Goal: Information Seeking & Learning: Learn about a topic

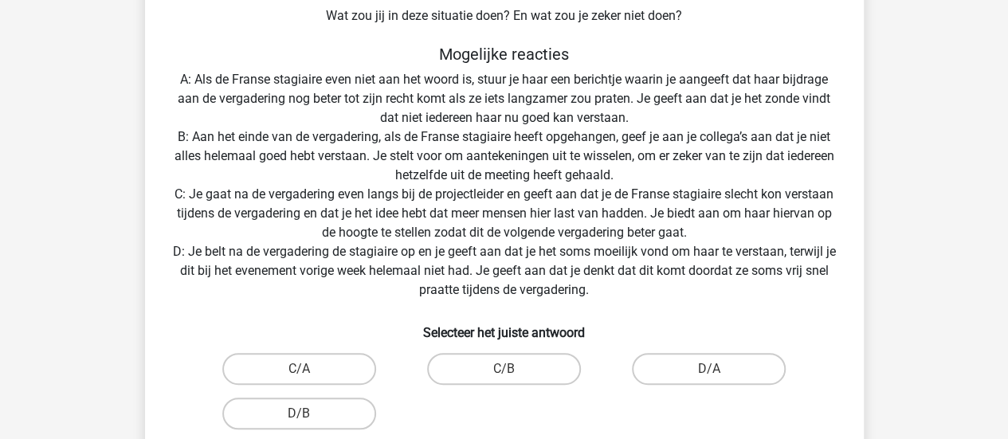
scroll to position [287, 0]
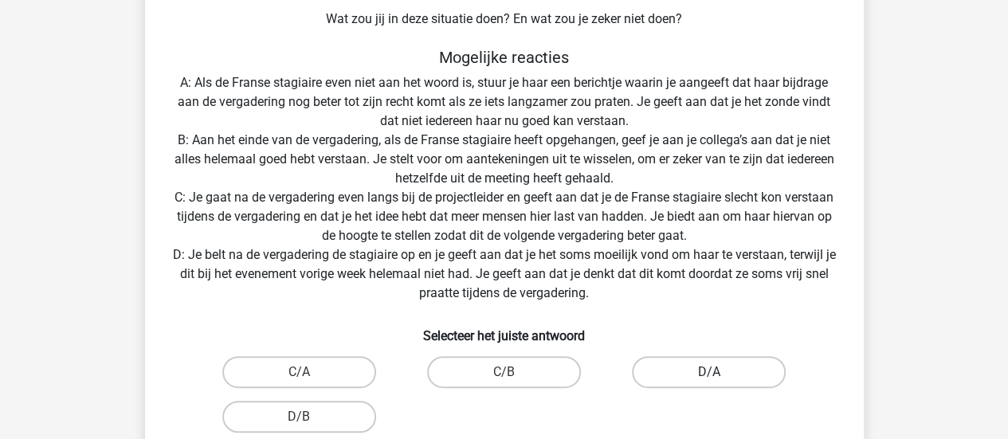
drag, startPoint x: 733, startPoint y: 338, endPoint x: 711, endPoint y: 367, distance: 36.3
click at [711, 367] on div "Situatie Je werkt op het hoofdkantoor van een grote retailer en in je team zit …" at bounding box center [504, 152] width 706 height 680
click at [711, 367] on label "D/A" at bounding box center [709, 372] width 154 height 32
click at [711, 372] on input "D/A" at bounding box center [714, 377] width 10 height 10
radio input "true"
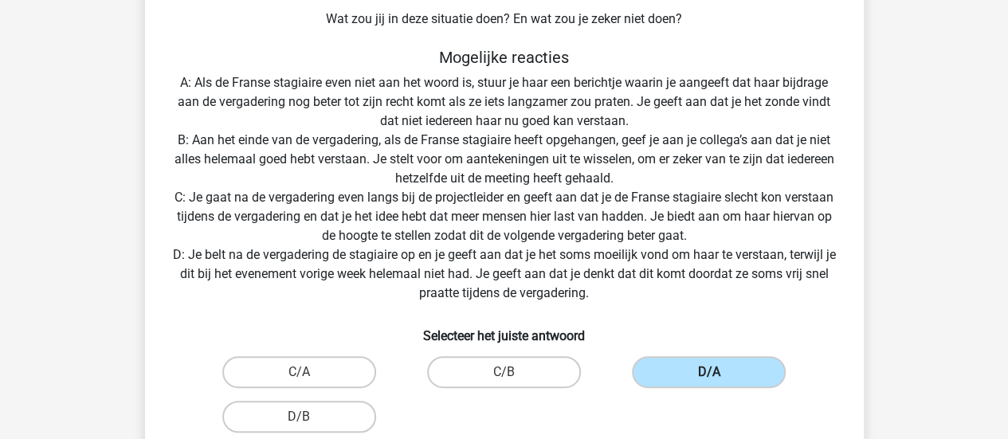
click at [299, 417] on input "D/B" at bounding box center [304, 422] width 10 height 10
radio input "true"
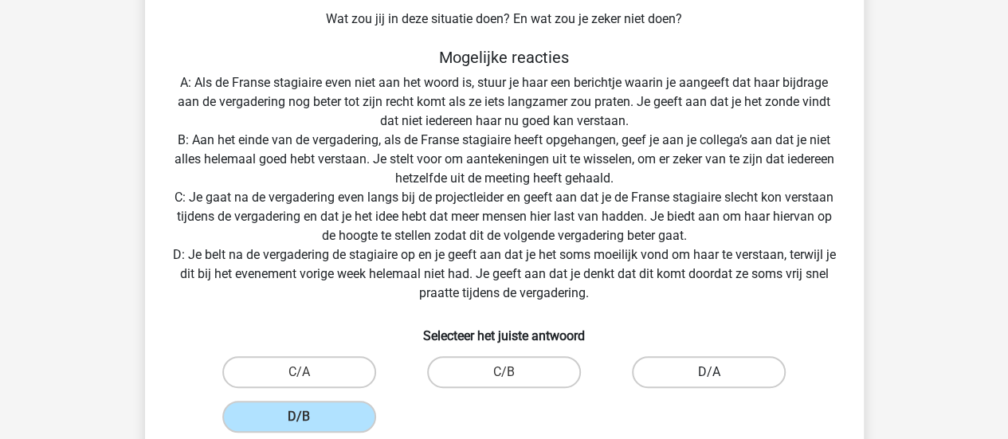
click at [299, 372] on input "C/A" at bounding box center [304, 377] width 10 height 10
radio input "true"
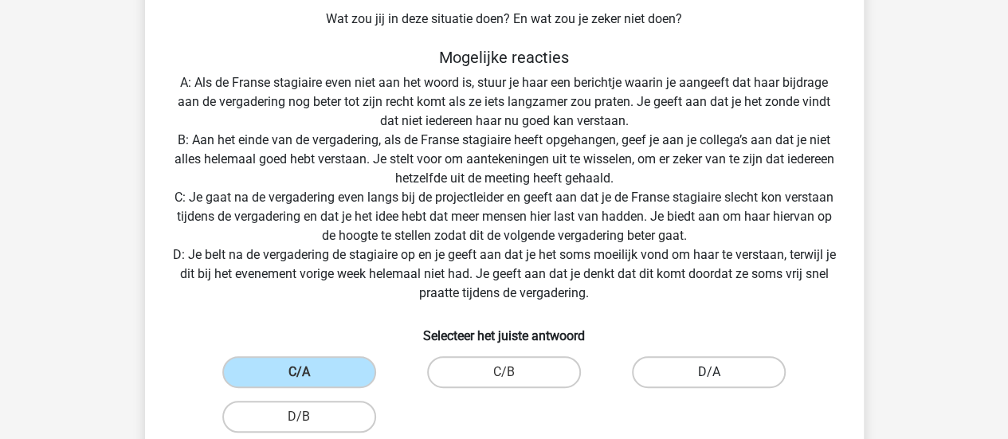
click at [299, 417] on input "D/B" at bounding box center [304, 422] width 10 height 10
radio input "true"
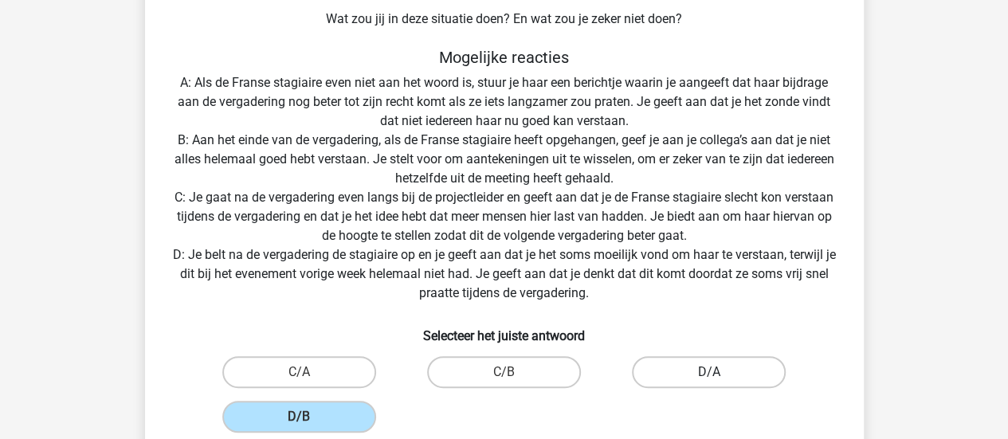
click at [711, 367] on label "D/A" at bounding box center [709, 372] width 154 height 32
click at [711, 372] on input "D/A" at bounding box center [714, 377] width 10 height 10
radio input "true"
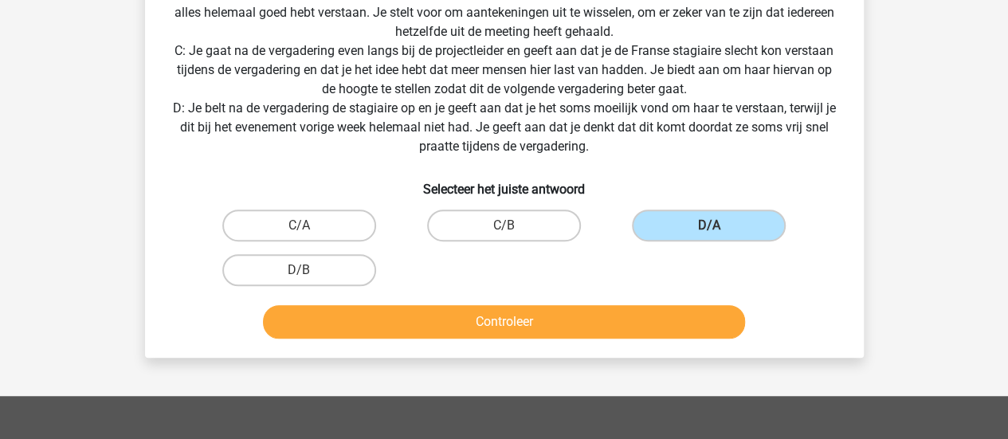
scroll to position [462, 0]
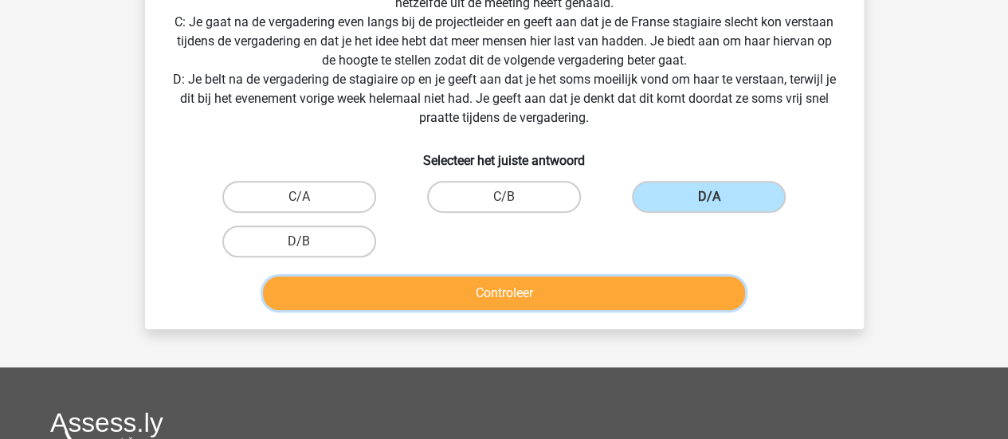
click at [542, 279] on button "Controleer" at bounding box center [504, 293] width 482 height 33
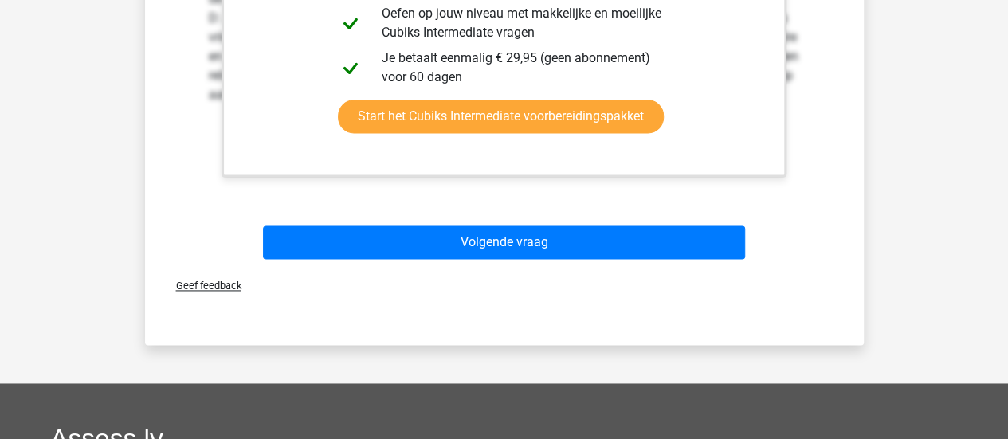
scroll to position [1036, 0]
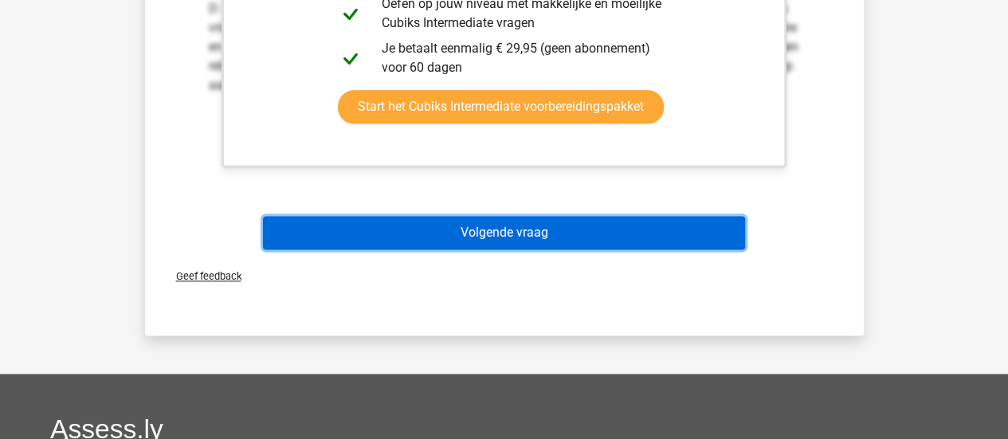
click at [451, 229] on button "Volgende vraag" at bounding box center [504, 232] width 482 height 33
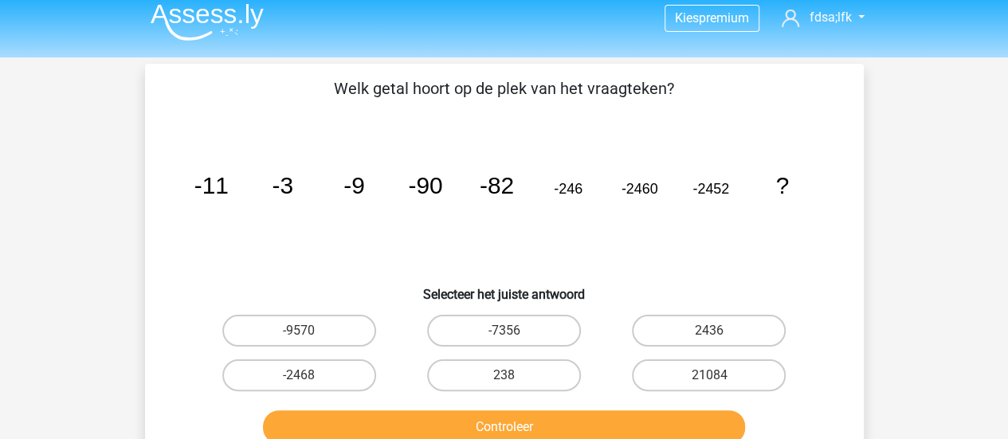
scroll to position [41, 0]
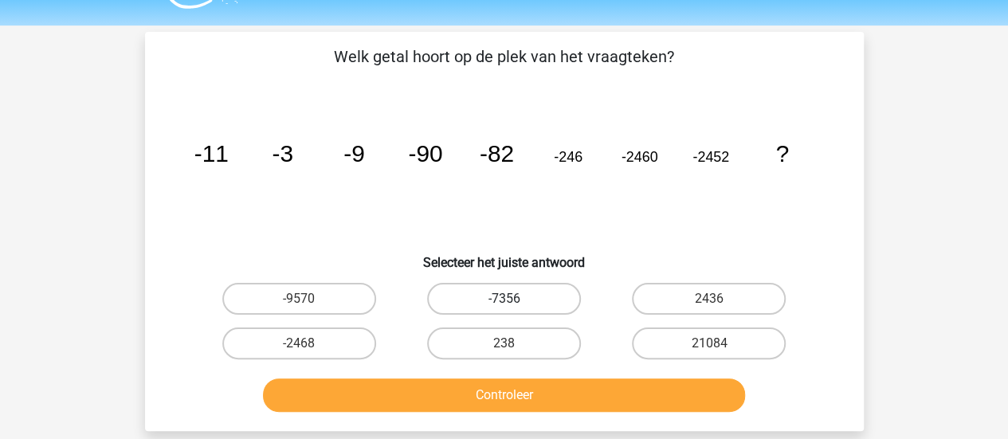
click at [515, 289] on label "-7356" at bounding box center [504, 299] width 154 height 32
click at [514, 299] on input "-7356" at bounding box center [509, 304] width 10 height 10
radio input "true"
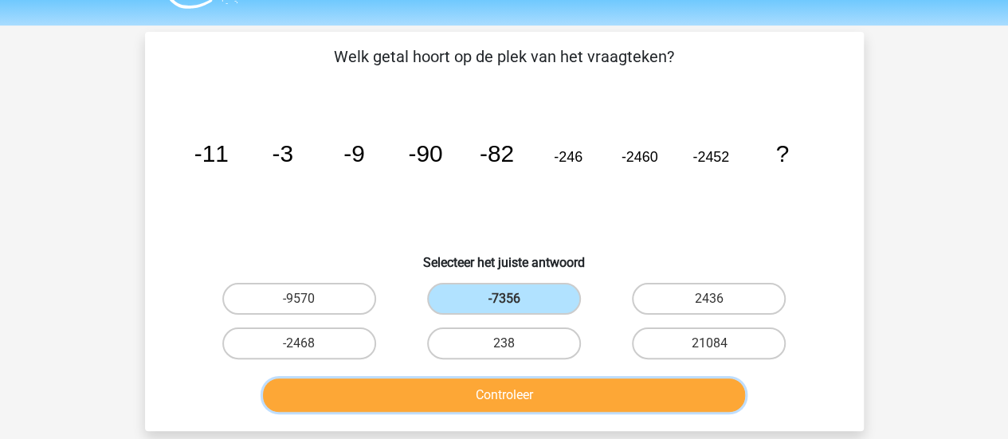
click at [521, 383] on button "Controleer" at bounding box center [504, 395] width 482 height 33
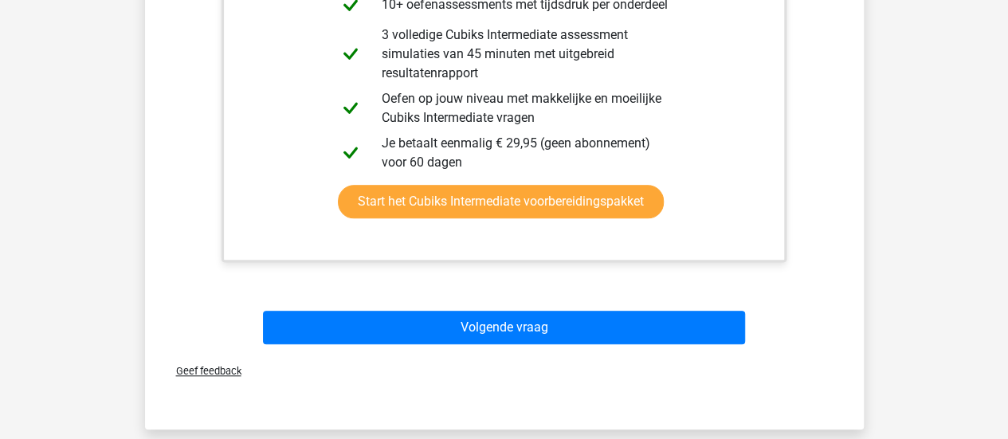
scroll to position [638, 0]
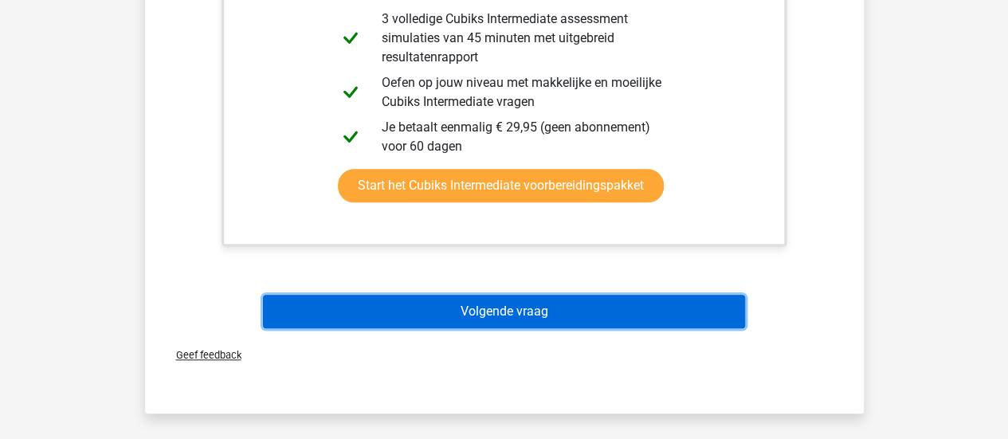
click at [522, 312] on button "Volgende vraag" at bounding box center [504, 311] width 482 height 33
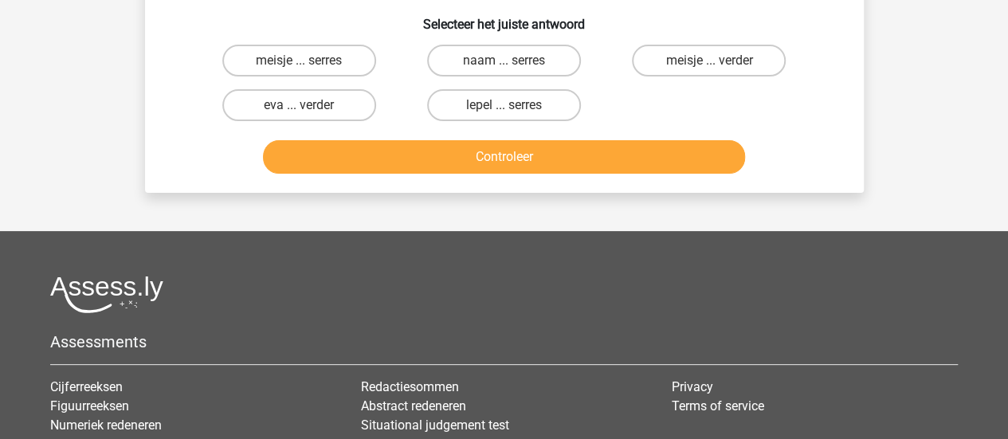
scroll to position [73, 0]
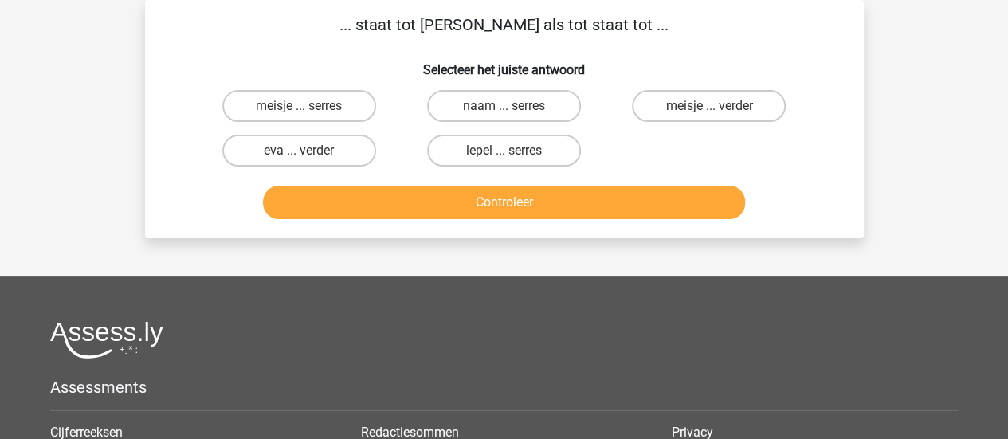
click at [242, 39] on div "... staat tot anna als tot staat tot ... Selecteer het juiste antwoord meisje .…" at bounding box center [504, 119] width 706 height 213
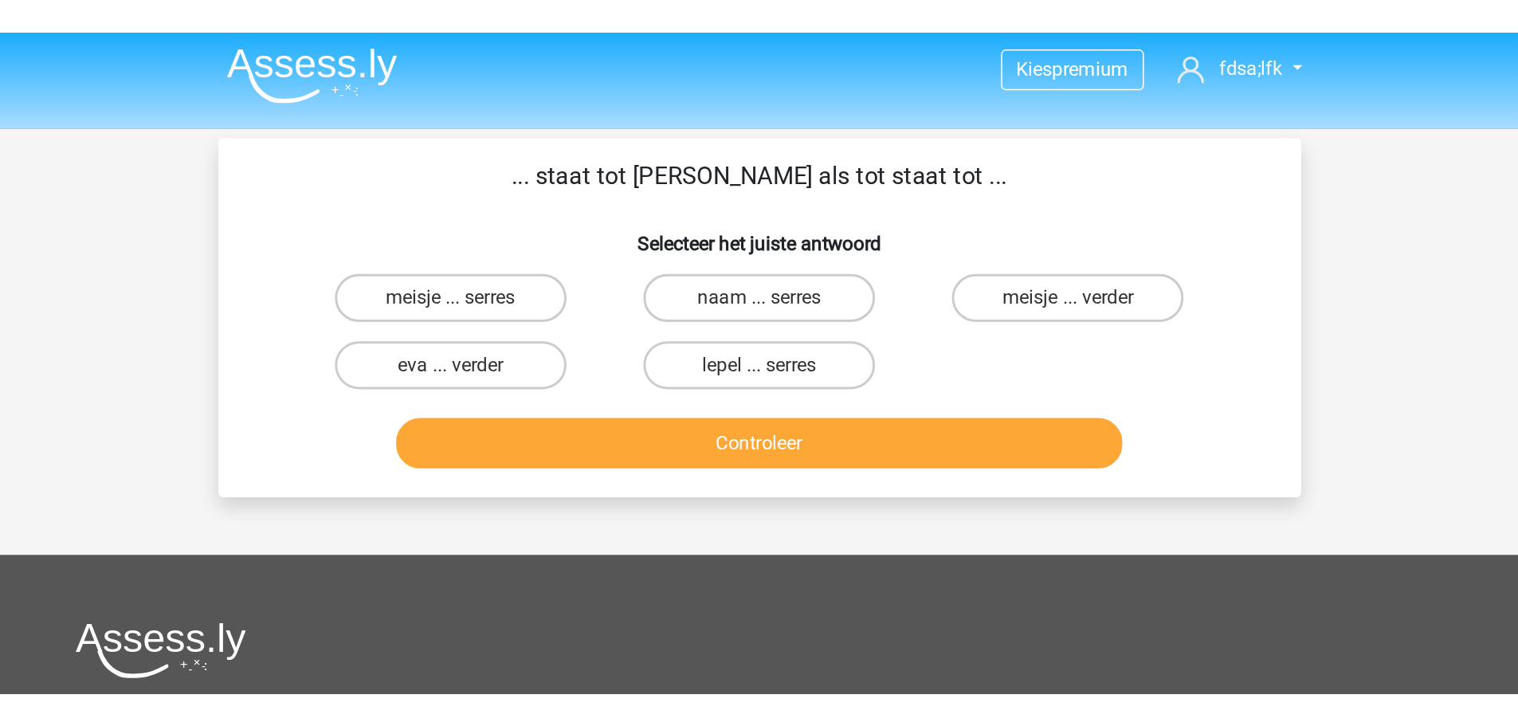
scroll to position [0, 0]
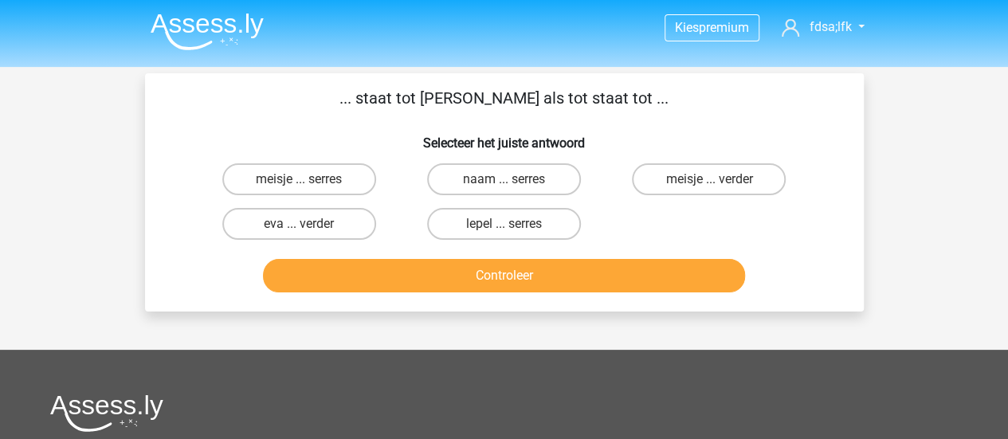
click at [714, 189] on input "meisje ... verder" at bounding box center [714, 184] width 10 height 10
radio input "true"
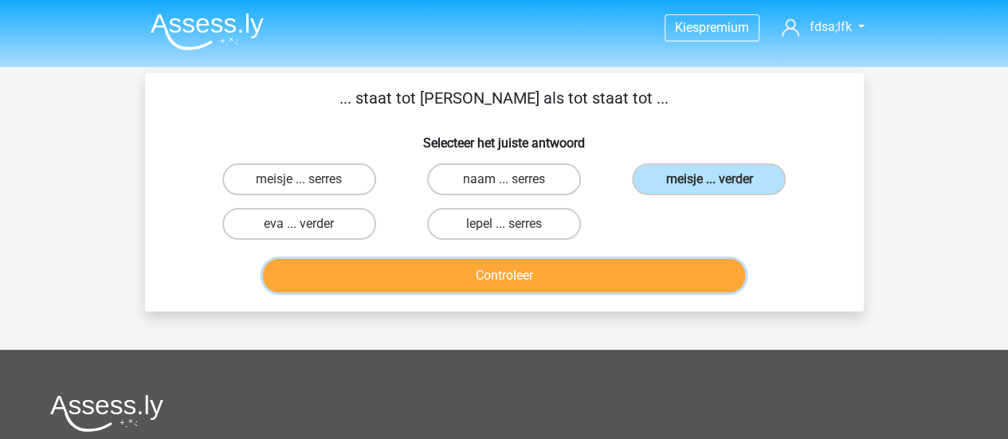
click at [634, 272] on button "Controleer" at bounding box center [504, 275] width 482 height 33
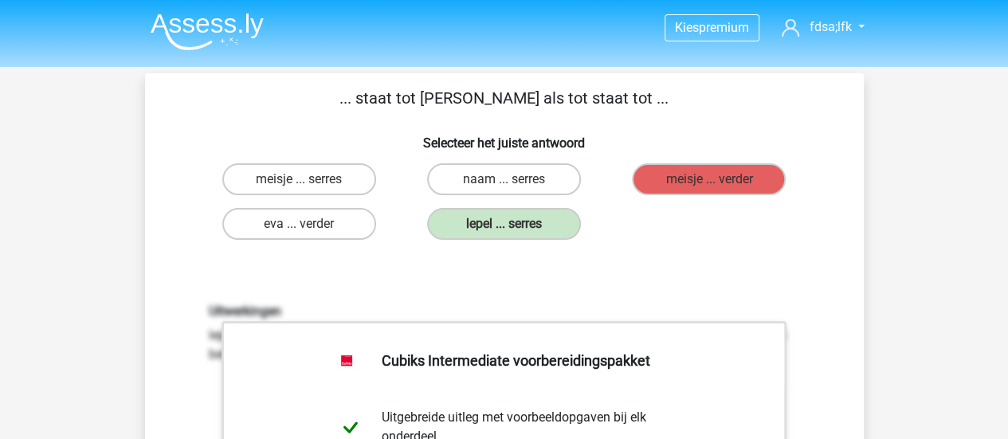
drag, startPoint x: 383, startPoint y: 98, endPoint x: 625, endPoint y: 92, distance: 241.6
click at [625, 92] on p "... staat tot anna als tot staat tot ..." at bounding box center [505, 98] width 668 height 24
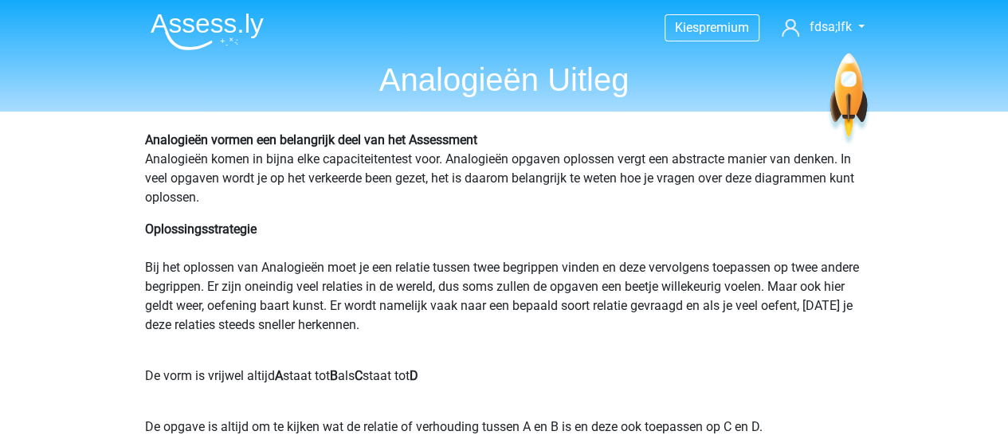
click at [241, 254] on p "Oplossingsstrategie Bij het oplossen van Analogieën moet je een relatie tussen …" at bounding box center [504, 287] width 719 height 134
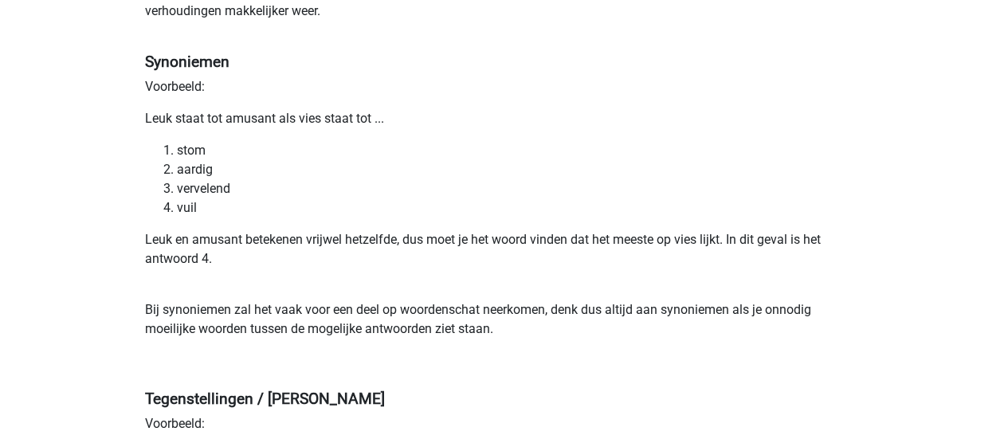
scroll to position [830, 0]
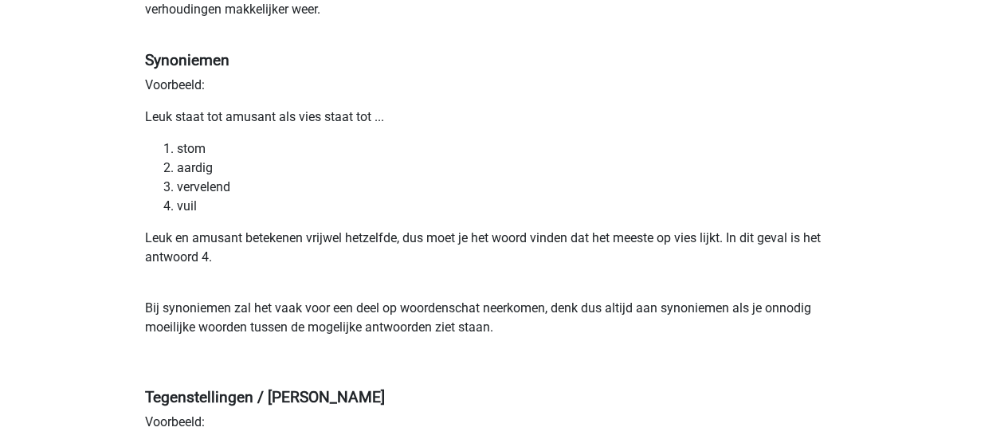
click at [219, 285] on p "Leuk en amusant betekenen vrijwel hetzelfde, dus moet je het woord vinden dat h…" at bounding box center [504, 257] width 719 height 57
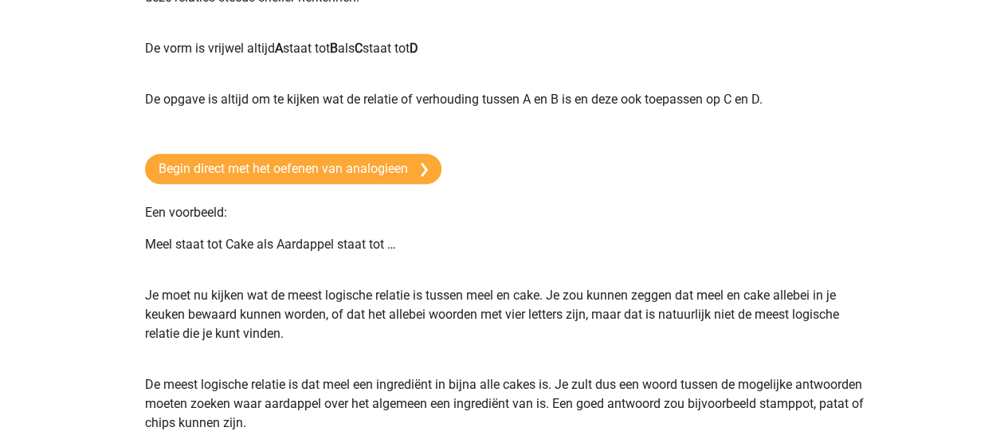
scroll to position [270, 0]
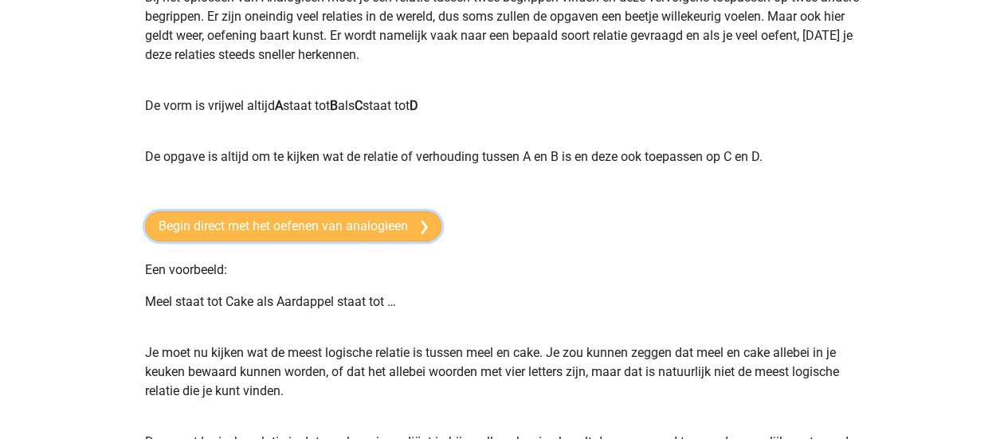
click at [249, 221] on link "Begin direct met het oefenen van analogieen" at bounding box center [293, 226] width 296 height 30
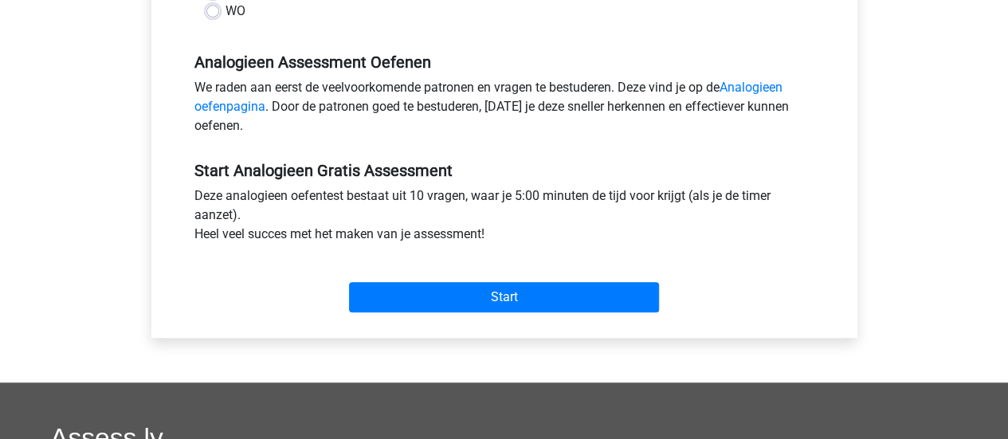
scroll to position [478, 0]
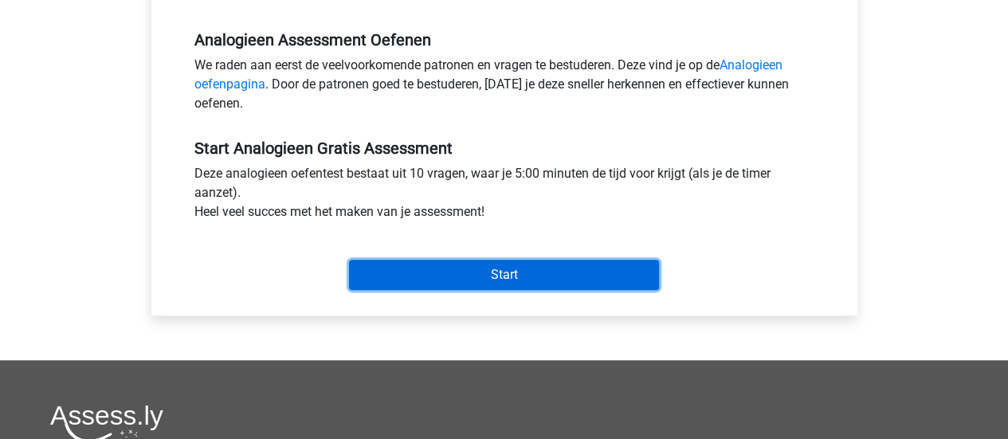
click at [456, 273] on input "Start" at bounding box center [504, 275] width 310 height 30
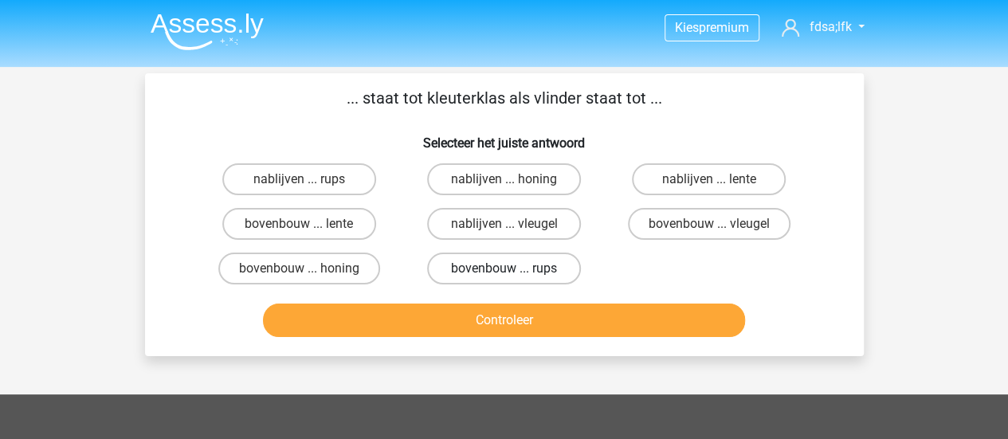
click at [489, 270] on label "bovenbouw ... rups" at bounding box center [504, 269] width 154 height 32
click at [504, 270] on input "bovenbouw ... rups" at bounding box center [509, 274] width 10 height 10
radio input "true"
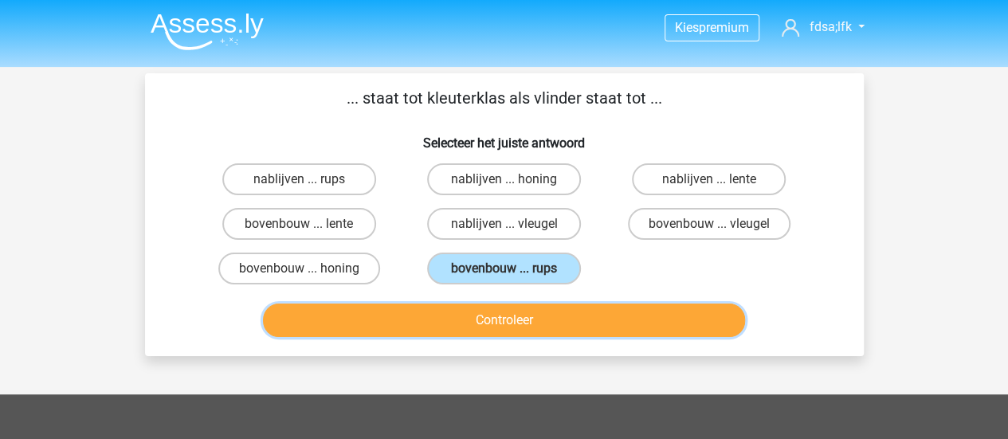
click at [478, 316] on button "Controleer" at bounding box center [504, 320] width 482 height 33
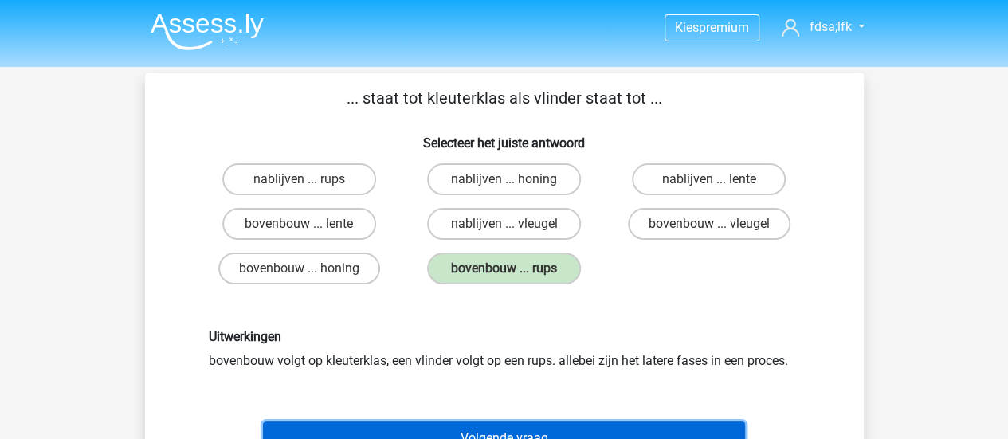
click at [550, 429] on button "Volgende vraag" at bounding box center [504, 438] width 482 height 33
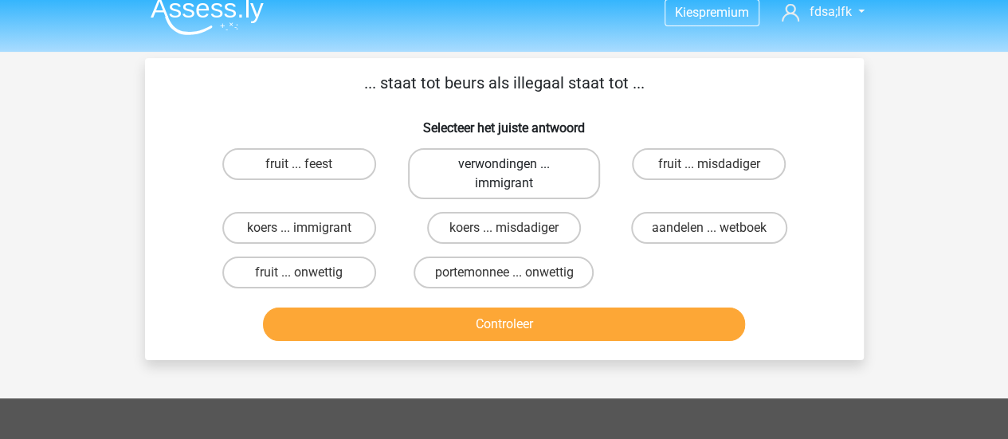
scroll to position [10, 0]
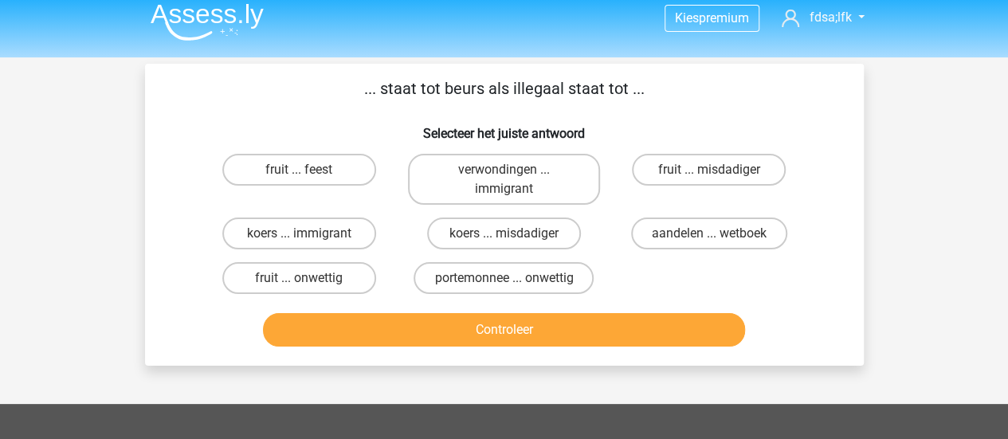
click at [712, 238] on input "aandelen ... wetboek" at bounding box center [714, 239] width 10 height 10
radio input "true"
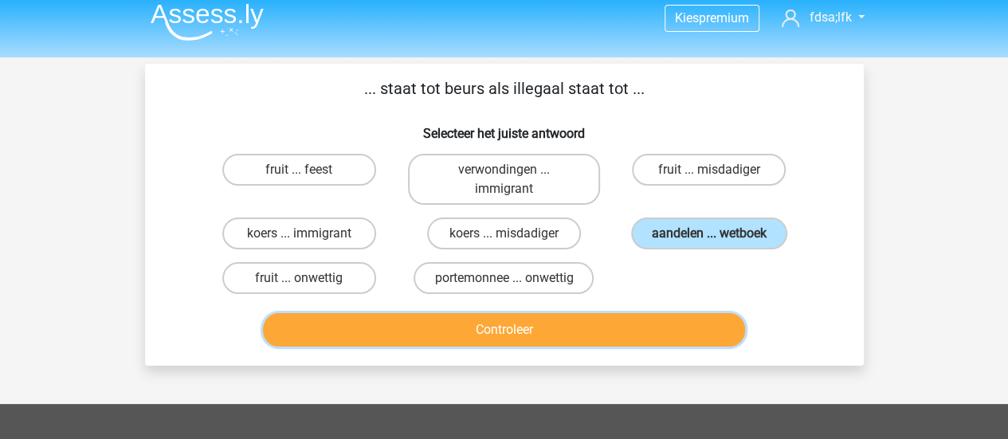
click at [547, 343] on button "Controleer" at bounding box center [504, 329] width 482 height 33
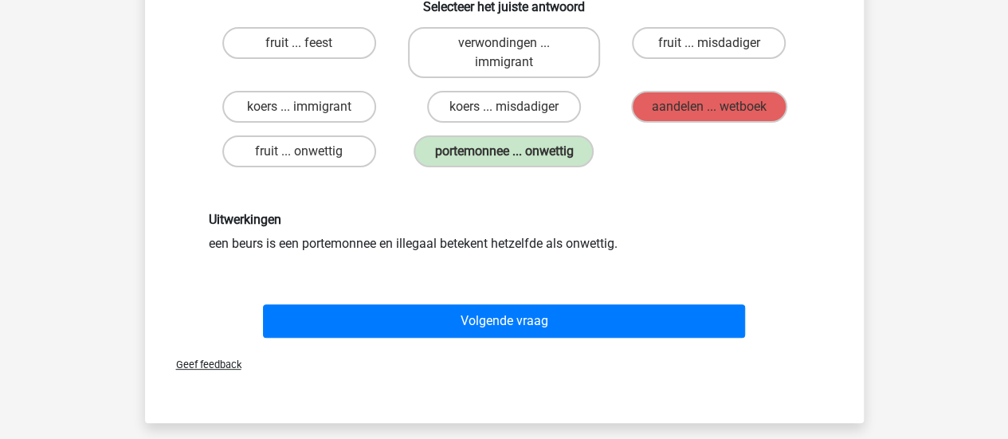
scroll to position [137, 0]
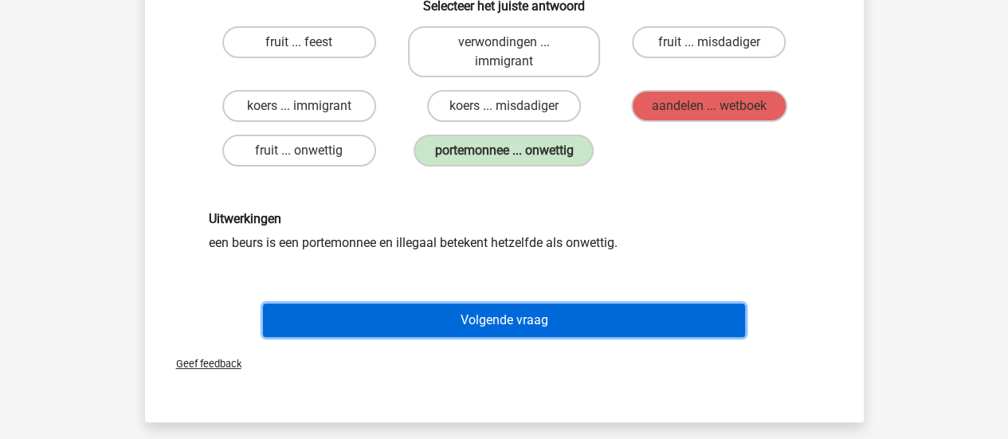
click at [537, 315] on button "Volgende vraag" at bounding box center [504, 320] width 482 height 33
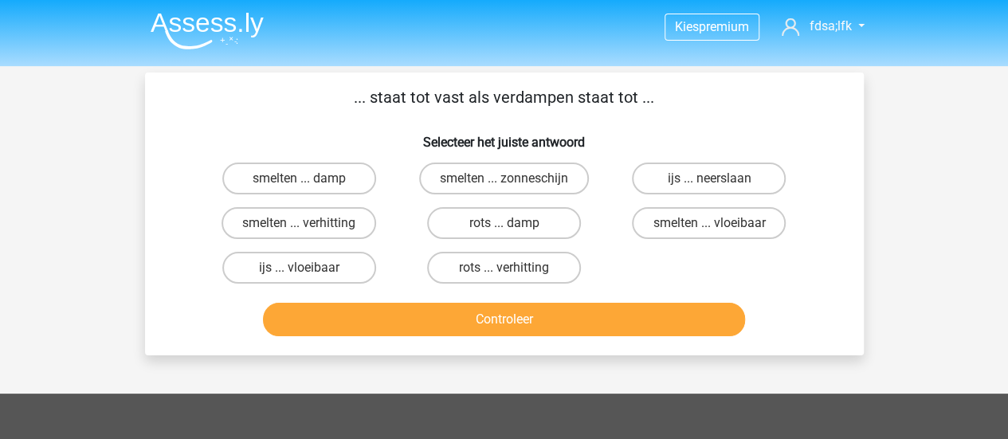
scroll to position [0, 0]
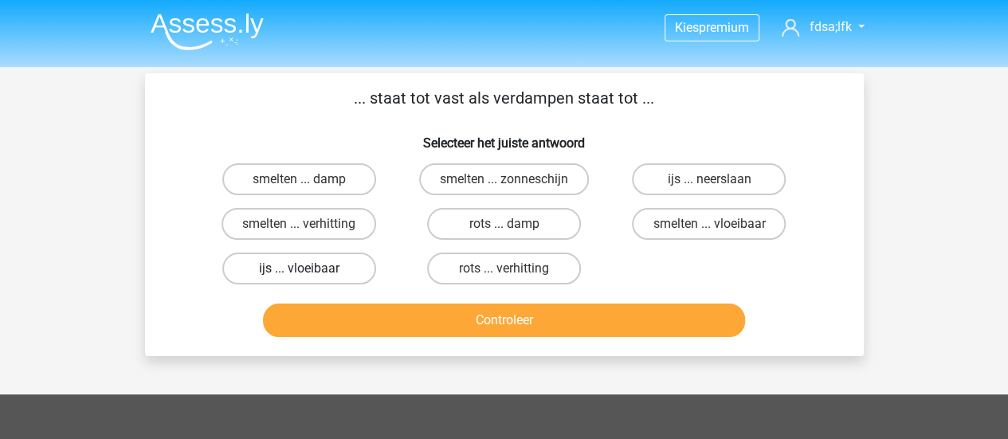
click at [307, 265] on label "ijs ... vloeibaar" at bounding box center [299, 269] width 154 height 32
click at [307, 269] on input "ijs ... vloeibaar" at bounding box center [304, 274] width 10 height 10
radio input "true"
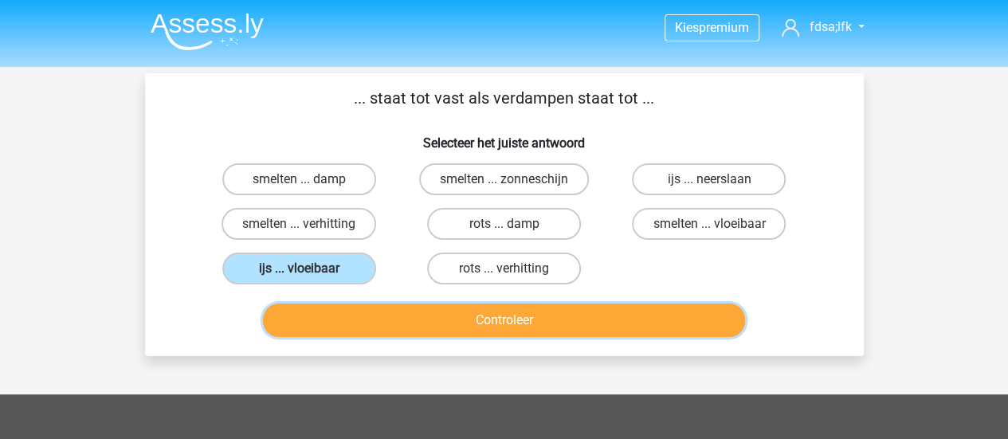
click at [400, 334] on button "Controleer" at bounding box center [504, 320] width 482 height 33
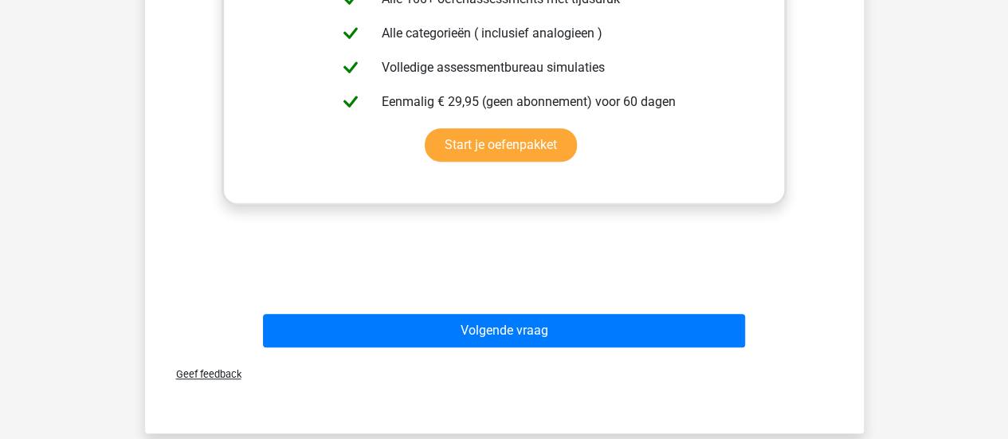
scroll to position [571, 0]
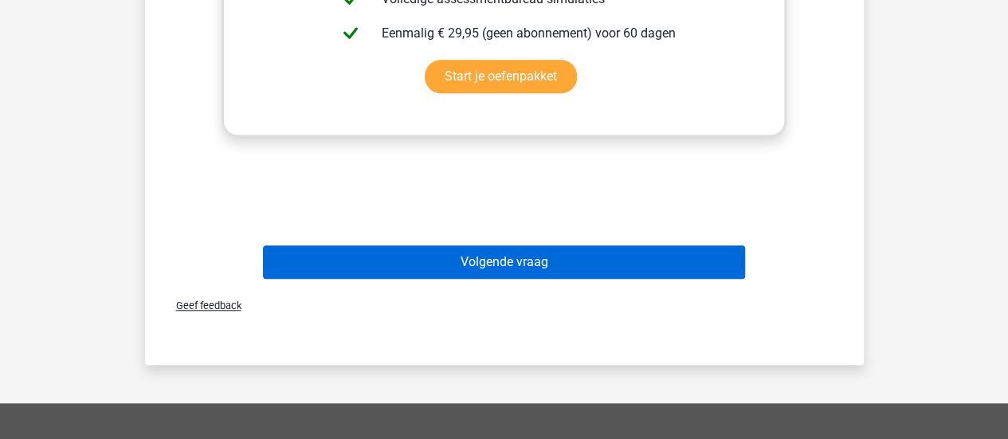
click at [464, 278] on div "Volgende vraag" at bounding box center [504, 265] width 615 height 40
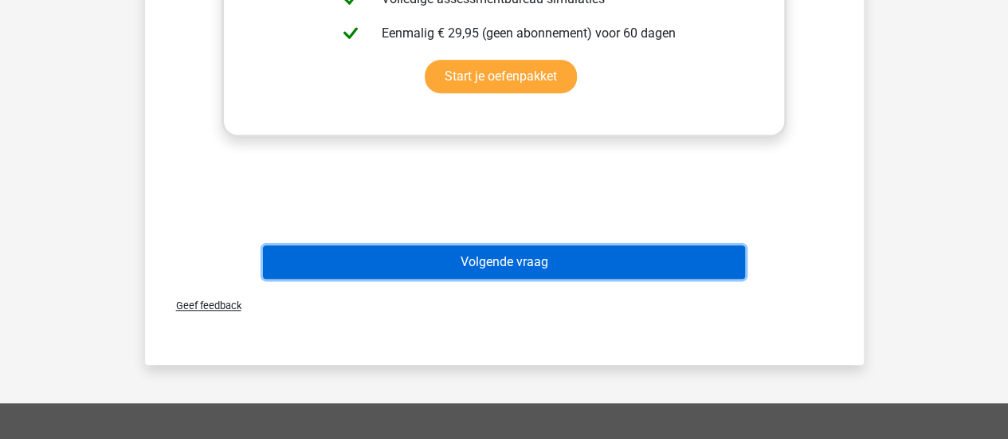
click at [465, 263] on button "Volgende vraag" at bounding box center [504, 261] width 482 height 33
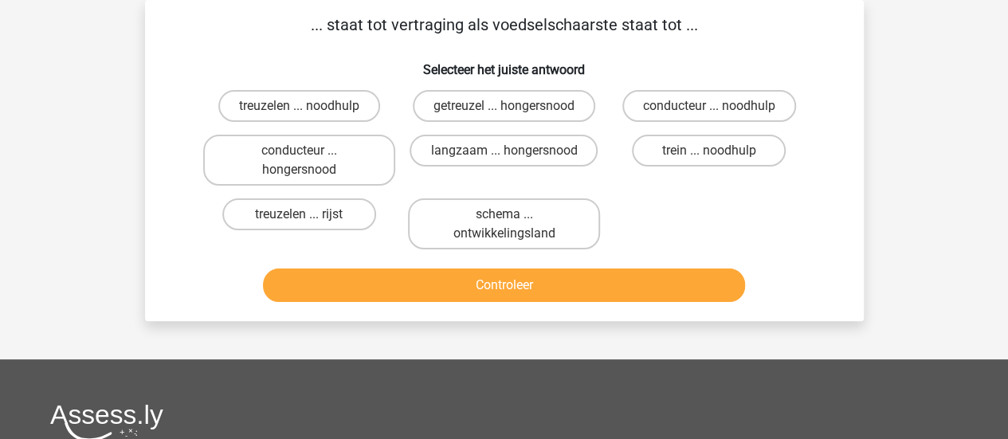
scroll to position [73, 0]
click at [308, 105] on label "treuzelen ... noodhulp" at bounding box center [299, 106] width 162 height 32
click at [308, 106] on input "treuzelen ... noodhulp" at bounding box center [304, 111] width 10 height 10
radio input "true"
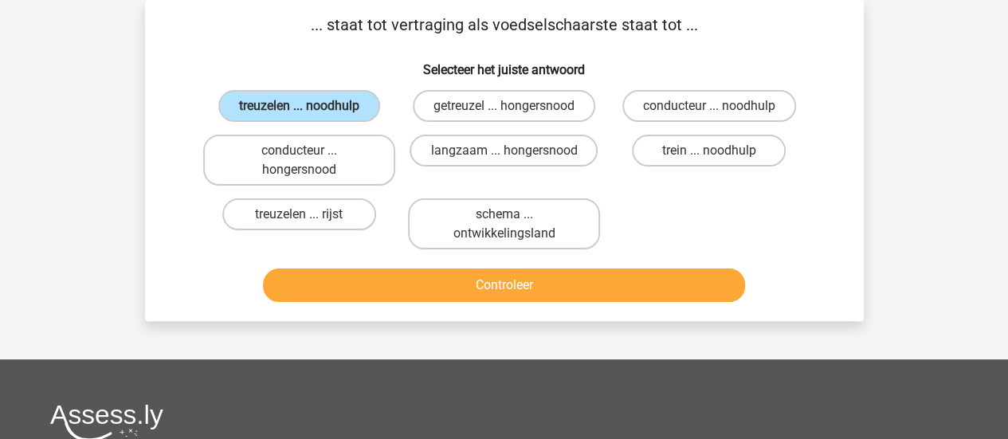
drag, startPoint x: 410, startPoint y: 313, endPoint x: 411, endPoint y: 291, distance: 22.4
click at [411, 291] on div "... staat tot vertraging als voedselschaarste staat tot ... Selecteer het juist…" at bounding box center [504, 160] width 719 height 321
click at [411, 291] on button "Controleer" at bounding box center [504, 285] width 482 height 33
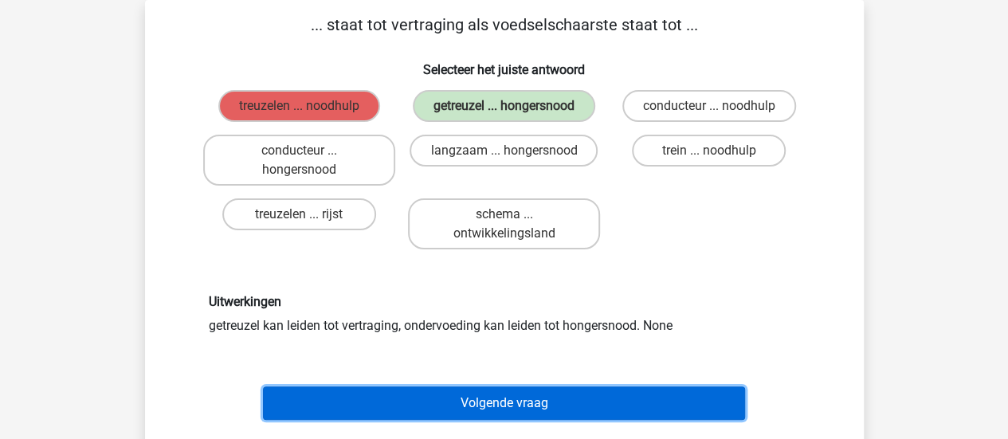
click at [508, 399] on button "Volgende vraag" at bounding box center [504, 403] width 482 height 33
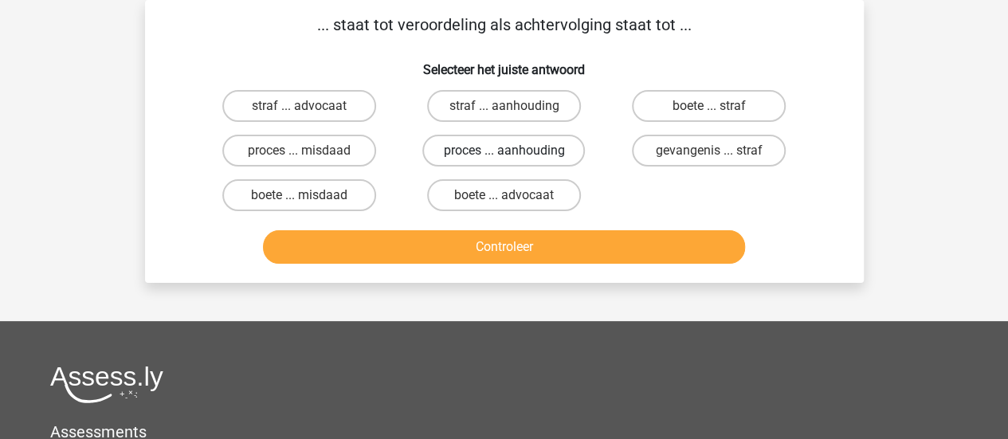
click at [540, 156] on label "proces ... aanhouding" at bounding box center [503, 151] width 163 height 32
click at [514, 156] on input "proces ... aanhouding" at bounding box center [509, 156] width 10 height 10
radio input "true"
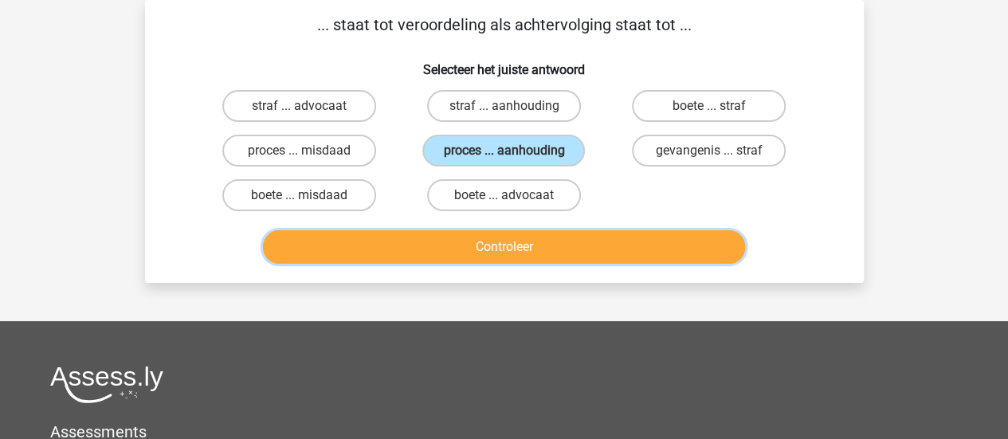
click at [499, 243] on button "Controleer" at bounding box center [504, 246] width 482 height 33
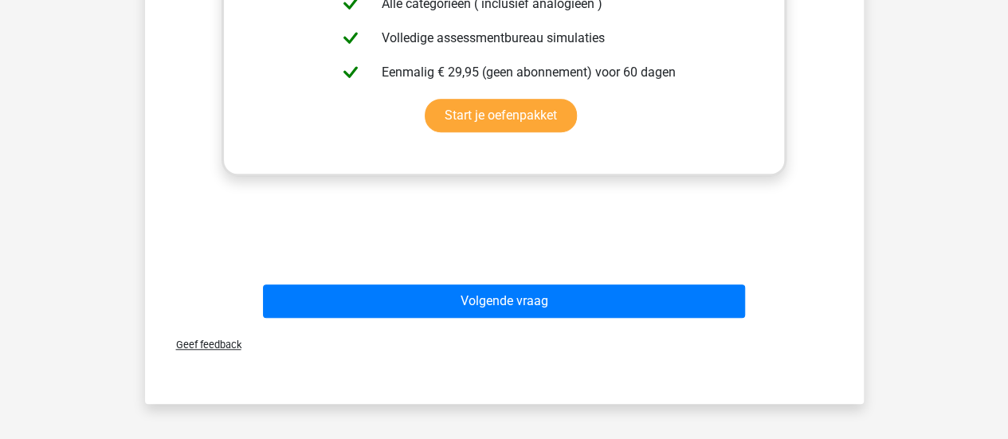
scroll to position [539, 0]
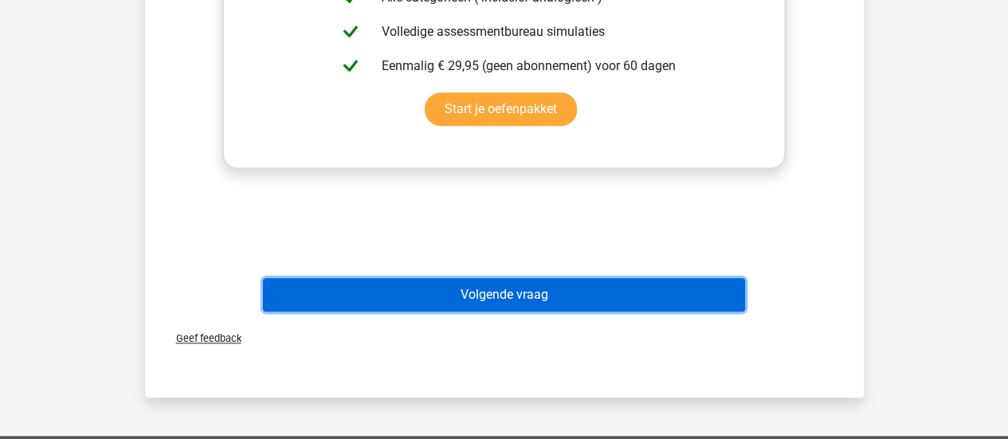
click at [461, 292] on button "Volgende vraag" at bounding box center [504, 294] width 482 height 33
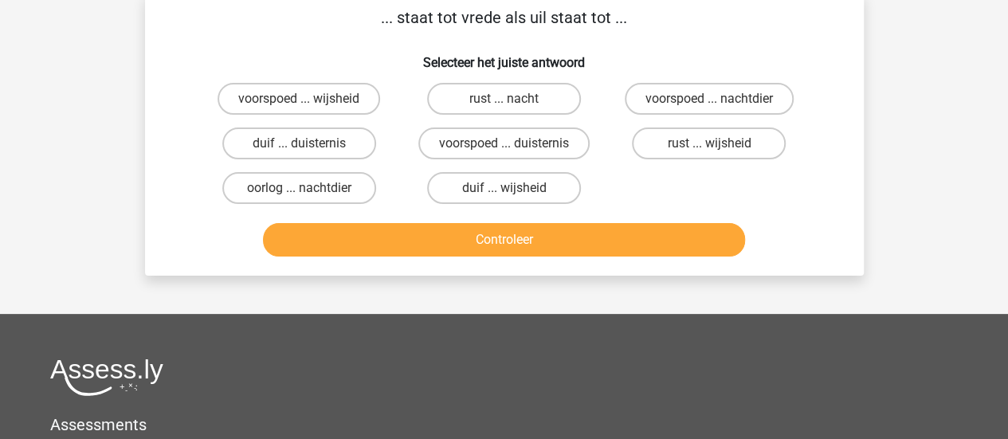
scroll to position [73, 0]
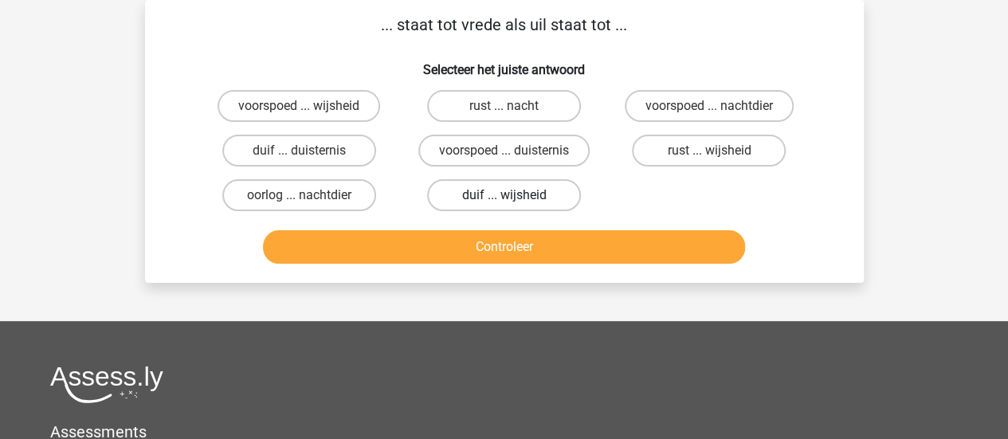
click at [489, 199] on label "duif ... wijsheid" at bounding box center [504, 195] width 154 height 32
click at [504, 199] on input "duif ... wijsheid" at bounding box center [509, 200] width 10 height 10
radio input "true"
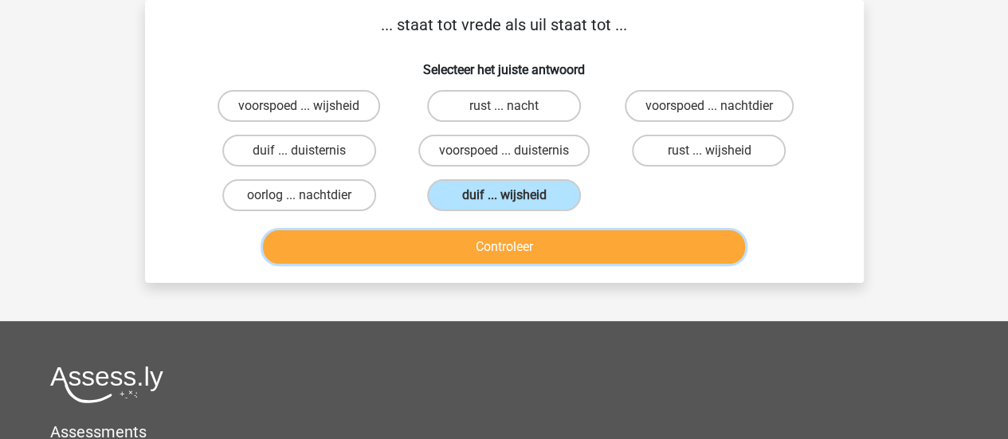
click at [501, 254] on button "Controleer" at bounding box center [504, 246] width 482 height 33
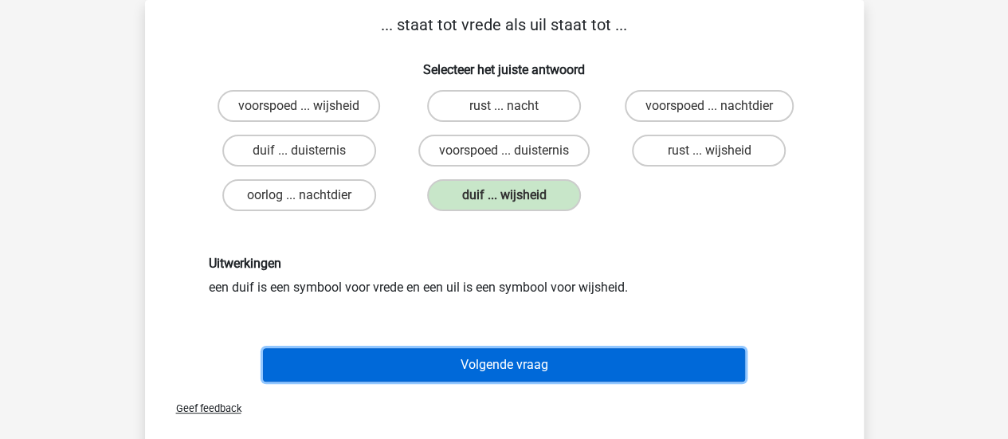
click at [494, 356] on button "Volgende vraag" at bounding box center [504, 364] width 482 height 33
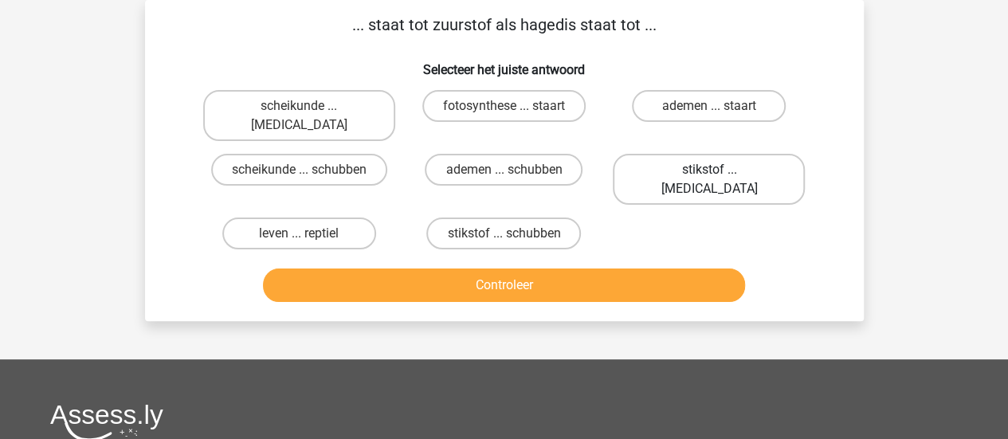
click at [730, 154] on label "stikstof ... krokodil" at bounding box center [709, 179] width 192 height 51
click at [720, 170] on input "stikstof ... krokodil" at bounding box center [714, 175] width 10 height 10
radio input "true"
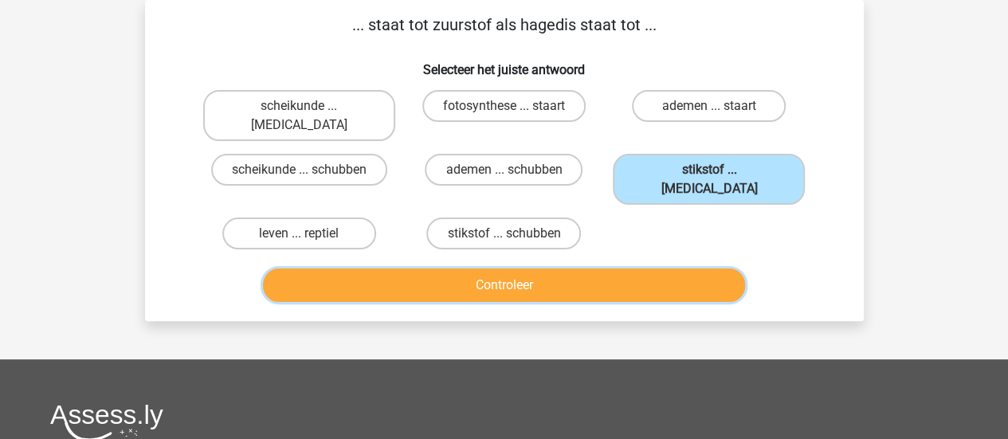
click at [543, 269] on button "Controleer" at bounding box center [504, 285] width 482 height 33
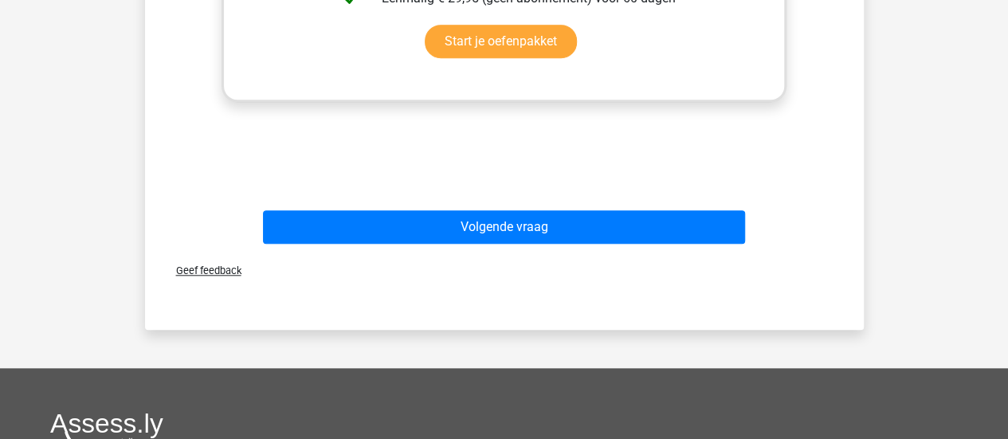
scroll to position [646, 0]
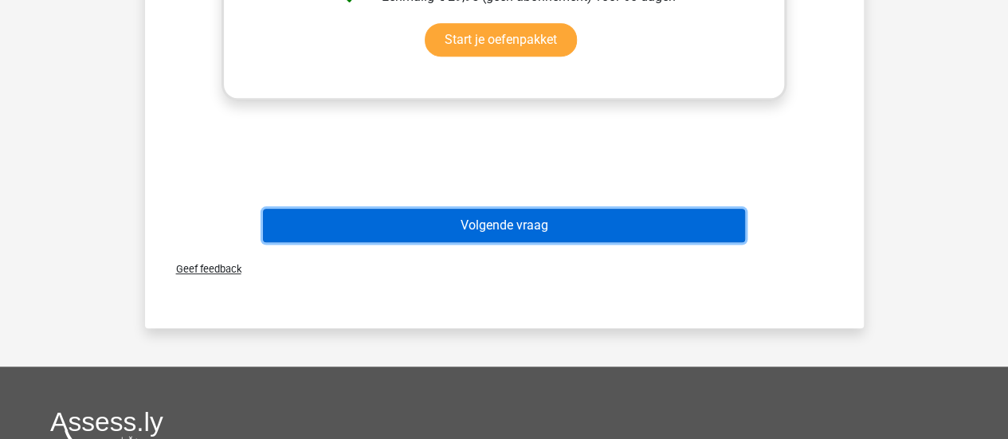
click at [518, 209] on button "Volgende vraag" at bounding box center [504, 225] width 482 height 33
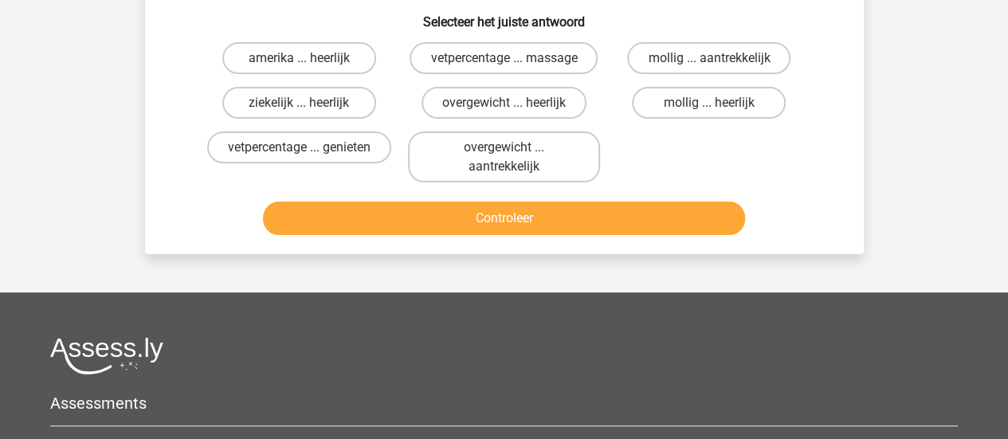
scroll to position [73, 0]
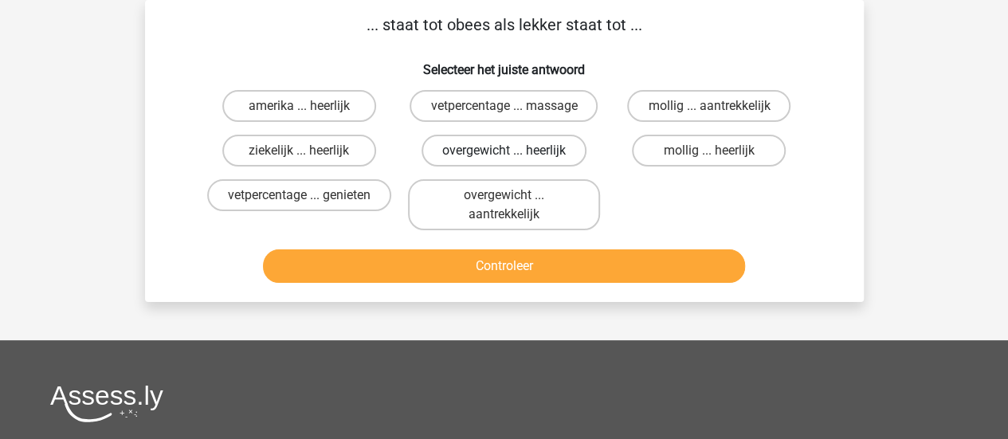
click at [548, 151] on label "overgewicht ... heerlijk" at bounding box center [504, 151] width 165 height 32
click at [514, 151] on input "overgewicht ... heerlijk" at bounding box center [509, 156] width 10 height 10
radio input "true"
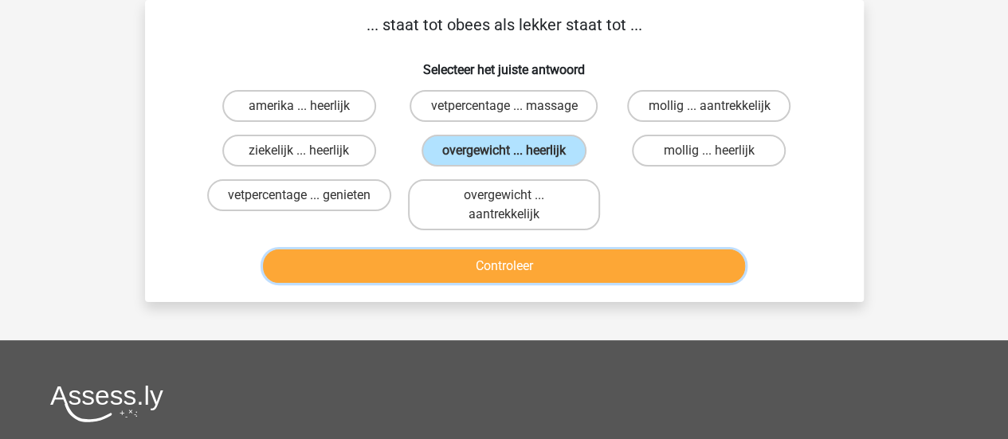
click at [510, 261] on button "Controleer" at bounding box center [504, 265] width 482 height 33
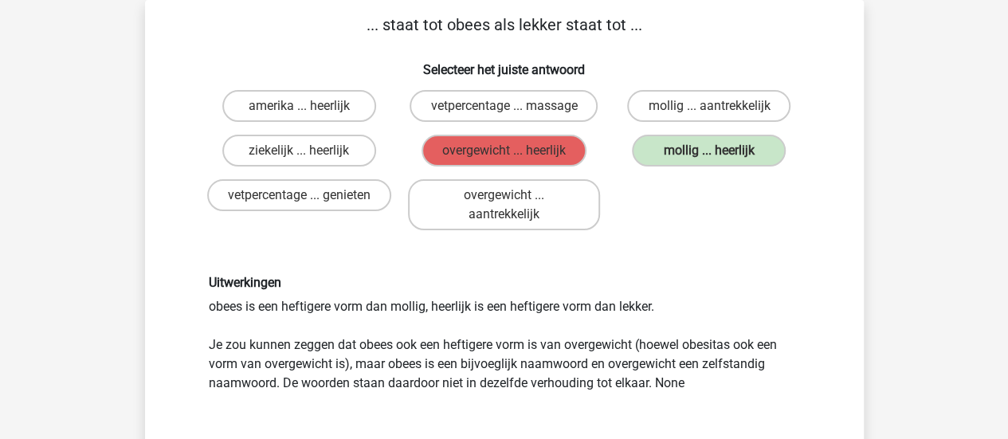
scroll to position [457, 0]
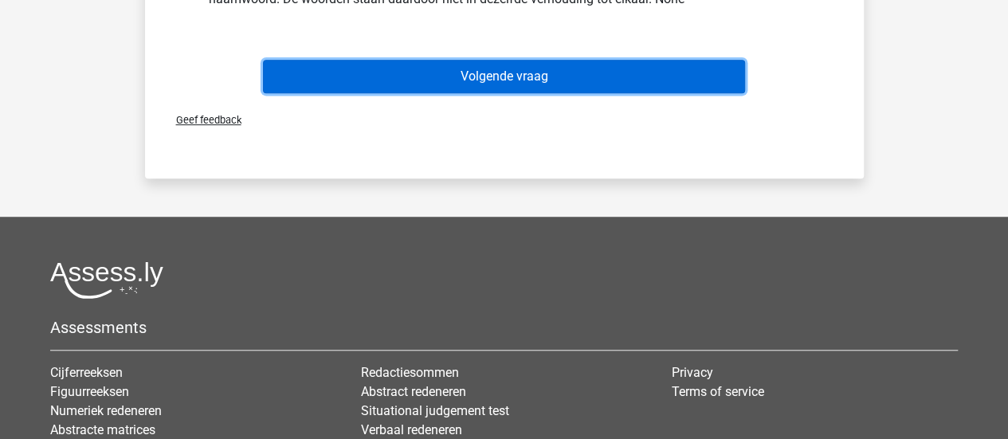
click at [468, 73] on button "Volgende vraag" at bounding box center [504, 76] width 482 height 33
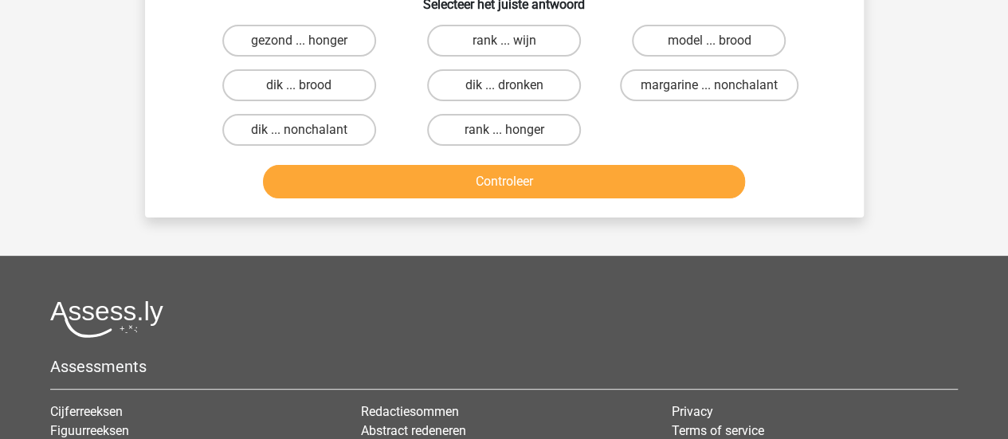
scroll to position [73, 0]
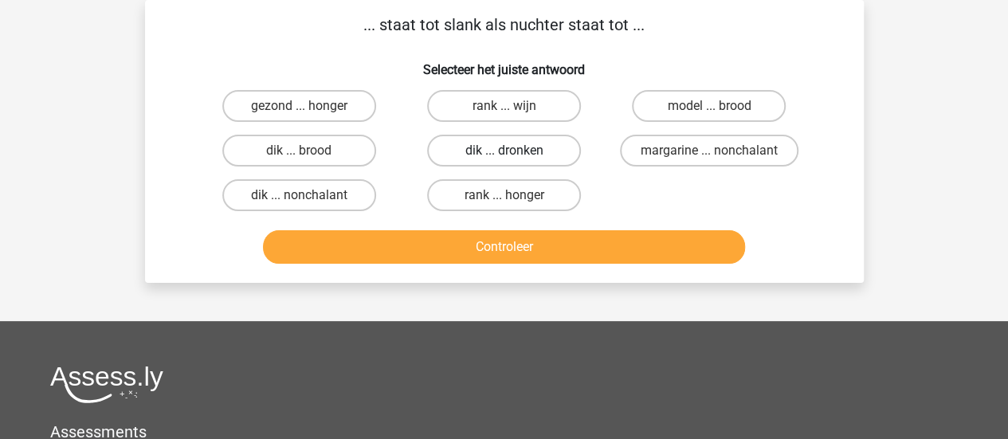
click at [483, 154] on label "dik ... dronken" at bounding box center [504, 151] width 154 height 32
click at [504, 154] on input "dik ... dronken" at bounding box center [509, 156] width 10 height 10
radio input "true"
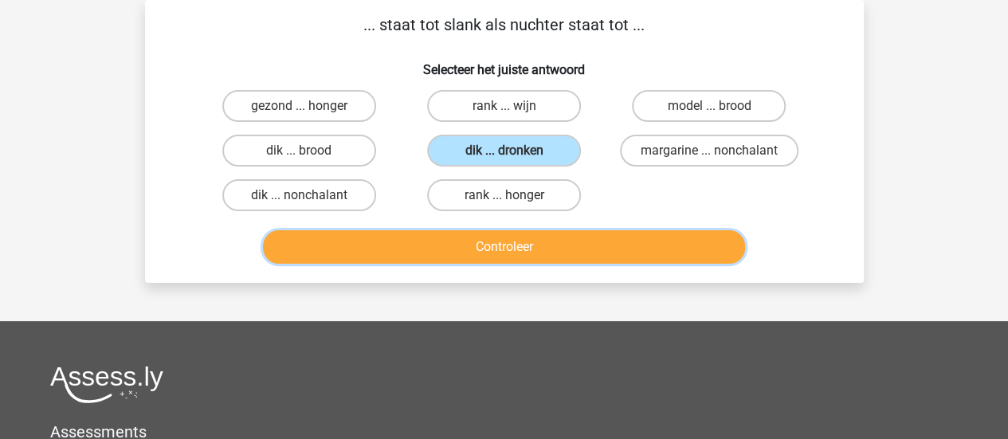
click at [488, 249] on button "Controleer" at bounding box center [504, 246] width 482 height 33
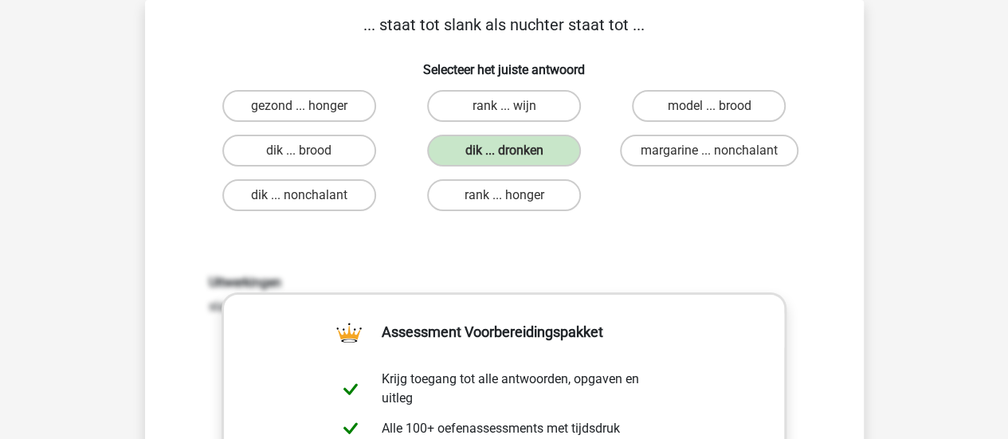
scroll to position [457, 0]
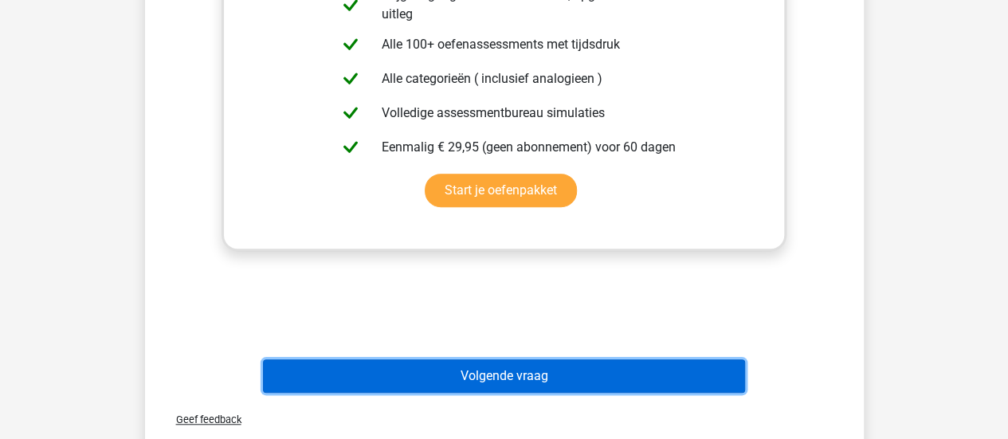
click at [543, 369] on button "Volgende vraag" at bounding box center [504, 375] width 482 height 33
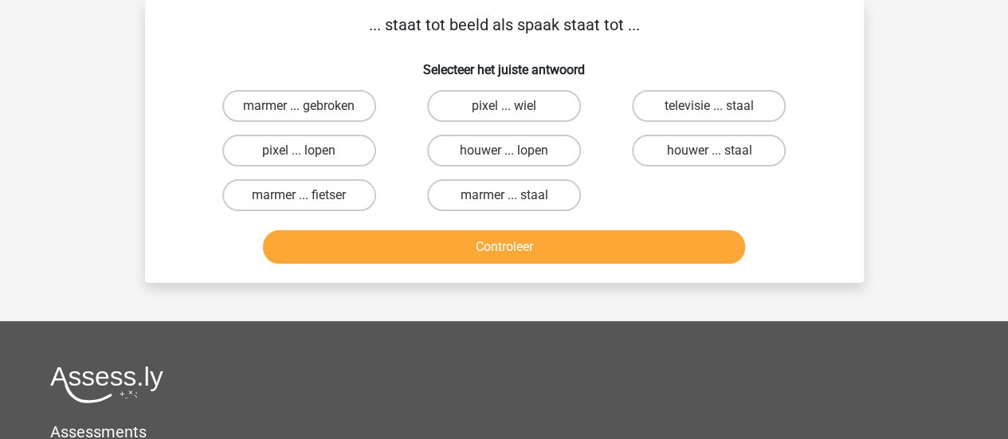
scroll to position [73, 0]
click at [537, 100] on label "pixel ... wiel" at bounding box center [504, 106] width 154 height 32
click at [514, 106] on input "pixel ... wiel" at bounding box center [509, 111] width 10 height 10
radio input "true"
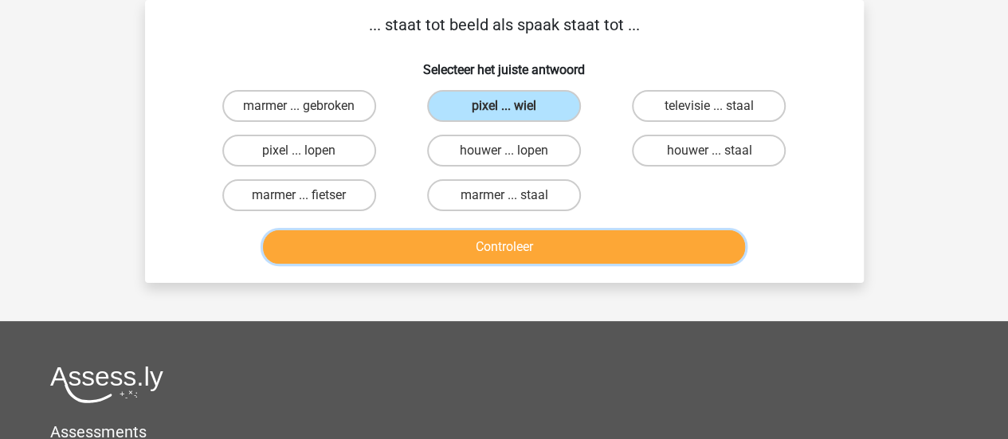
click at [474, 251] on button "Controleer" at bounding box center [504, 246] width 482 height 33
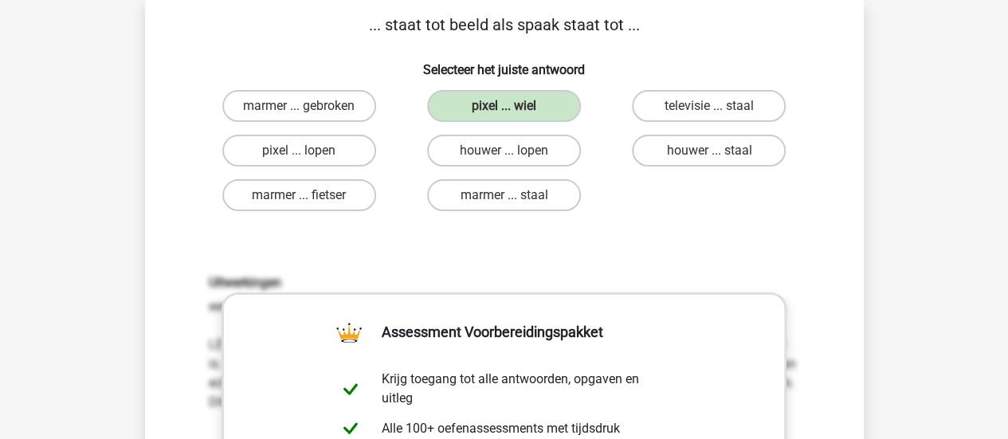
scroll to position [457, 0]
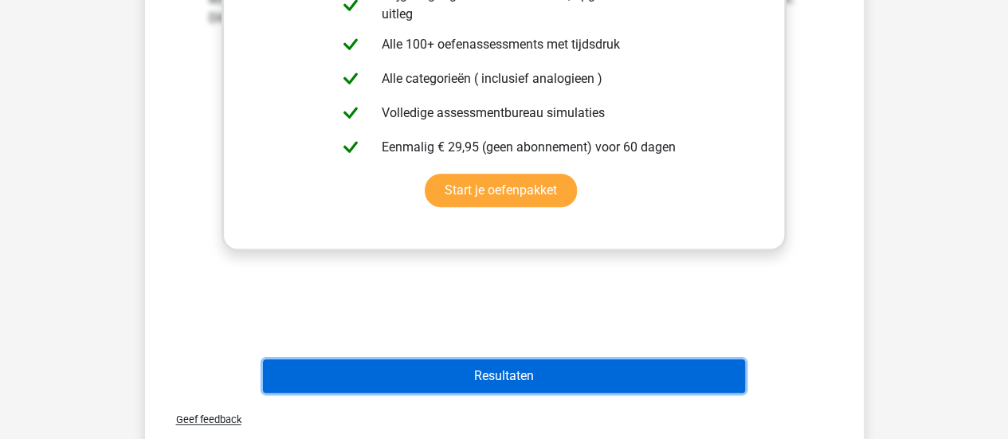
click at [577, 374] on button "Resultaten" at bounding box center [504, 375] width 482 height 33
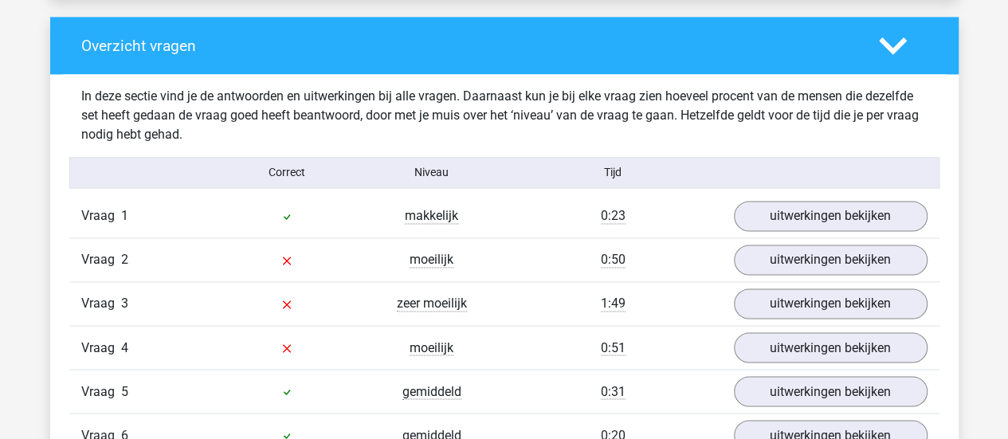
scroll to position [1211, 0]
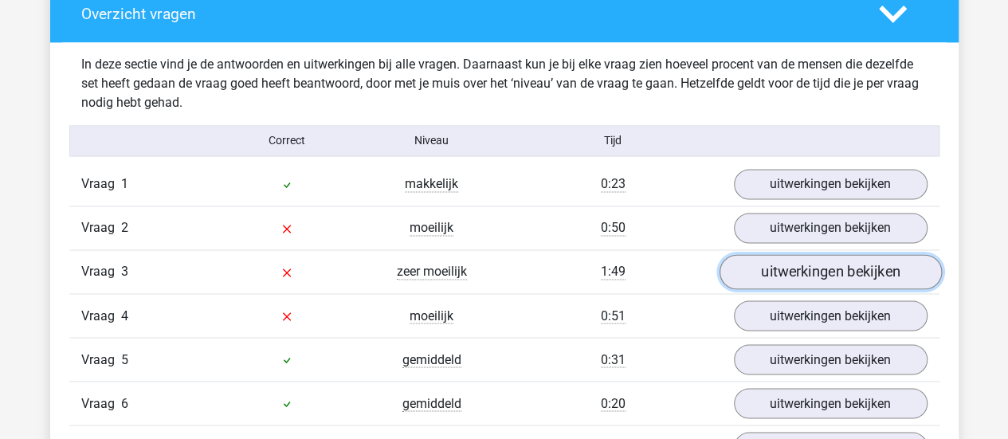
click at [799, 268] on link "uitwerkingen bekijken" at bounding box center [830, 271] width 222 height 35
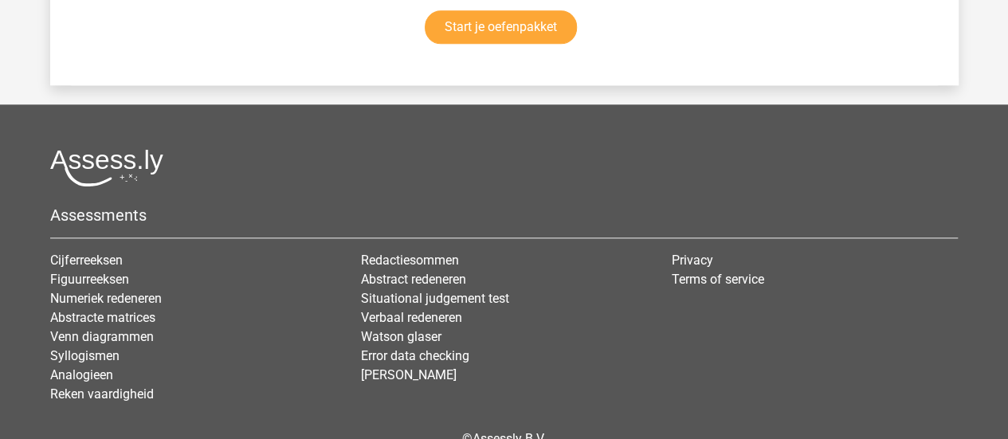
scroll to position [3842, 0]
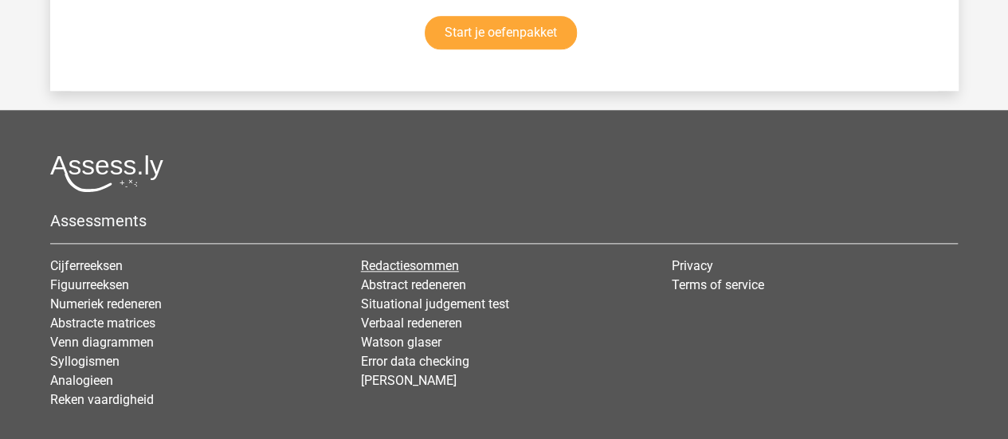
click at [390, 258] on link "Redactiesommen" at bounding box center [410, 265] width 98 height 15
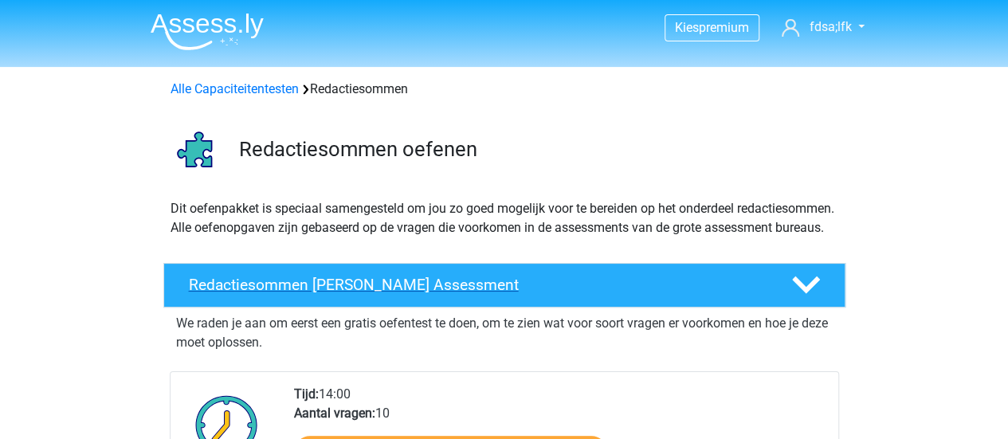
click at [422, 294] on h4 "Redactiesommen [PERSON_NAME] Assessment" at bounding box center [477, 285] width 577 height 18
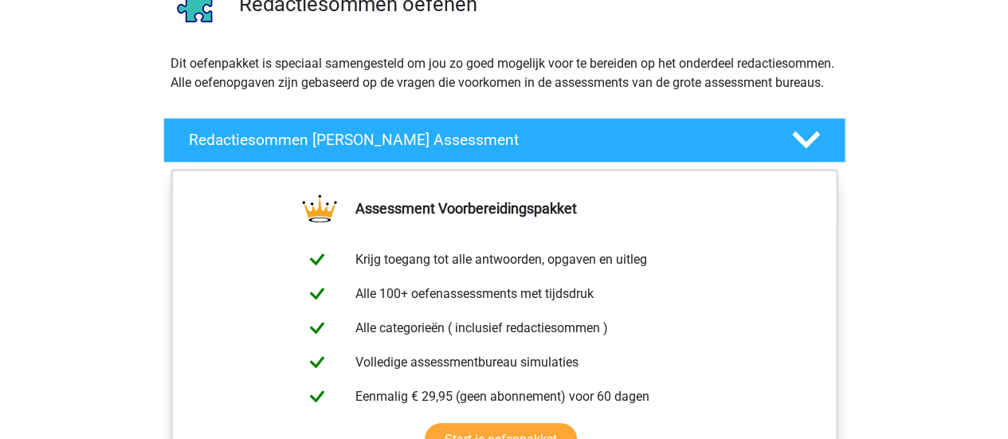
scroll to position [142, 0]
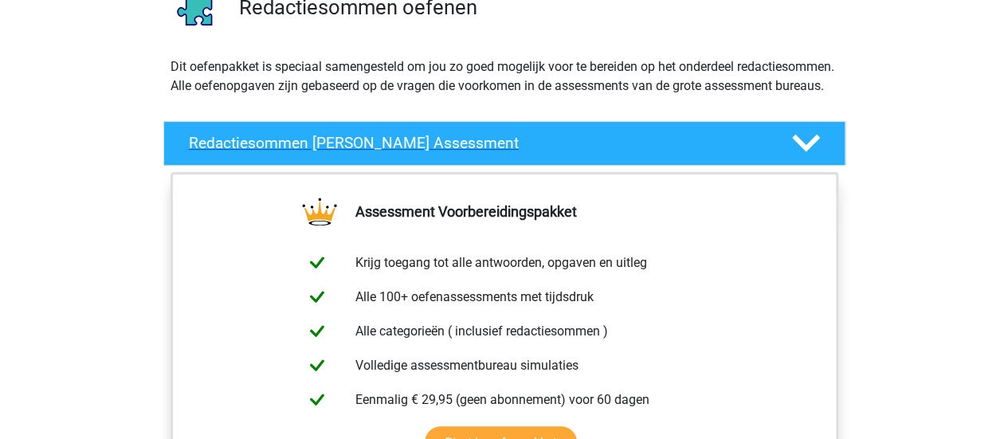
click at [617, 152] on h4 "Redactiesommen [PERSON_NAME] Assessment" at bounding box center [477, 143] width 577 height 18
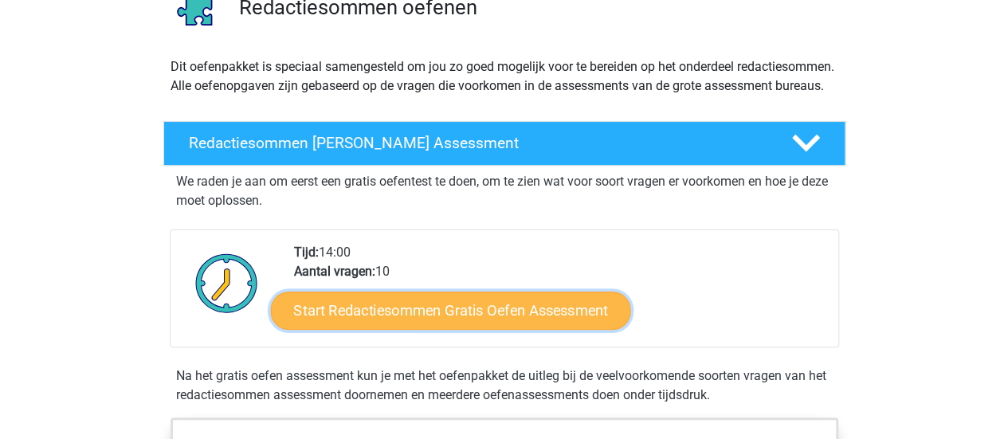
click at [497, 329] on link "Start Redactiesommen Gratis Oefen Assessment" at bounding box center [450, 310] width 360 height 38
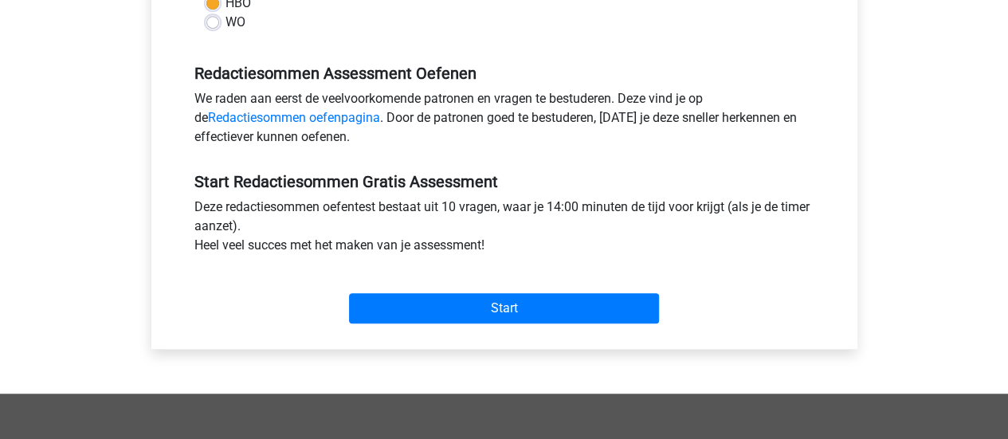
scroll to position [446, 0]
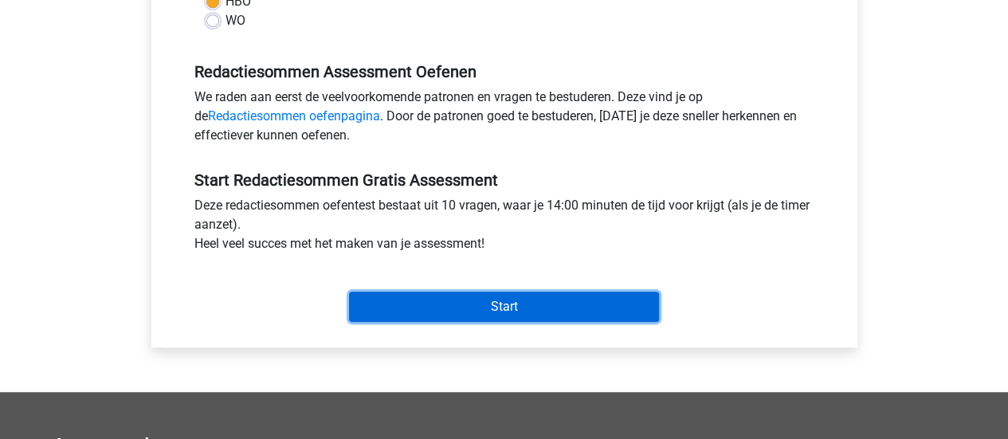
click at [553, 319] on input "Start" at bounding box center [504, 307] width 310 height 30
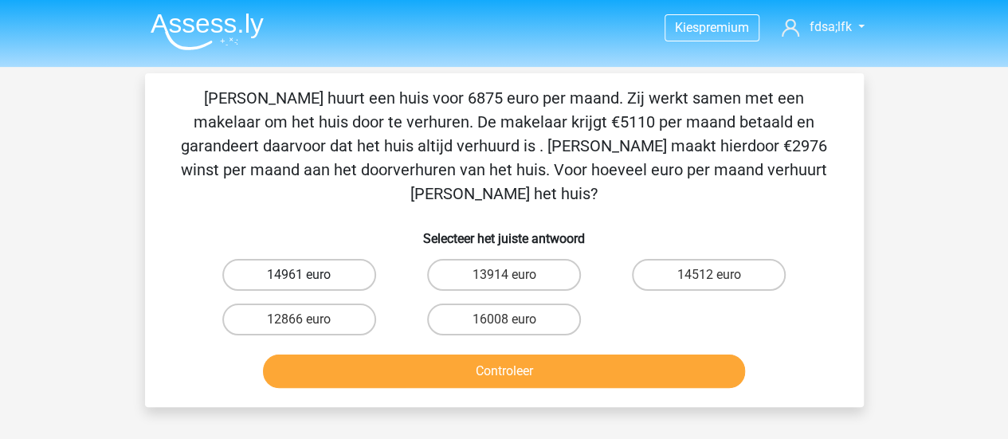
click at [333, 259] on label "14961 euro" at bounding box center [299, 275] width 154 height 32
click at [309, 275] on input "14961 euro" at bounding box center [304, 280] width 10 height 10
radio input "true"
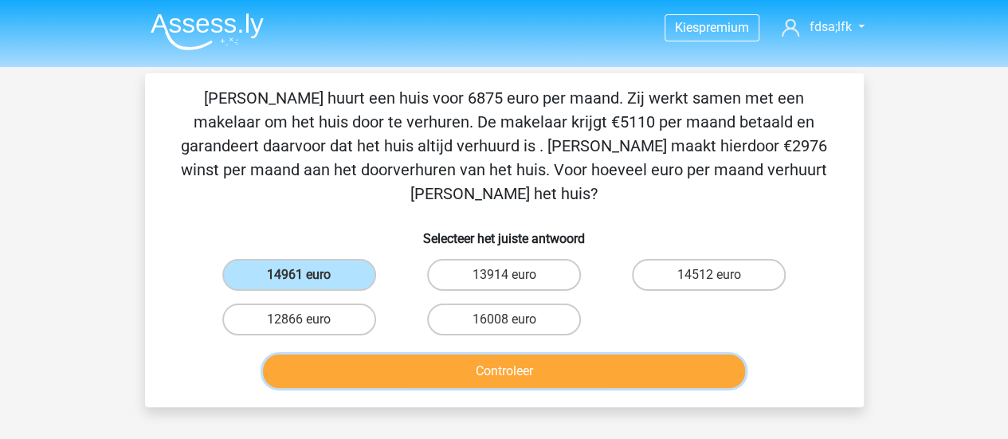
click at [417, 355] on button "Controleer" at bounding box center [504, 371] width 482 height 33
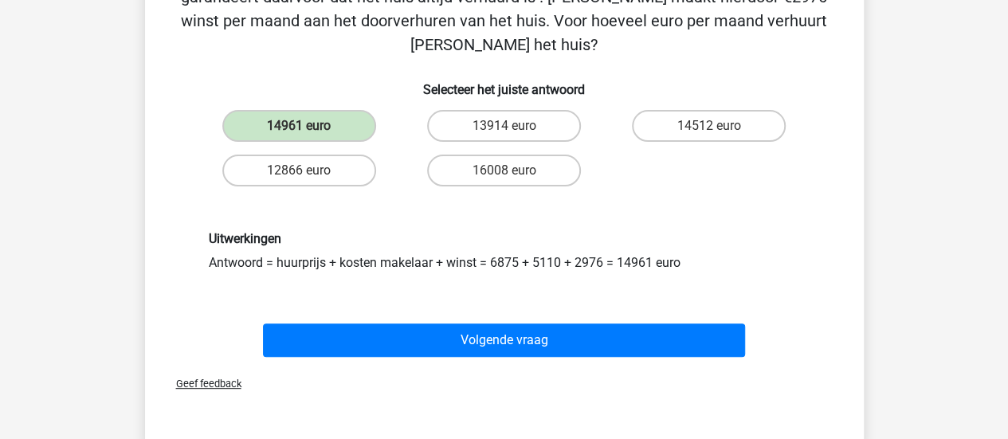
scroll to position [153, 0]
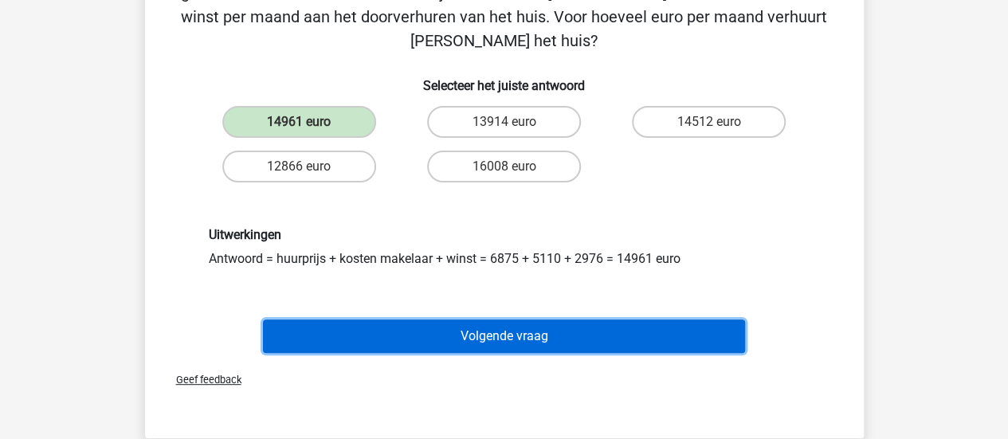
click at [536, 320] on button "Volgende vraag" at bounding box center [504, 336] width 482 height 33
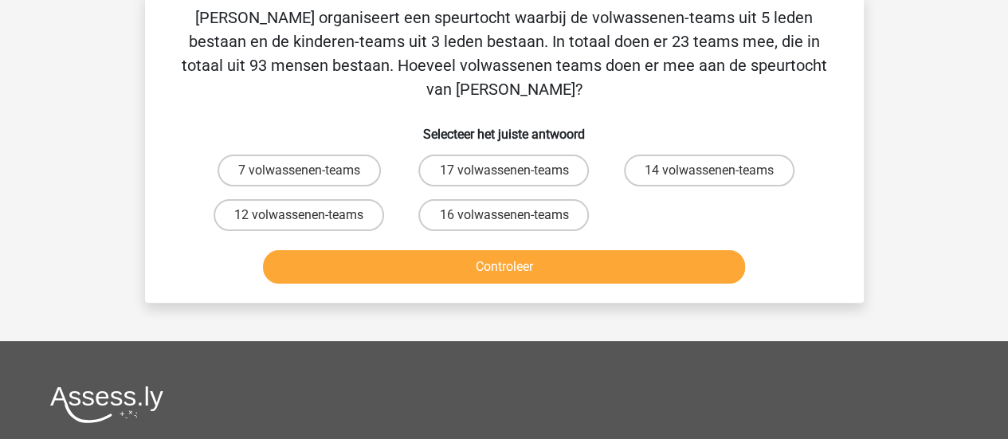
scroll to position [73, 0]
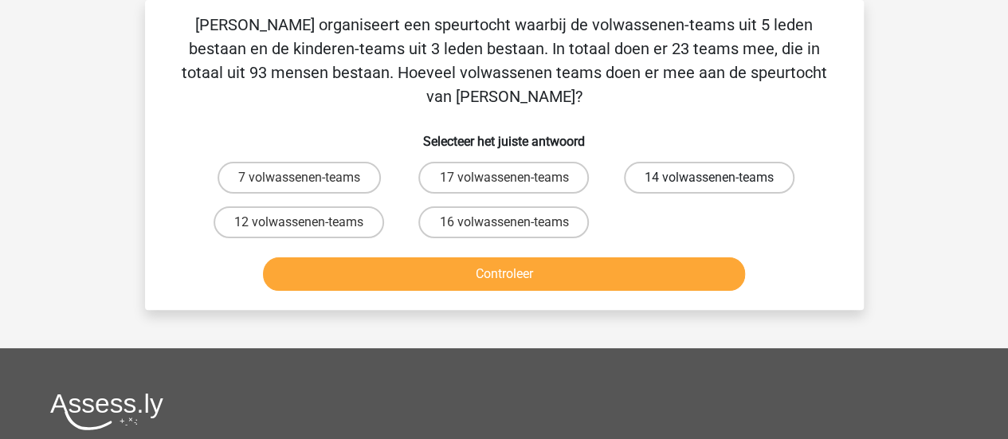
click at [791, 162] on label "14 volwassenen-teams" at bounding box center [709, 178] width 171 height 32
click at [720, 178] on input "14 volwassenen-teams" at bounding box center [714, 183] width 10 height 10
radio input "true"
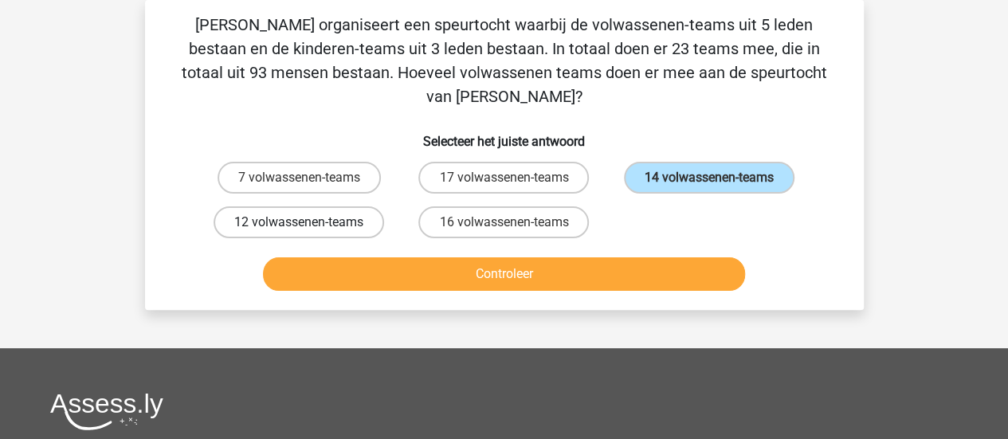
click at [272, 206] on label "12 volwassenen-teams" at bounding box center [299, 222] width 171 height 32
click at [299, 222] on input "12 volwassenen-teams" at bounding box center [304, 227] width 10 height 10
radio input "true"
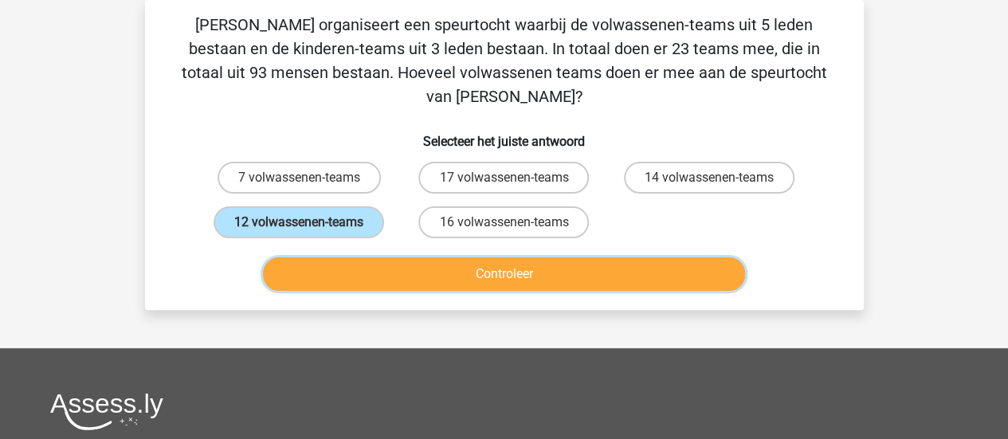
click at [536, 257] on button "Controleer" at bounding box center [504, 273] width 482 height 33
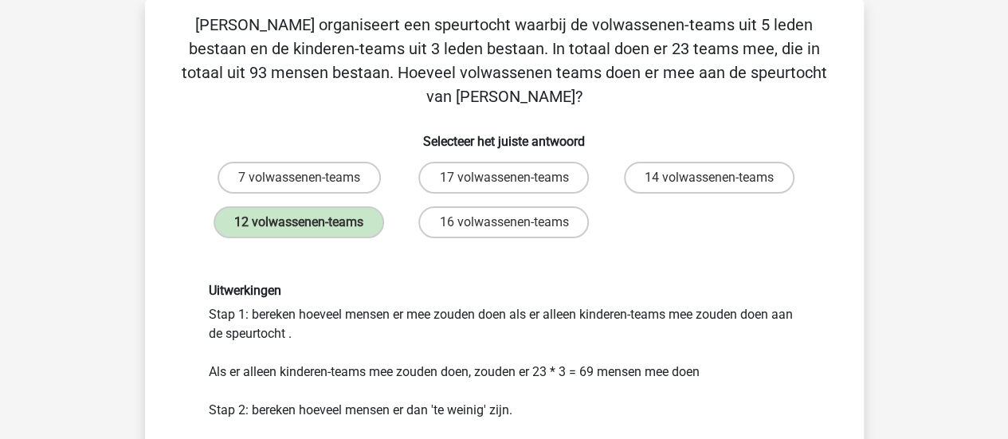
scroll to position [457, 0]
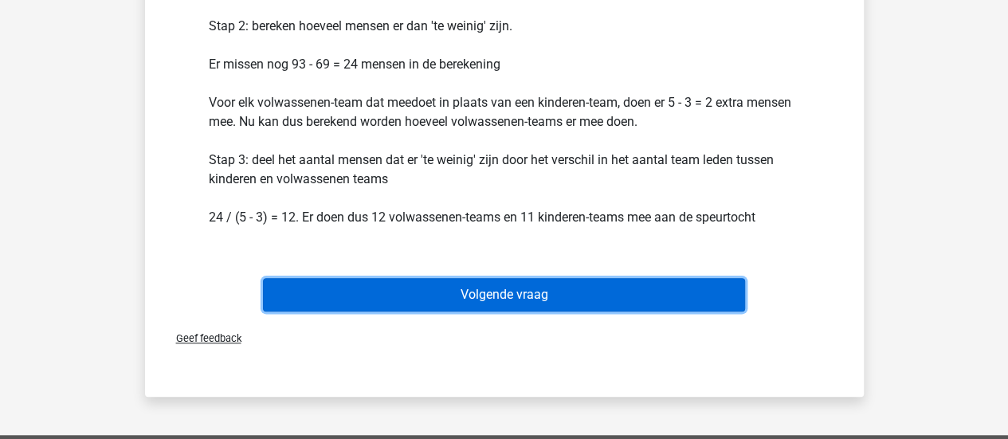
click at [499, 278] on button "Volgende vraag" at bounding box center [504, 294] width 482 height 33
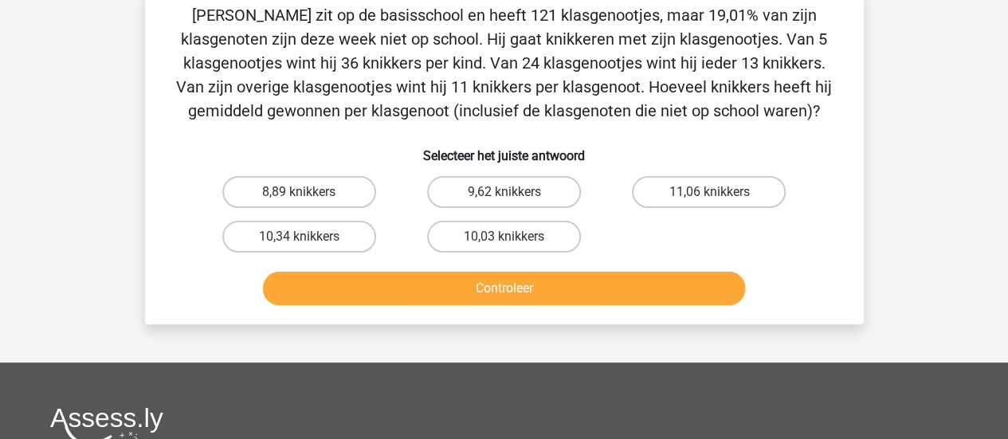
scroll to position [73, 0]
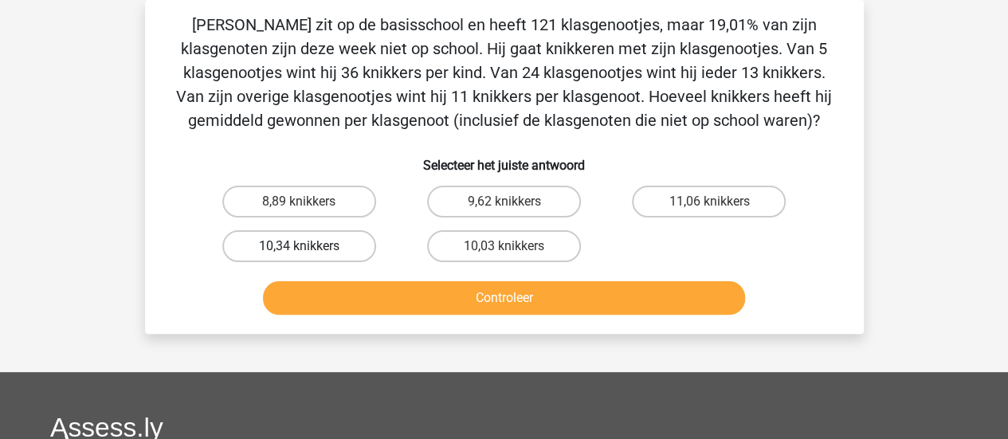
click at [336, 259] on label "10,34 knikkers" at bounding box center [299, 246] width 154 height 32
click at [309, 257] on input "10,34 knikkers" at bounding box center [304, 251] width 10 height 10
radio input "true"
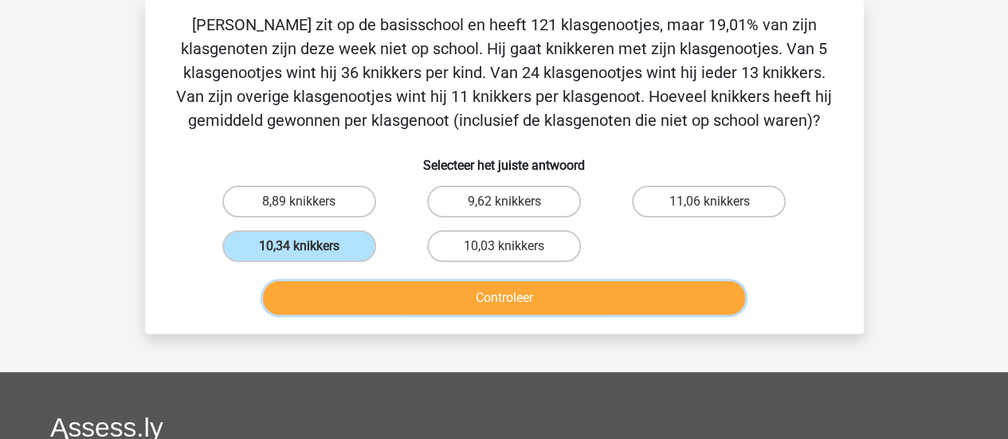
click at [421, 304] on button "Controleer" at bounding box center [504, 297] width 482 height 33
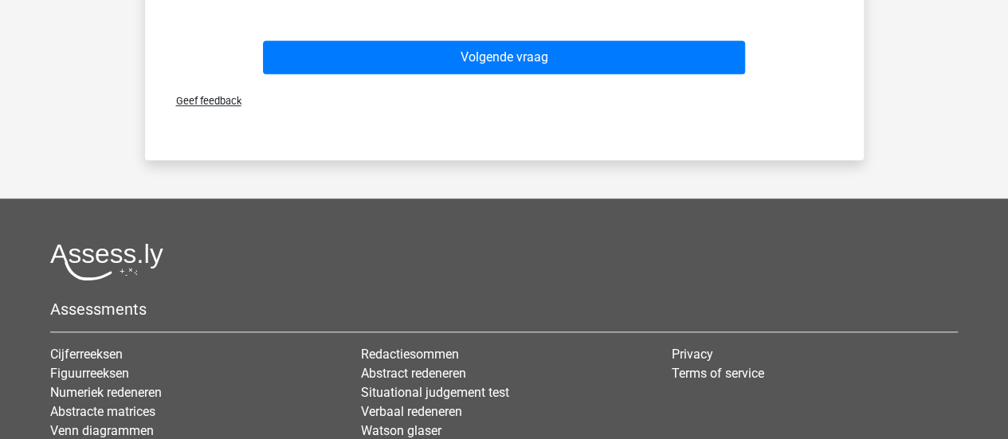
scroll to position [823, 0]
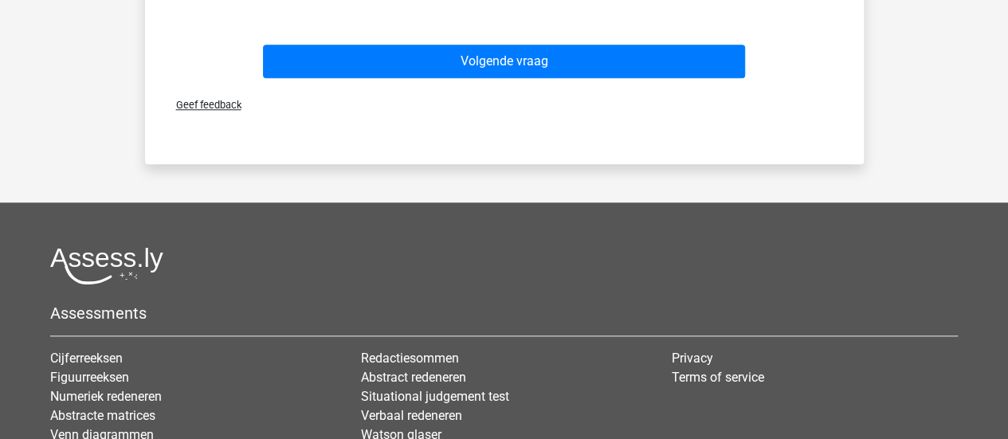
click at [481, 78] on div "Volgende vraag" at bounding box center [504, 65] width 615 height 40
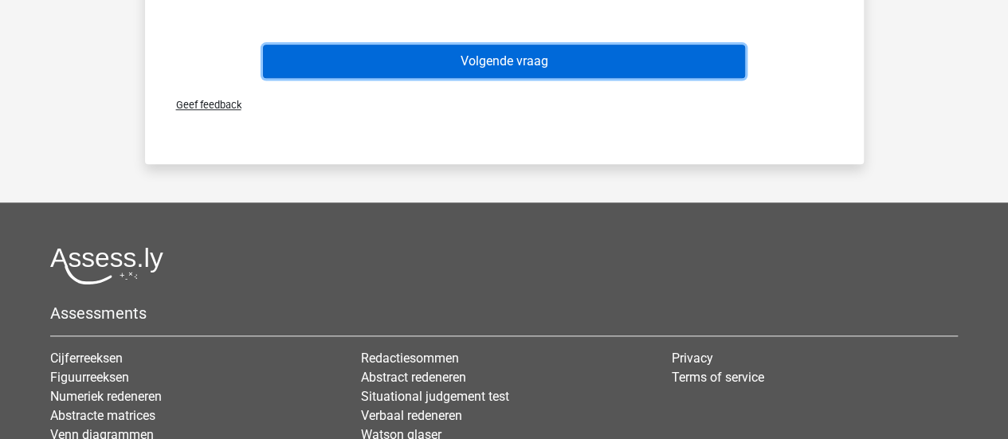
click at [481, 74] on button "Volgende vraag" at bounding box center [504, 61] width 482 height 33
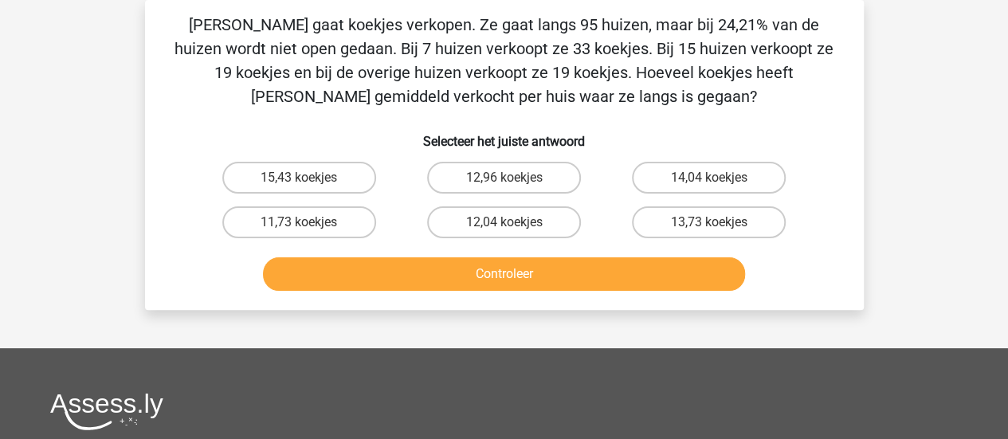
scroll to position [73, 0]
drag, startPoint x: 556, startPoint y: 224, endPoint x: 560, endPoint y: 277, distance: 52.8
click at [560, 277] on div "Anne gaat koekjes verkopen. Ze gaat langs 95 huizen, maar bij 24,21% van de hui…" at bounding box center [504, 155] width 706 height 285
click at [560, 277] on button "Controleer" at bounding box center [504, 273] width 482 height 33
click at [339, 189] on label "15,43 koekjes" at bounding box center [299, 178] width 154 height 32
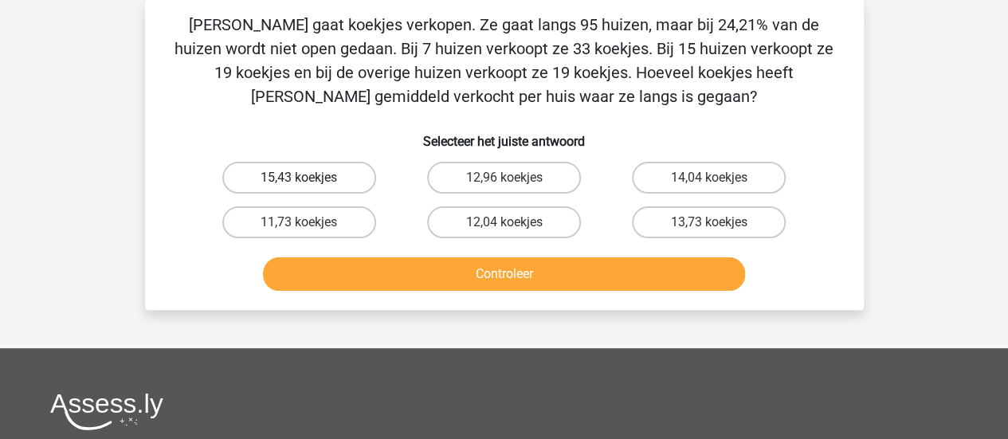
click at [309, 188] on input "15,43 koekjes" at bounding box center [304, 183] width 10 height 10
radio input "true"
click at [339, 189] on label "15,43 koekjes" at bounding box center [299, 178] width 154 height 32
click at [309, 188] on input "15,43 koekjes" at bounding box center [304, 183] width 10 height 10
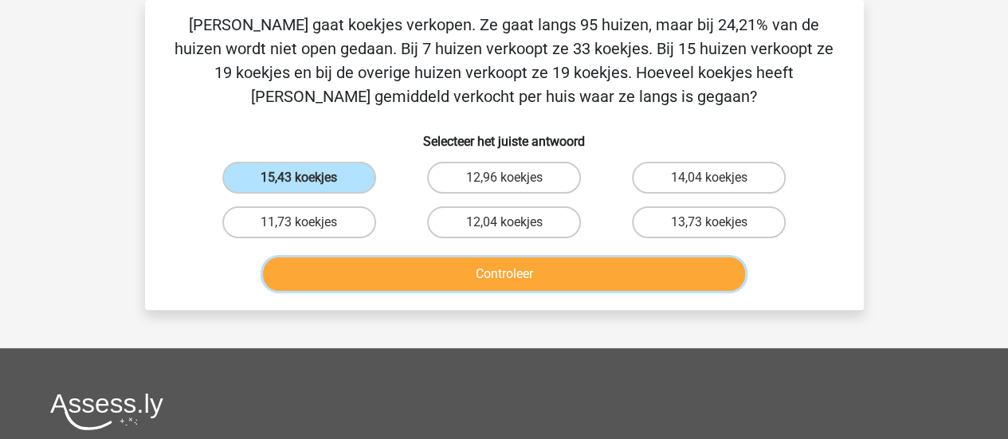
click at [430, 273] on button "Controleer" at bounding box center [504, 273] width 482 height 33
click at [467, 176] on label "12,96 koekjes" at bounding box center [504, 178] width 154 height 32
click at [504, 178] on input "12,96 koekjes" at bounding box center [509, 183] width 10 height 10
radio input "true"
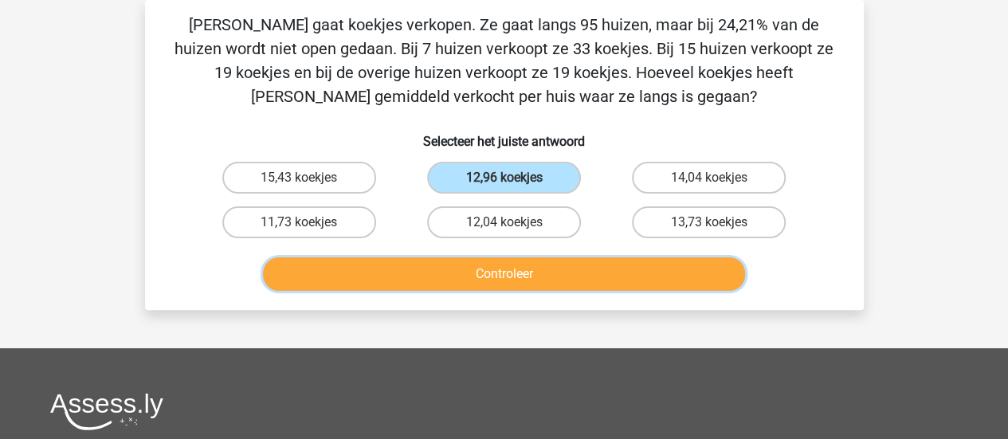
click at [464, 281] on button "Controleer" at bounding box center [504, 273] width 482 height 33
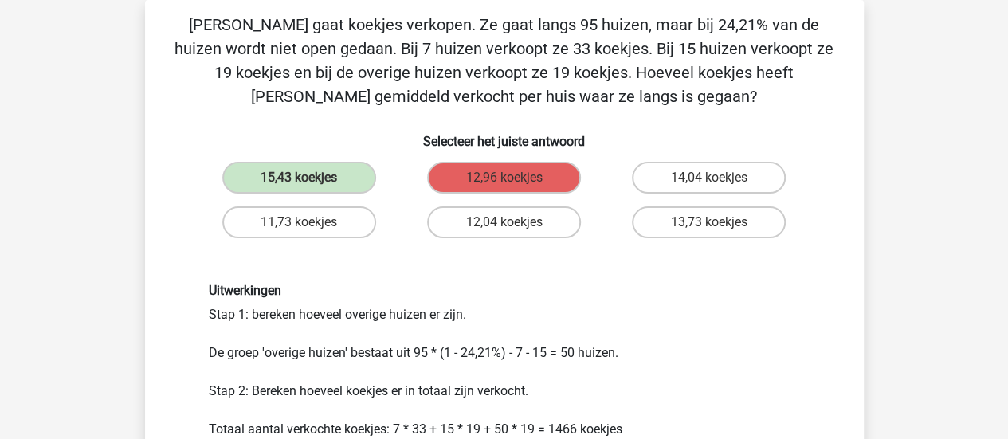
click at [284, 242] on div "11,73 koekjes" at bounding box center [299, 222] width 205 height 45
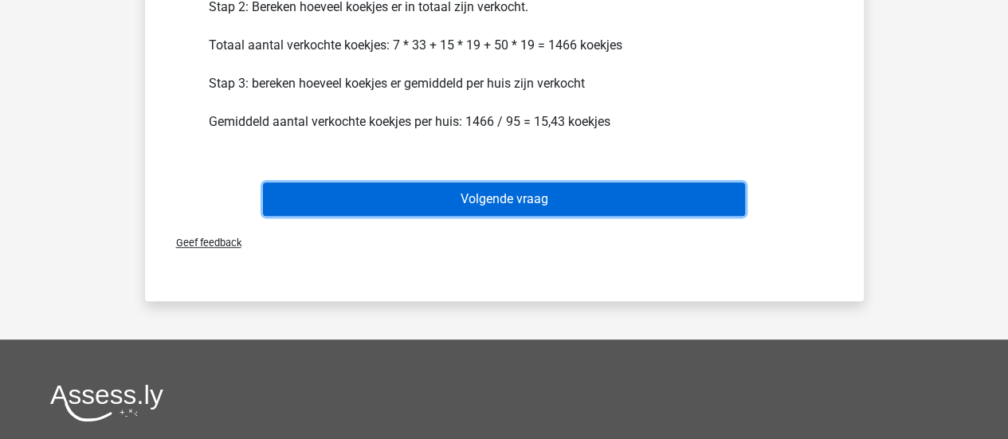
click at [506, 190] on button "Volgende vraag" at bounding box center [504, 199] width 482 height 33
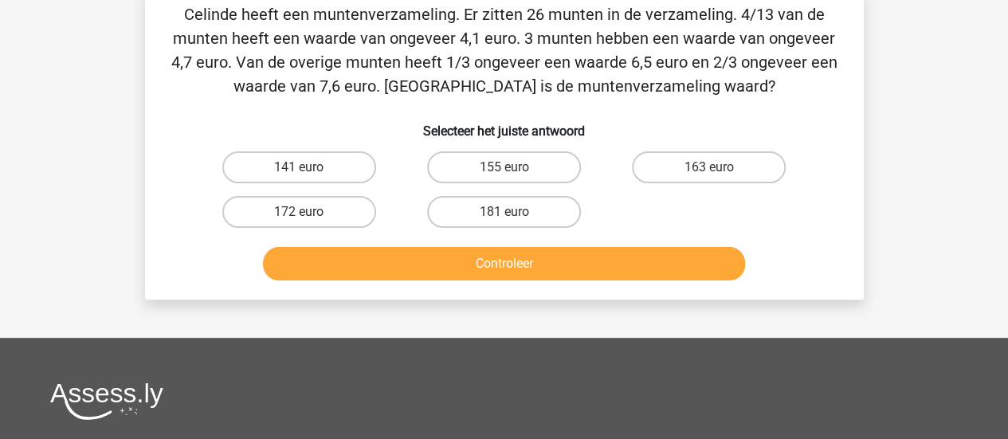
scroll to position [73, 0]
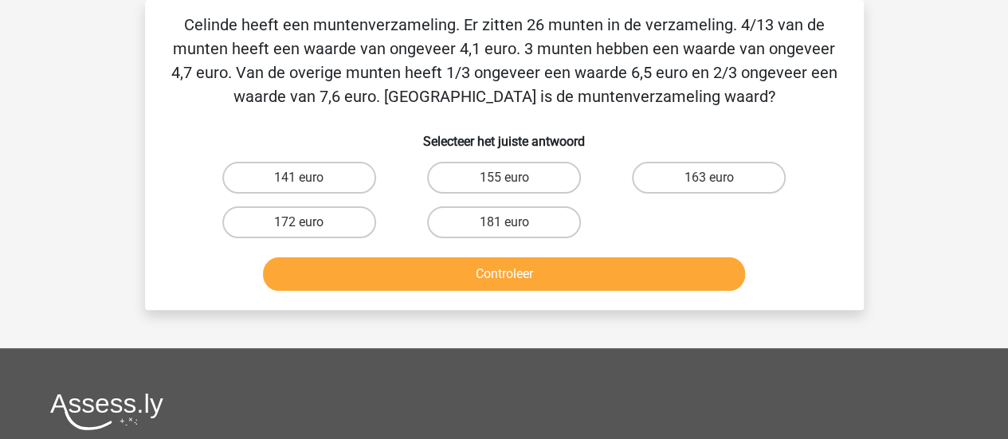
click at [549, 26] on p "Celinde heeft een muntenverzameling. Er zitten 26 munten in de verzameling. 4/1…" at bounding box center [505, 61] width 668 height 96
click at [493, 221] on label "181 euro" at bounding box center [504, 222] width 154 height 32
click at [504, 222] on input "181 euro" at bounding box center [509, 227] width 10 height 10
radio input "true"
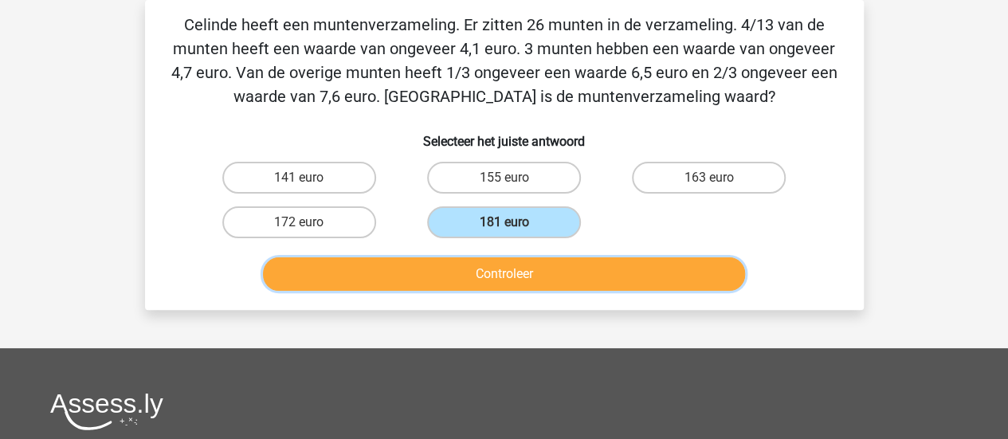
click at [495, 268] on button "Controleer" at bounding box center [504, 273] width 482 height 33
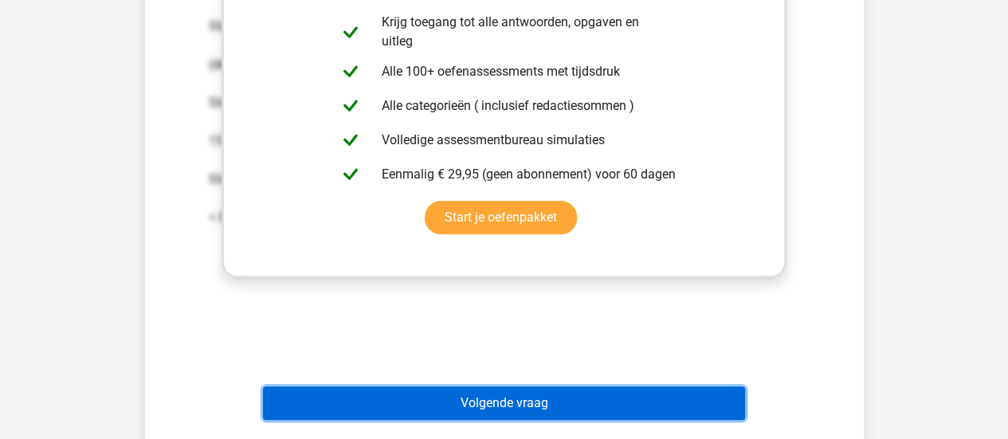
click at [539, 403] on button "Volgende vraag" at bounding box center [504, 403] width 482 height 33
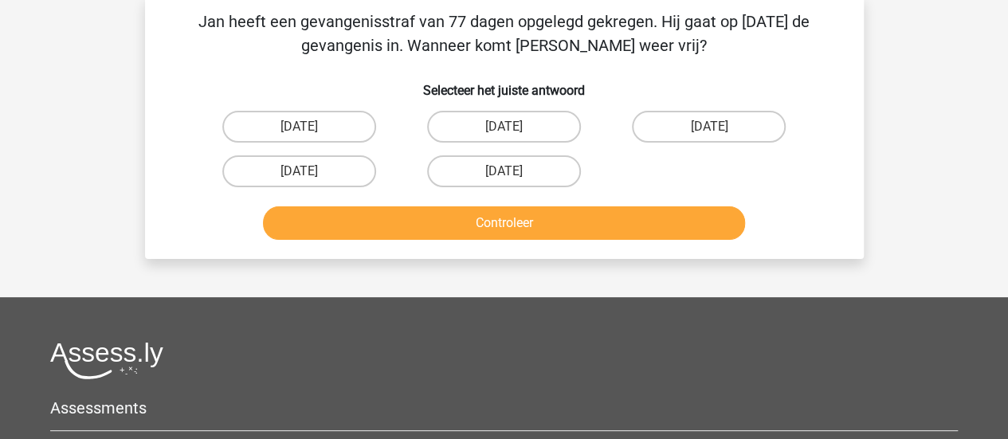
scroll to position [73, 0]
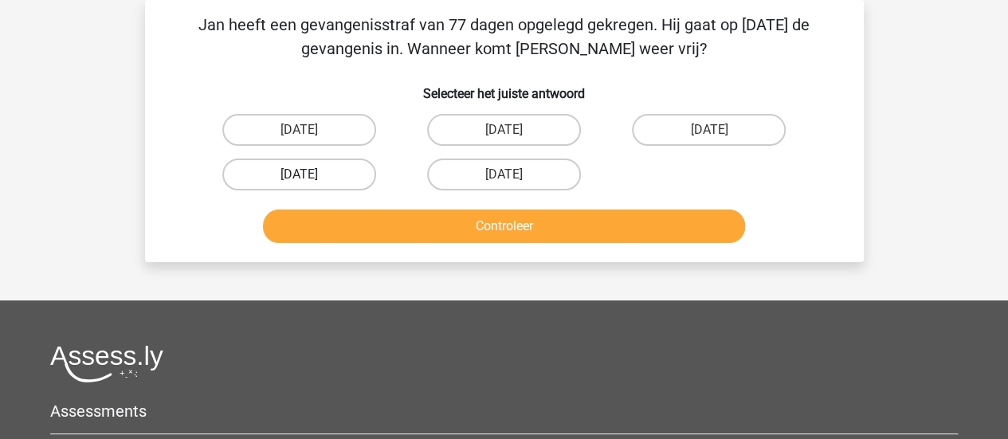
click at [351, 171] on label "18 augustus" at bounding box center [299, 175] width 154 height 32
click at [309, 175] on input "18 augustus" at bounding box center [304, 180] width 10 height 10
radio input "true"
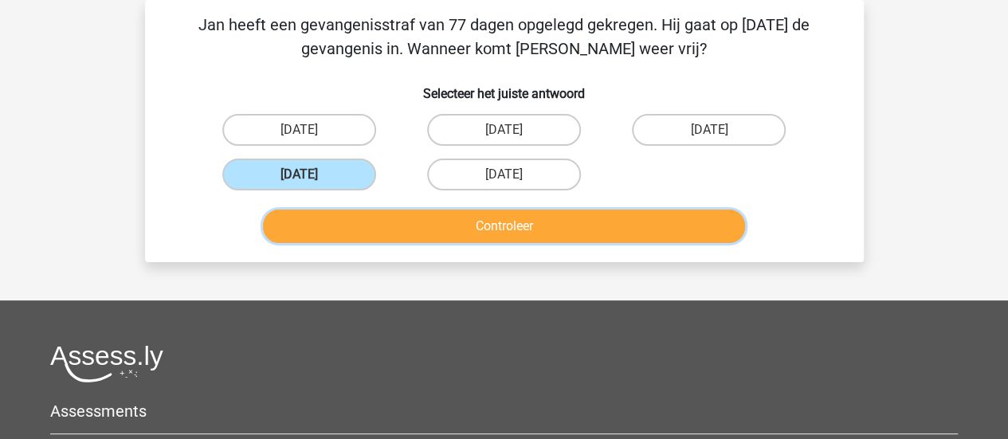
click at [436, 230] on button "Controleer" at bounding box center [504, 226] width 482 height 33
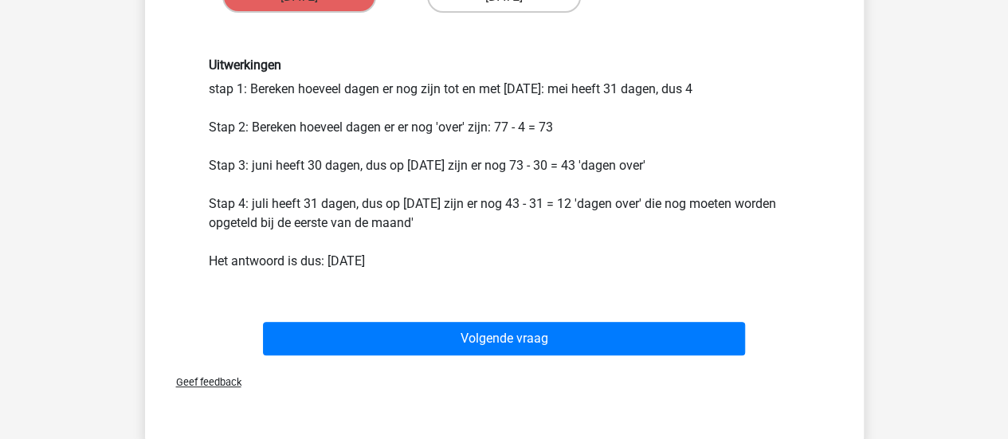
scroll to position [253, 0]
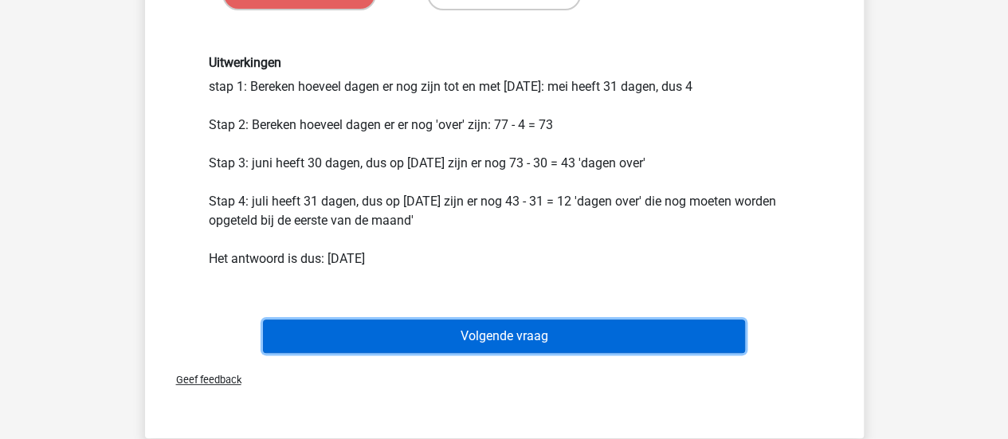
click at [501, 326] on button "Volgende vraag" at bounding box center [504, 336] width 482 height 33
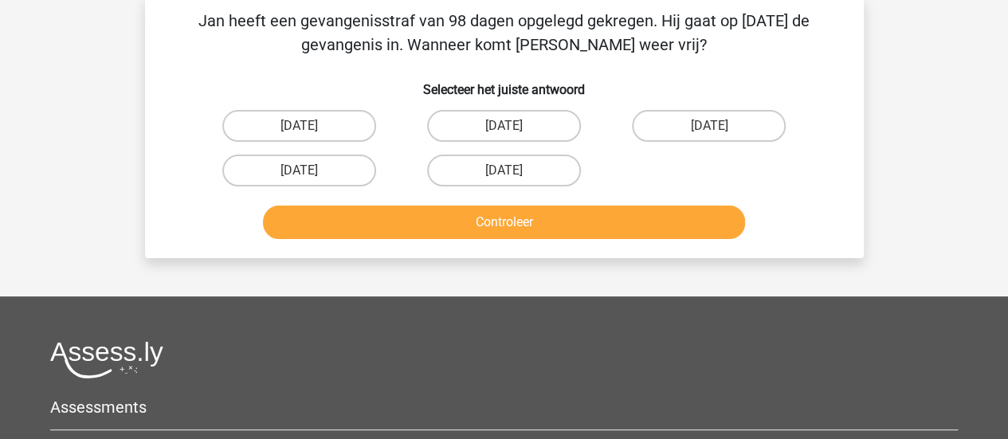
scroll to position [73, 0]
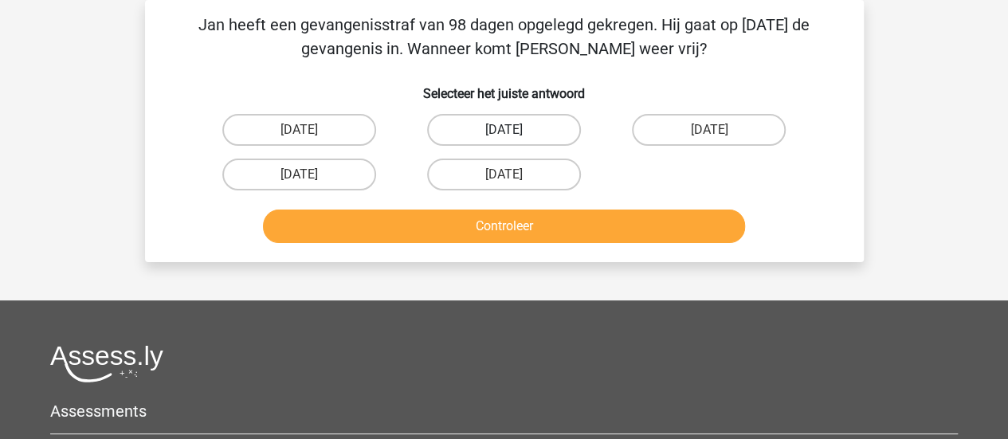
click at [499, 116] on label "20 augustus" at bounding box center [504, 130] width 154 height 32
click at [504, 130] on input "20 augustus" at bounding box center [509, 135] width 10 height 10
radio input "true"
click at [462, 168] on label "22 augustus" at bounding box center [504, 175] width 154 height 32
click at [504, 175] on input "22 augustus" at bounding box center [509, 180] width 10 height 10
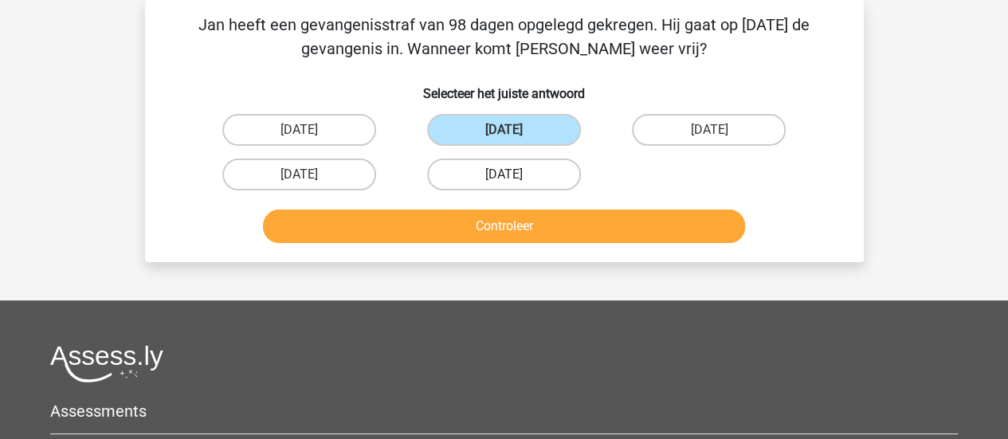
radio input "true"
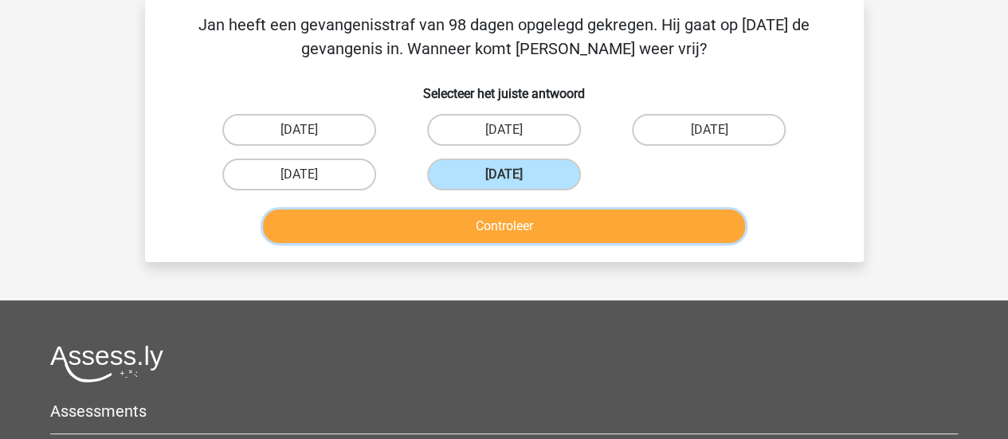
click at [476, 216] on button "Controleer" at bounding box center [504, 226] width 482 height 33
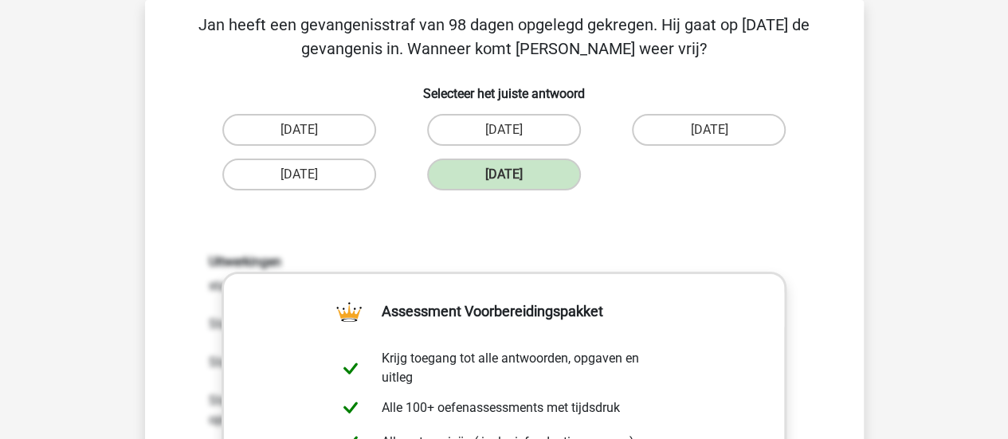
scroll to position [457, 0]
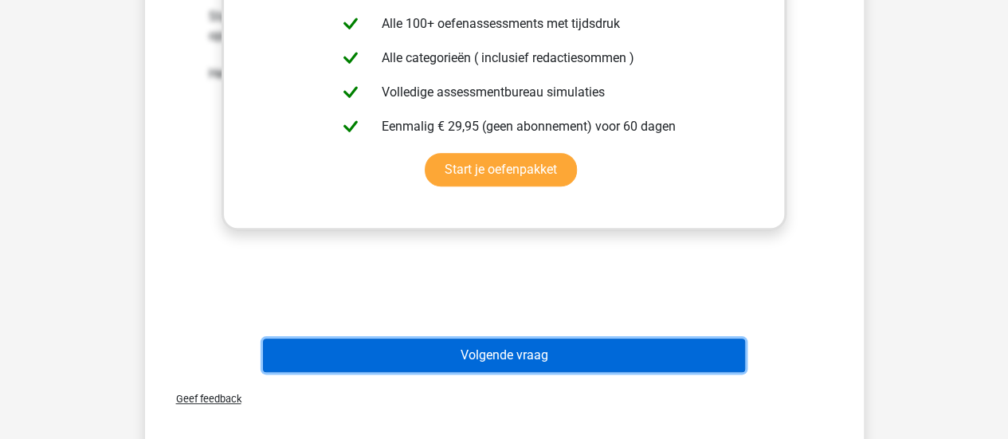
click at [665, 342] on button "Volgende vraag" at bounding box center [504, 355] width 482 height 33
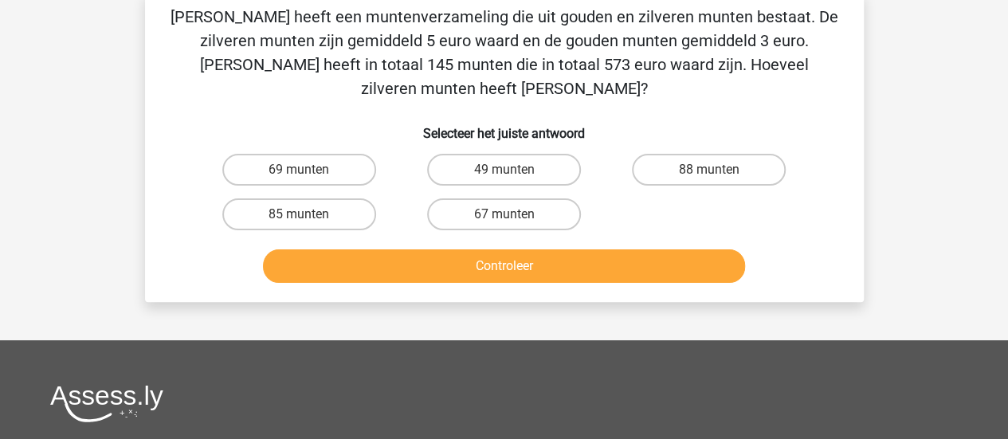
scroll to position [73, 0]
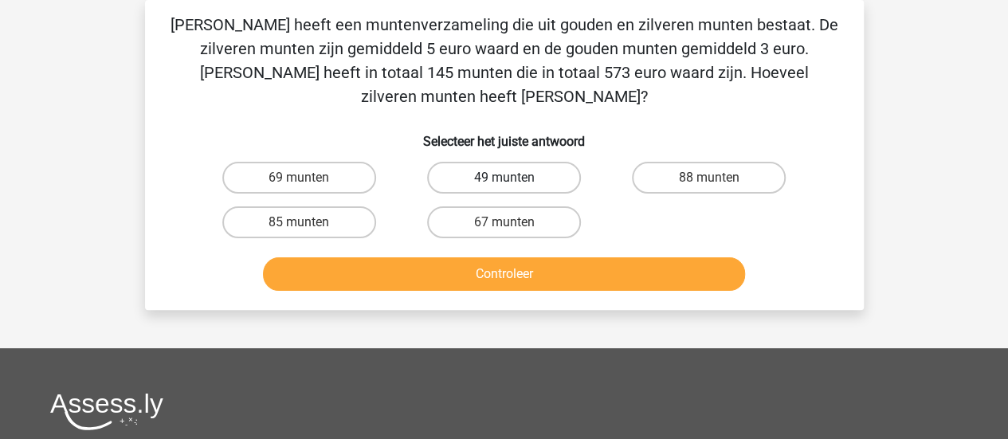
click at [501, 162] on label "49 munten" at bounding box center [504, 178] width 154 height 32
click at [504, 178] on input "49 munten" at bounding box center [509, 183] width 10 height 10
radio input "true"
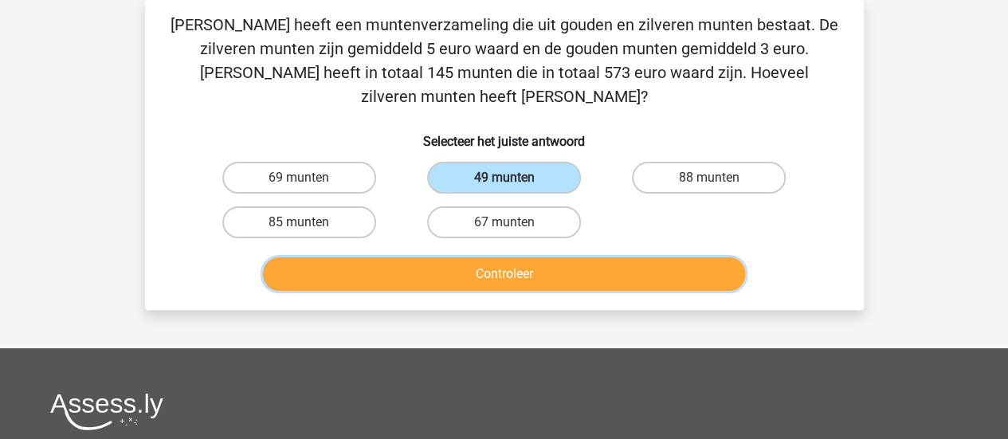
click at [491, 257] on button "Controleer" at bounding box center [504, 273] width 482 height 33
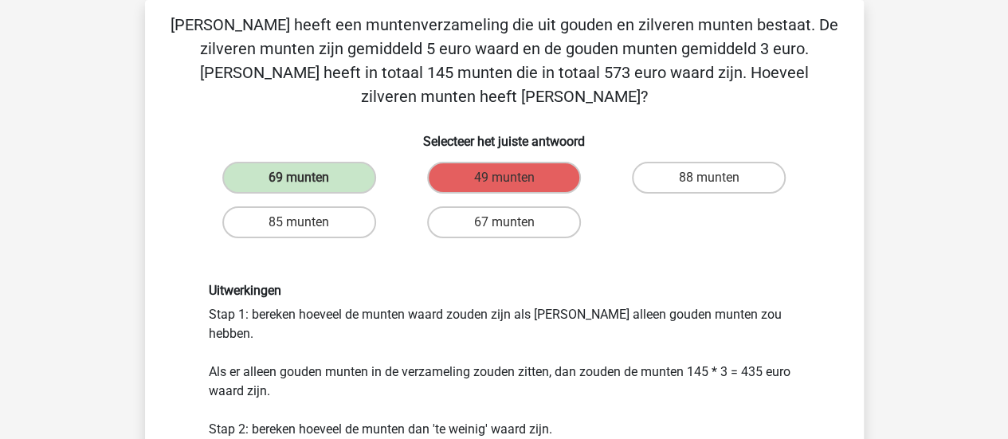
scroll to position [457, 0]
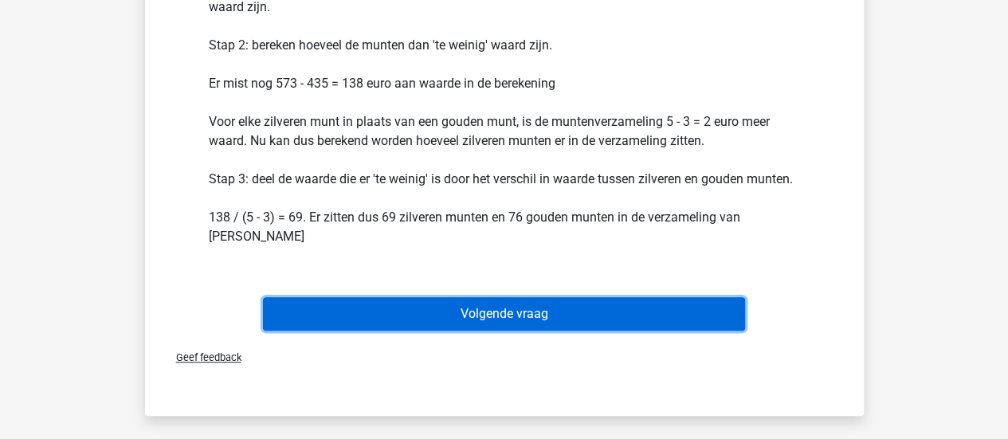
click at [494, 297] on button "Volgende vraag" at bounding box center [504, 313] width 482 height 33
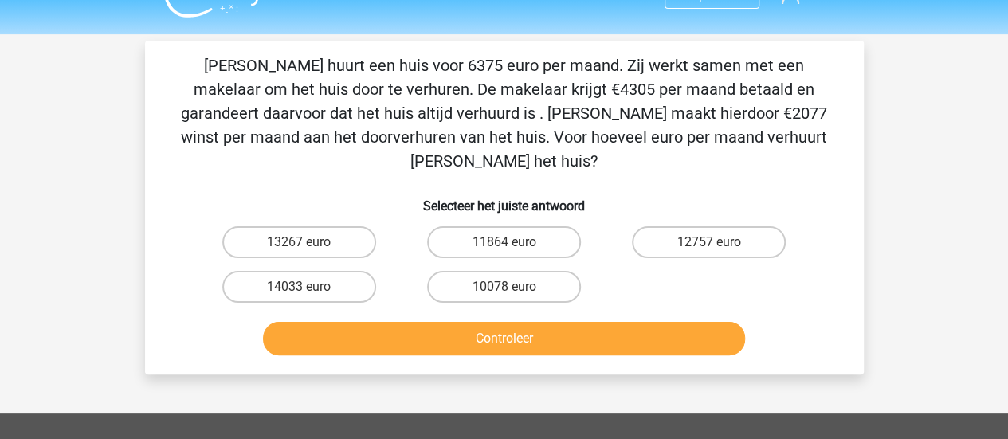
scroll to position [0, 0]
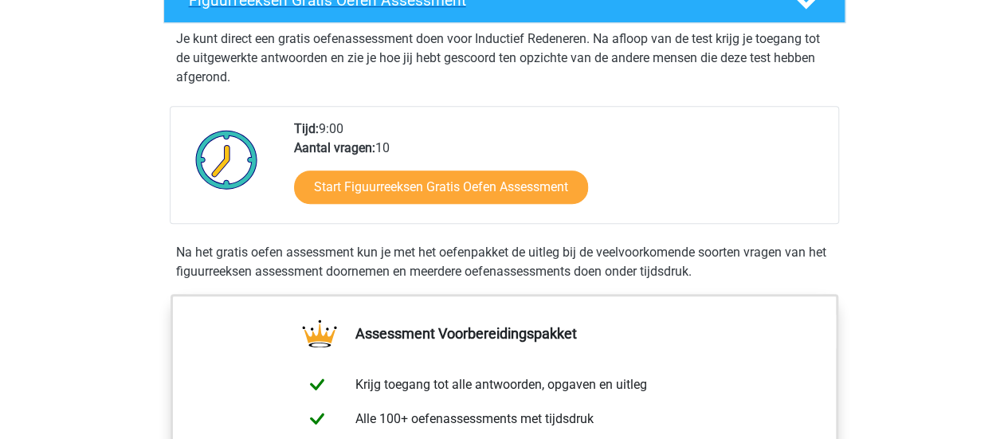
scroll to position [287, 0]
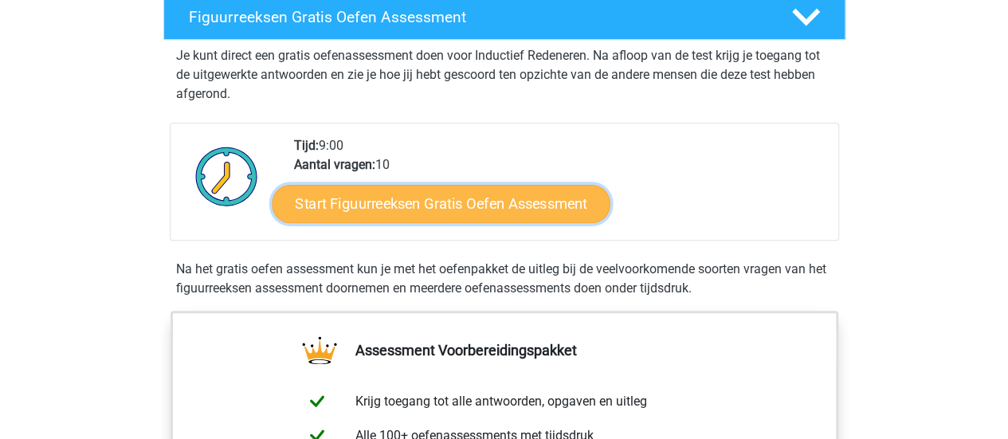
click at [476, 190] on link "Start Figuurreeksen Gratis Oefen Assessment" at bounding box center [441, 203] width 338 height 38
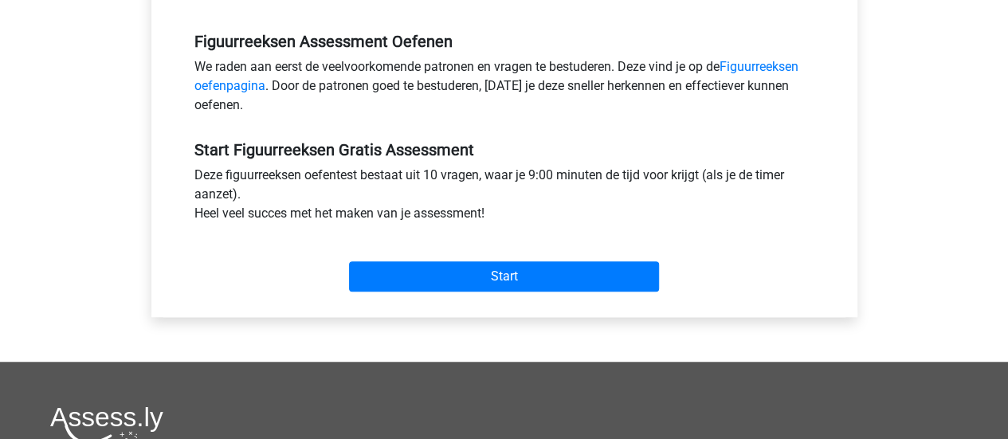
scroll to position [478, 0]
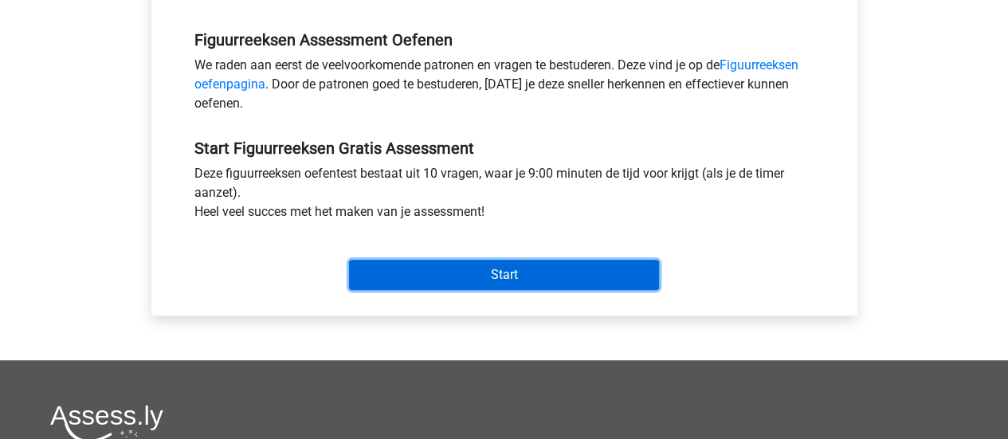
click at [464, 269] on input "Start" at bounding box center [504, 275] width 310 height 30
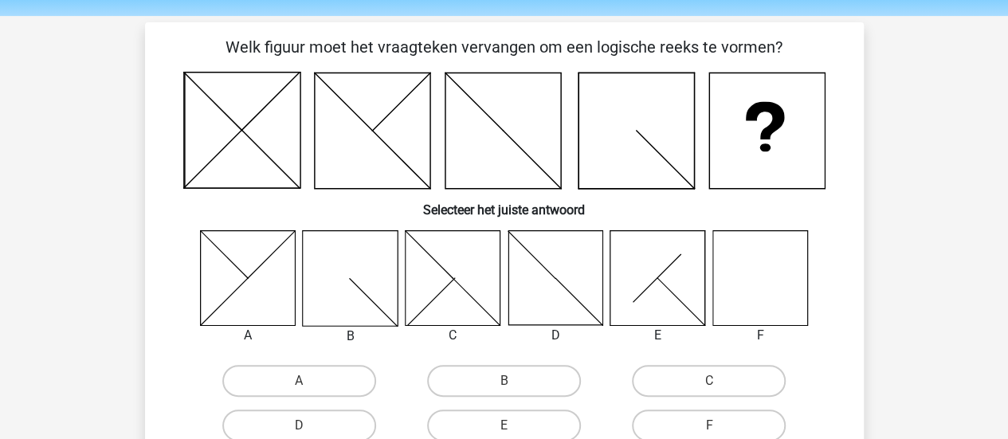
scroll to position [108, 0]
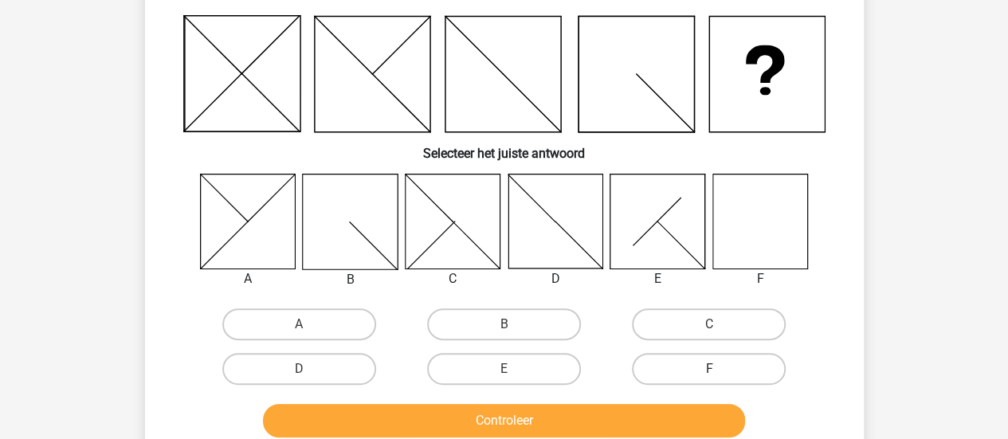
click at [713, 365] on label "F" at bounding box center [709, 369] width 154 height 32
click at [713, 369] on input "F" at bounding box center [714, 374] width 10 height 10
radio input "true"
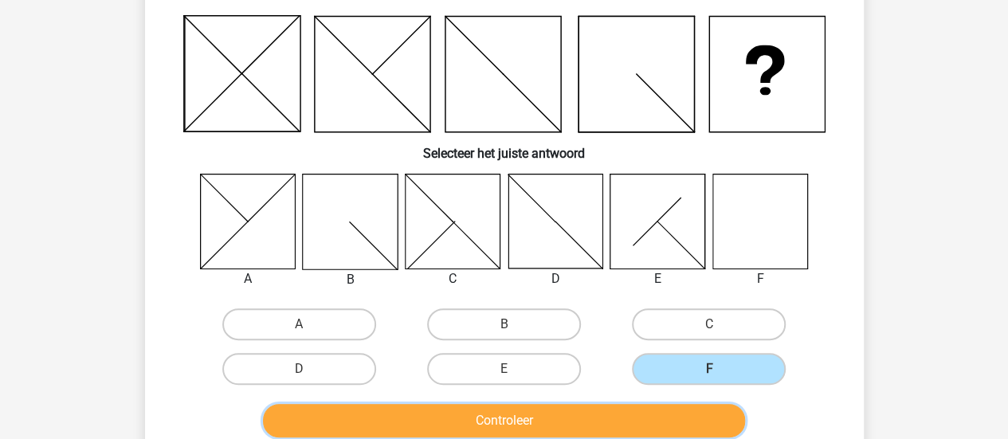
click at [386, 413] on button "Controleer" at bounding box center [504, 420] width 482 height 33
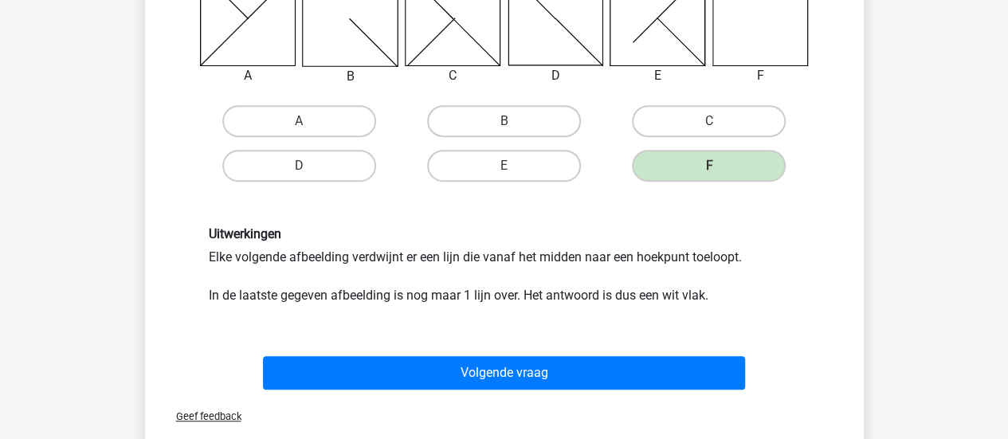
scroll to position [366, 0]
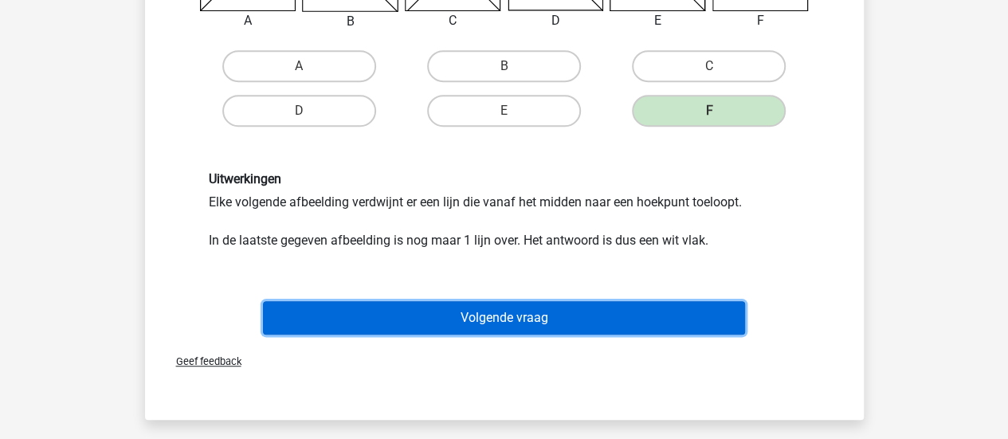
click at [582, 315] on button "Volgende vraag" at bounding box center [504, 317] width 482 height 33
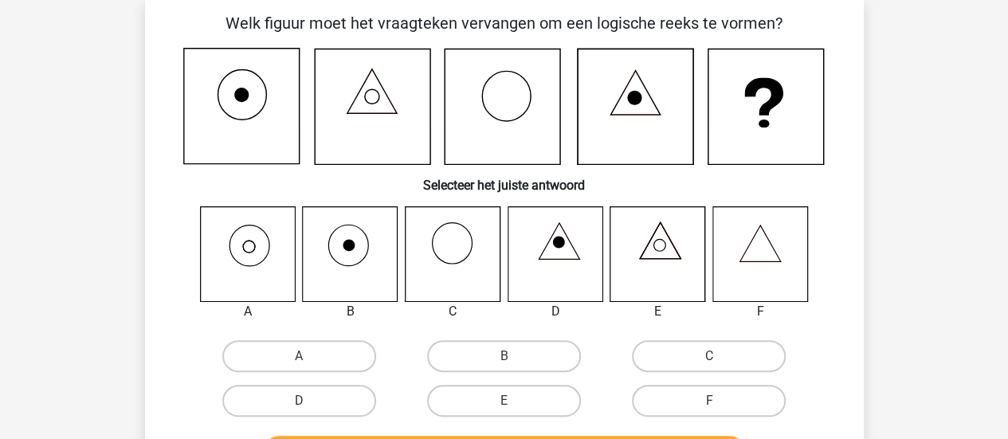
scroll to position [73, 0]
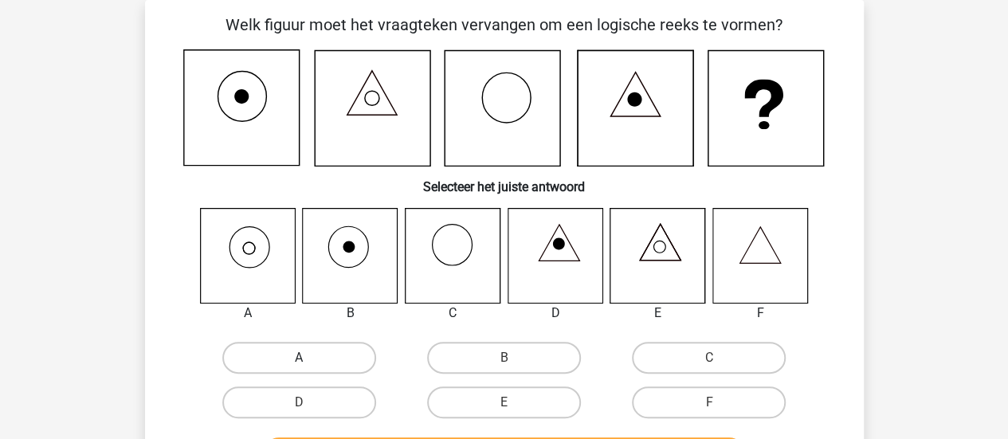
click at [292, 367] on label "A" at bounding box center [299, 358] width 154 height 32
click at [299, 367] on input "A" at bounding box center [304, 363] width 10 height 10
radio input "true"
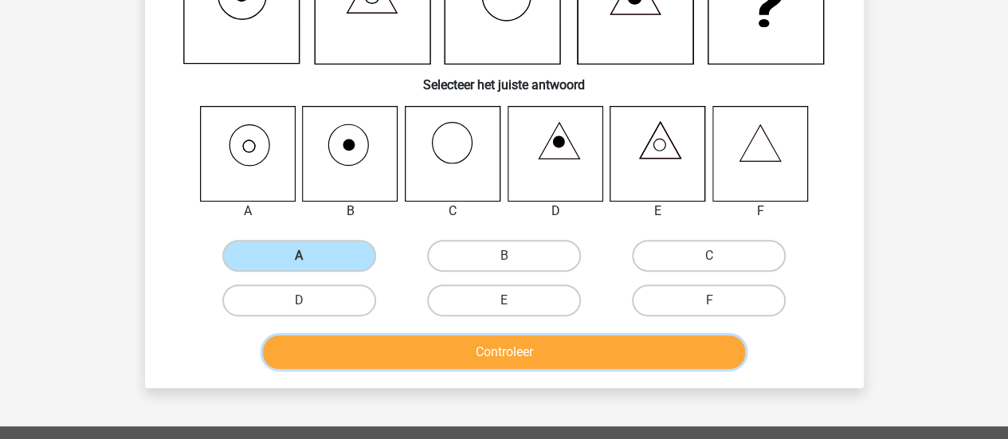
click at [465, 353] on button "Controleer" at bounding box center [504, 352] width 482 height 33
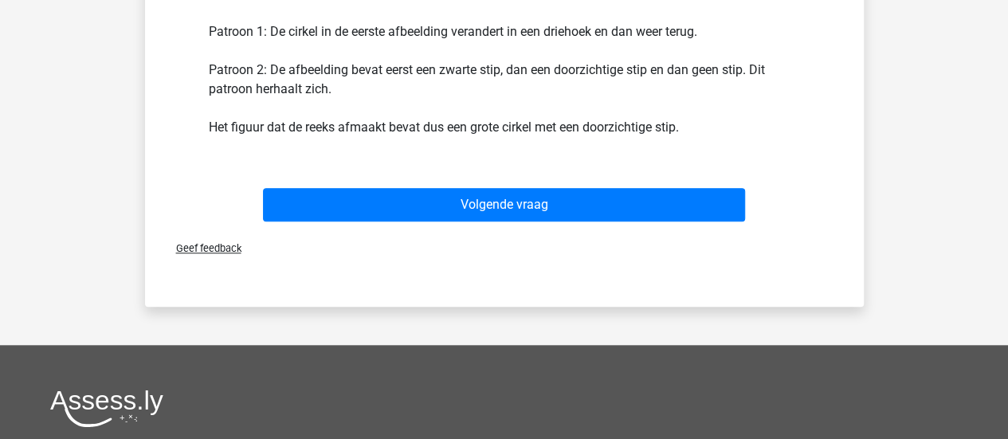
scroll to position [592, 0]
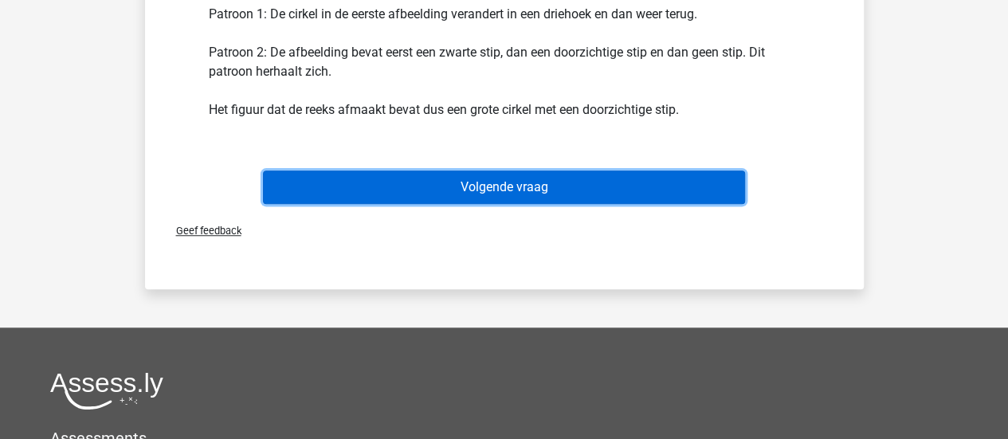
click at [493, 188] on button "Volgende vraag" at bounding box center [504, 187] width 482 height 33
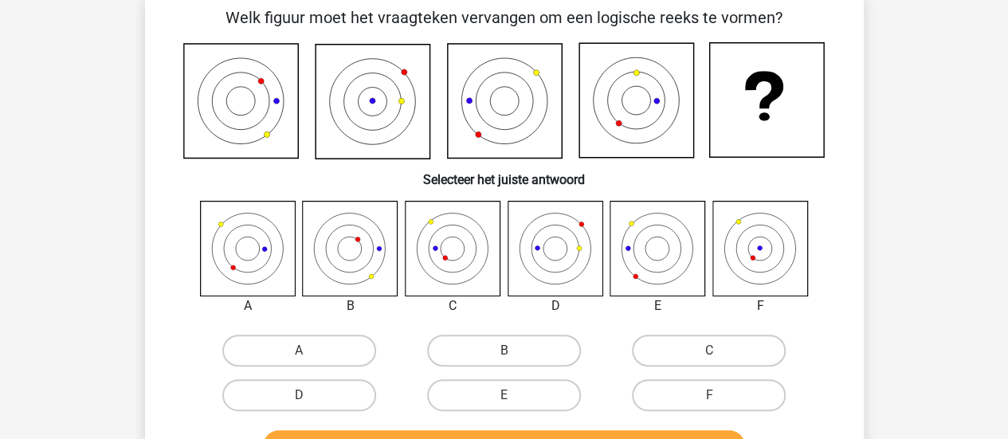
scroll to position [73, 0]
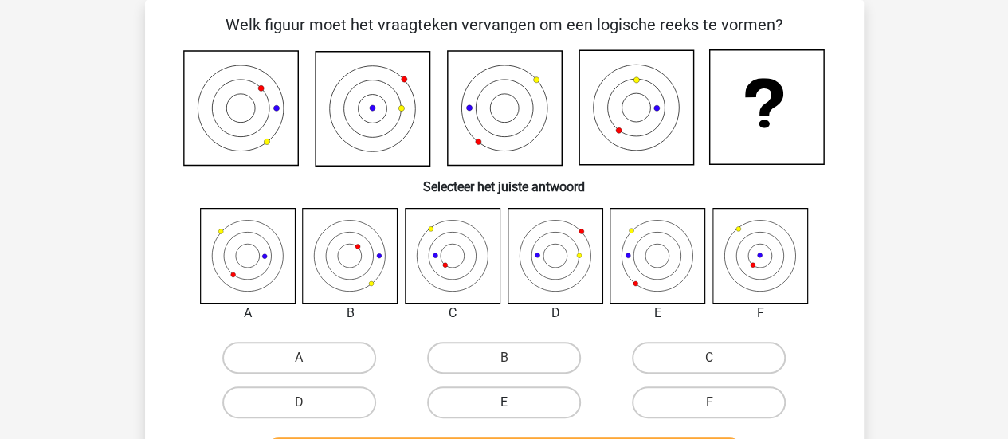
click at [520, 408] on label "E" at bounding box center [504, 403] width 154 height 32
click at [514, 408] on input "E" at bounding box center [509, 407] width 10 height 10
radio input "true"
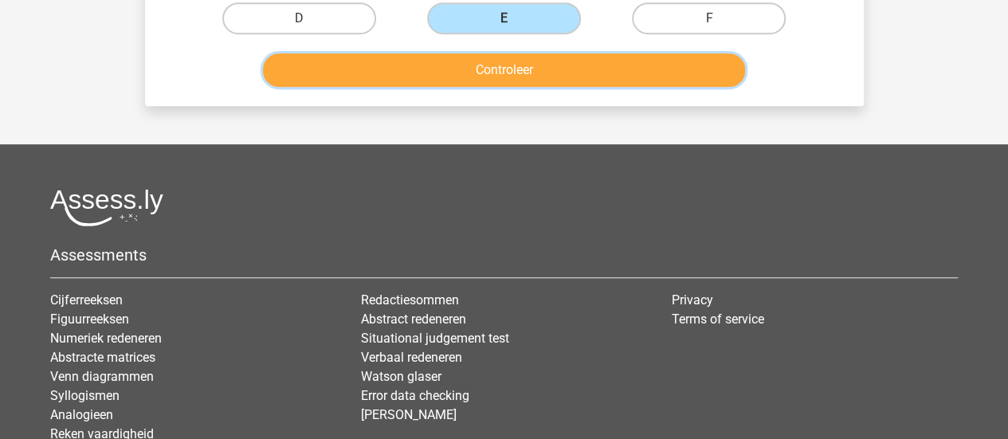
click at [501, 79] on button "Controleer" at bounding box center [504, 69] width 482 height 33
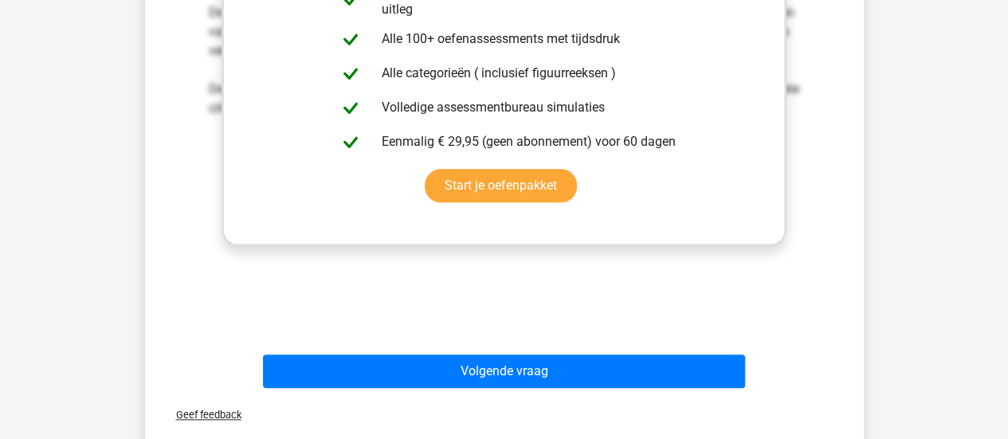
scroll to position [786, 0]
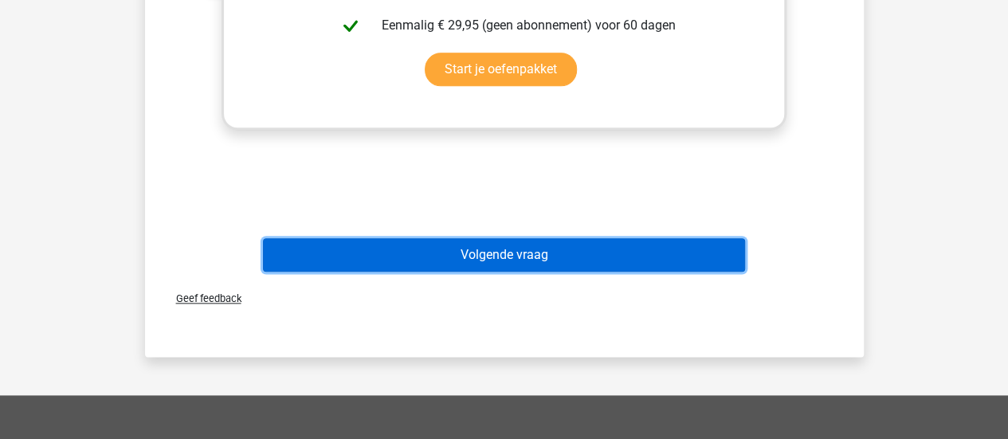
click at [569, 254] on button "Volgende vraag" at bounding box center [504, 254] width 482 height 33
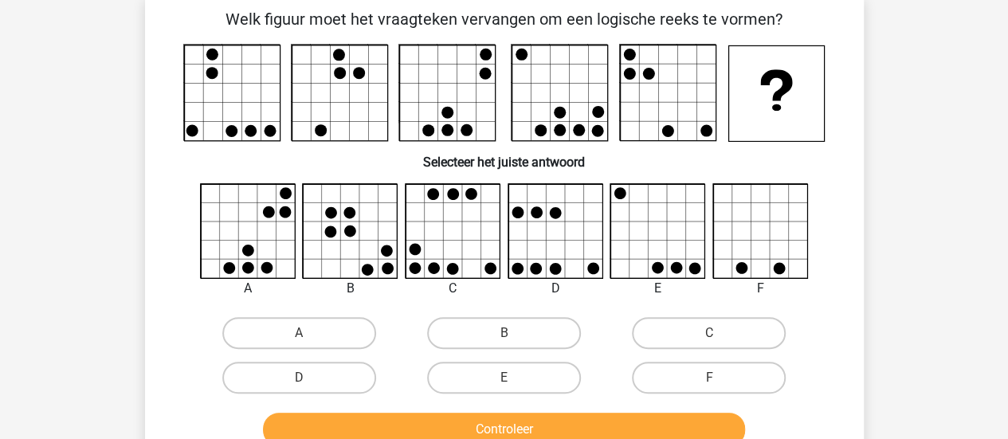
scroll to position [73, 0]
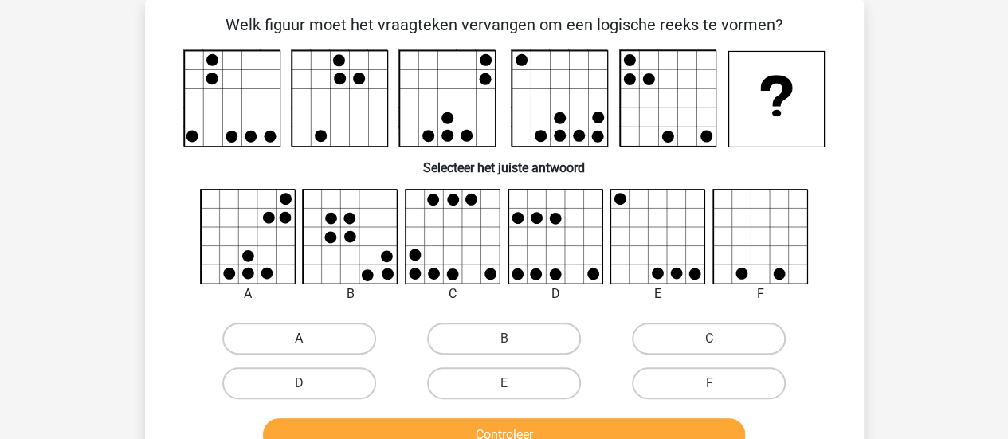
click at [316, 336] on label "A" at bounding box center [299, 339] width 154 height 32
click at [309, 339] on input "A" at bounding box center [304, 344] width 10 height 10
radio input "true"
click at [344, 428] on button "Controleer" at bounding box center [504, 434] width 482 height 33
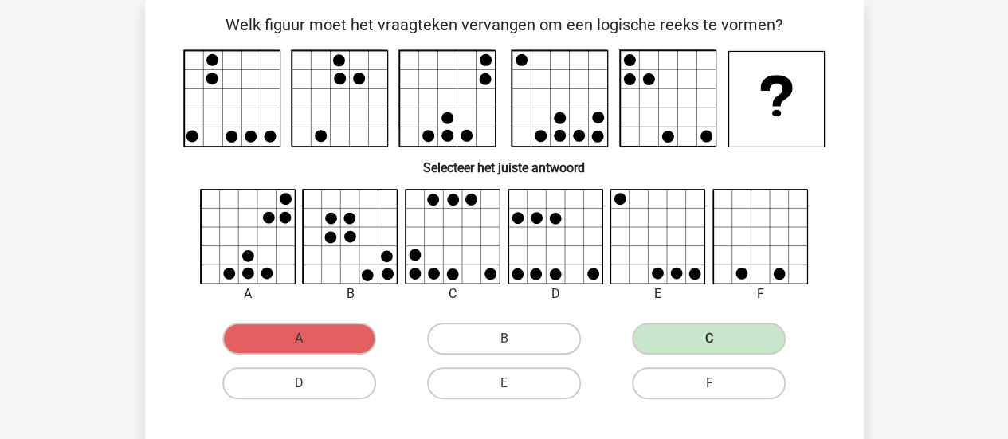
click at [823, 175] on h6 "Selecteer het juiste antwoord" at bounding box center [505, 161] width 668 height 28
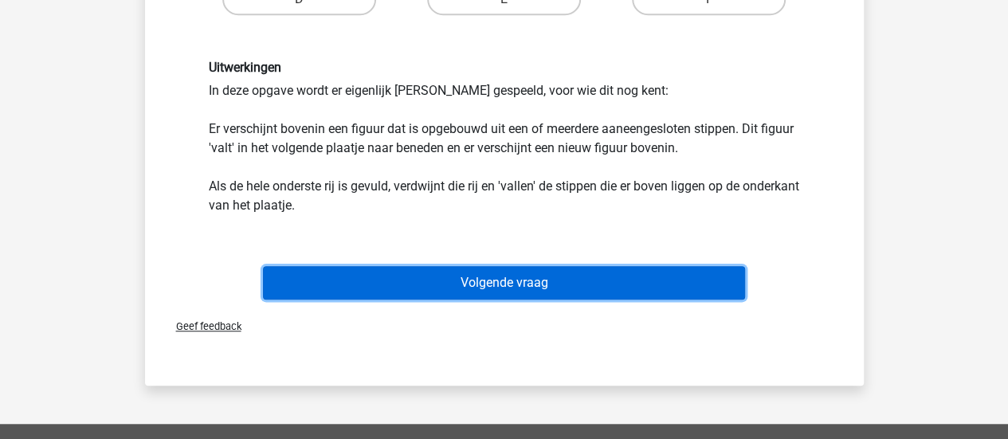
click at [620, 282] on button "Volgende vraag" at bounding box center [504, 282] width 482 height 33
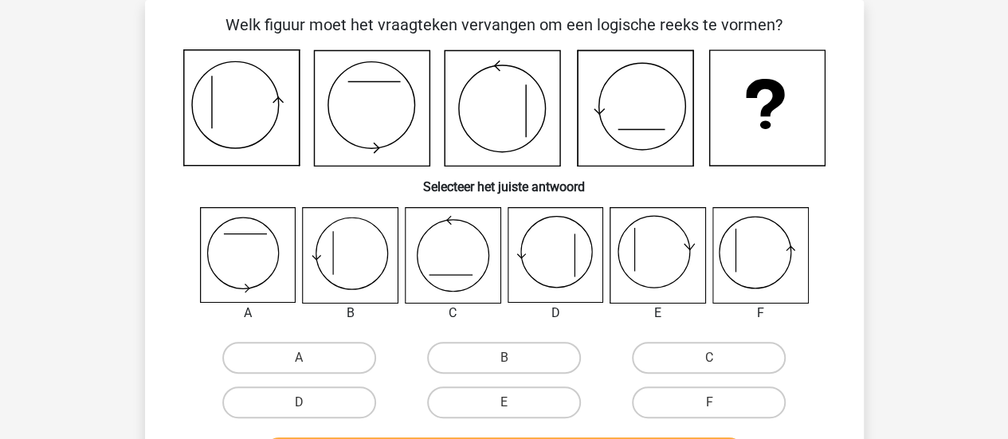
scroll to position [73, 0]
click at [732, 409] on label "F" at bounding box center [709, 403] width 154 height 32
click at [720, 409] on input "F" at bounding box center [714, 407] width 10 height 10
radio input "true"
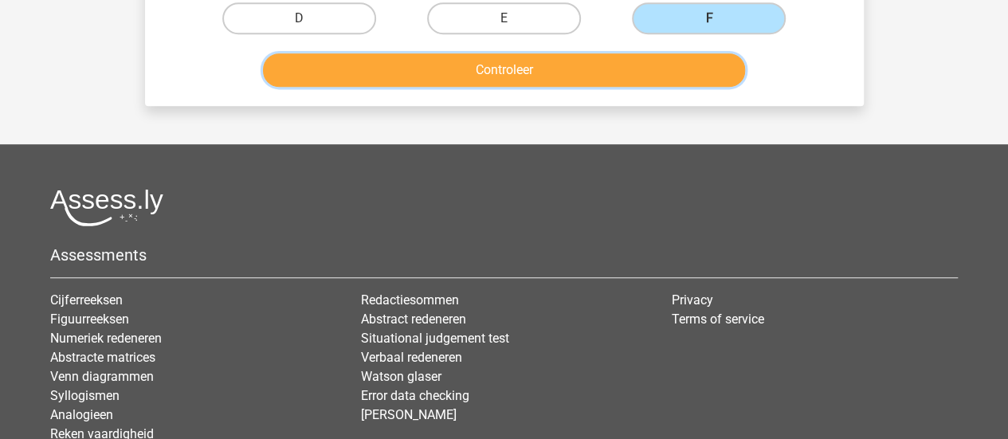
click at [617, 75] on button "Controleer" at bounding box center [504, 69] width 482 height 33
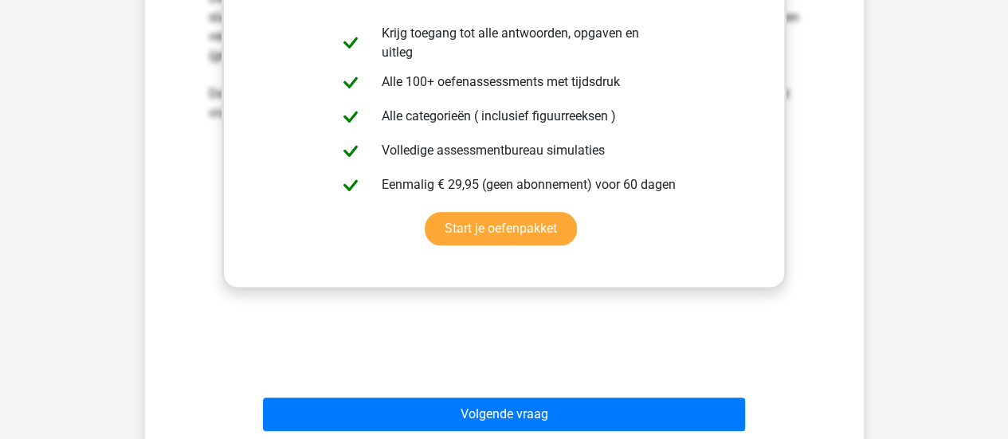
scroll to position [705, 0]
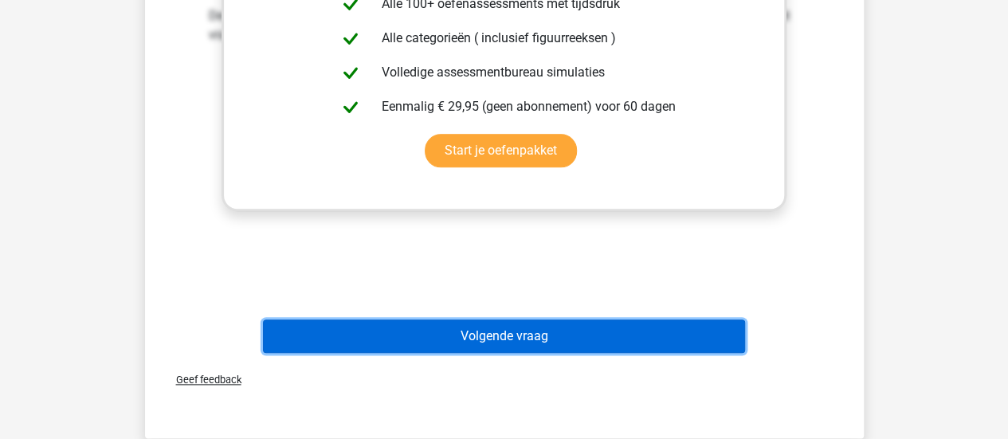
click at [508, 326] on button "Volgende vraag" at bounding box center [504, 336] width 482 height 33
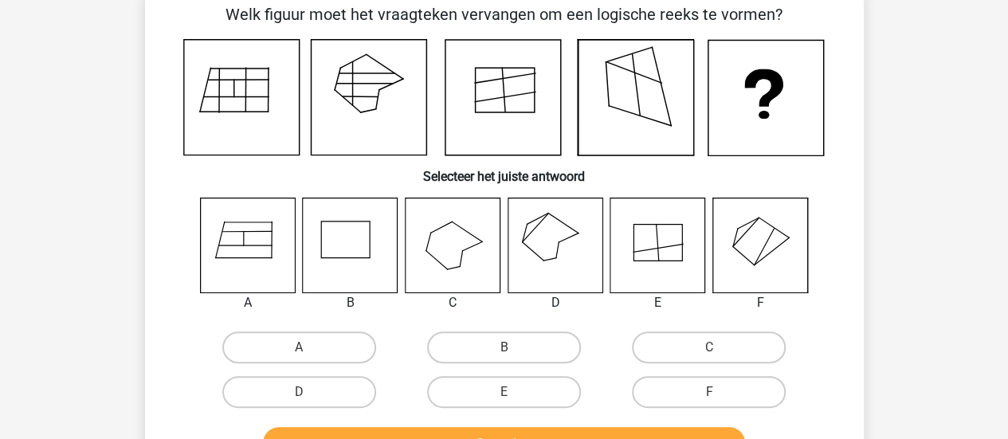
scroll to position [73, 0]
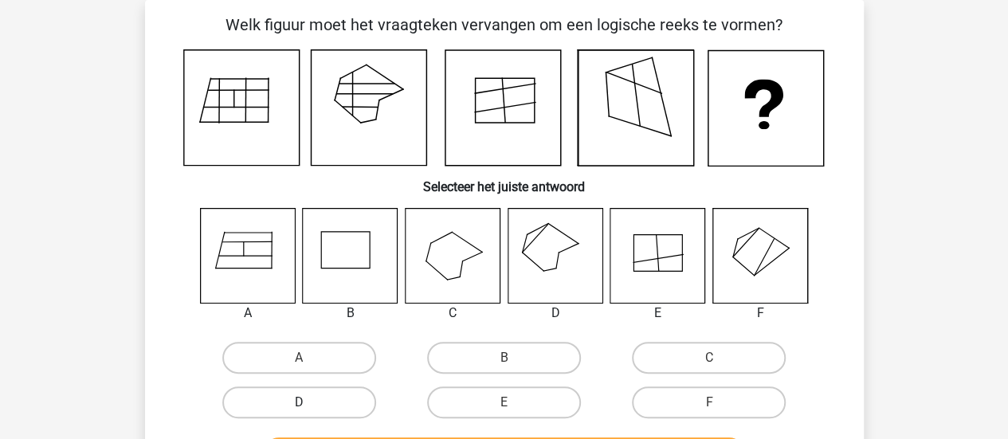
click at [320, 403] on label "D" at bounding box center [299, 403] width 154 height 32
click at [309, 403] on input "D" at bounding box center [304, 407] width 10 height 10
radio input "true"
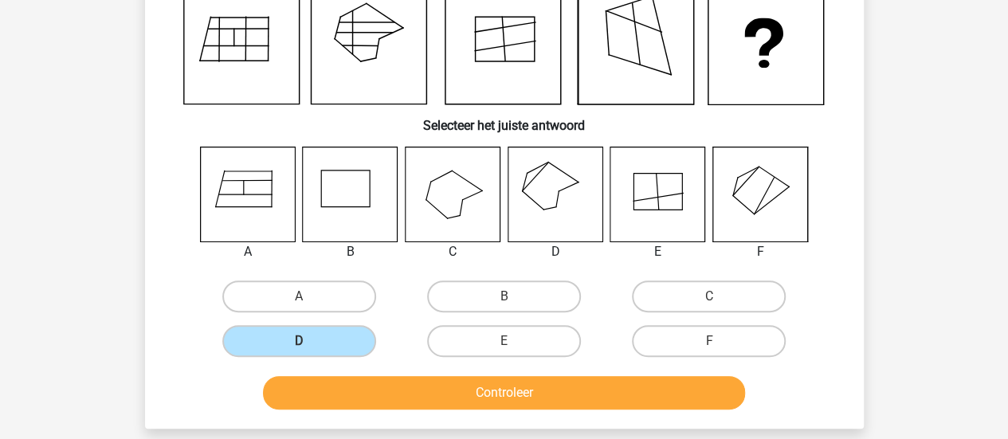
scroll to position [143, 0]
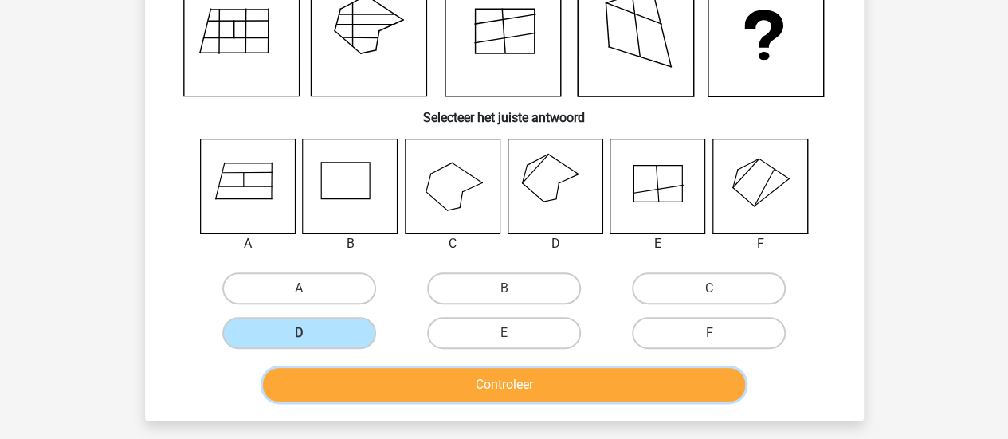
click at [544, 379] on button "Controleer" at bounding box center [504, 384] width 482 height 33
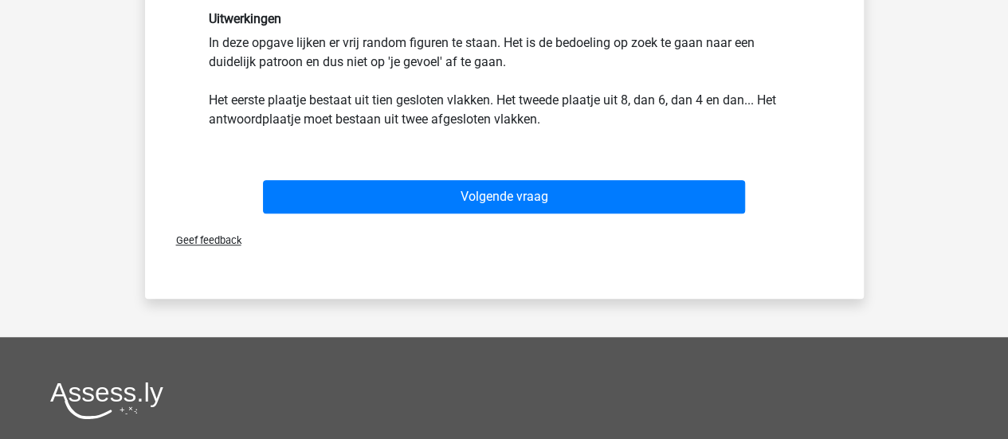
scroll to position [536, 0]
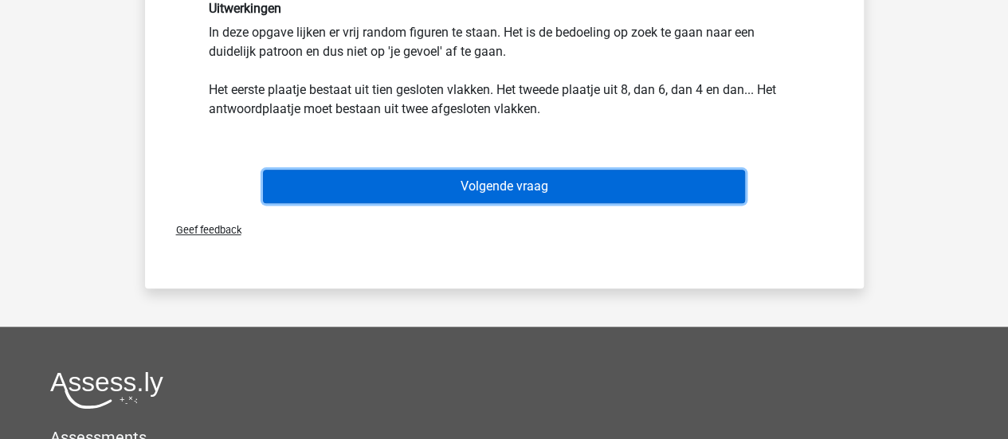
click at [445, 174] on button "Volgende vraag" at bounding box center [504, 186] width 482 height 33
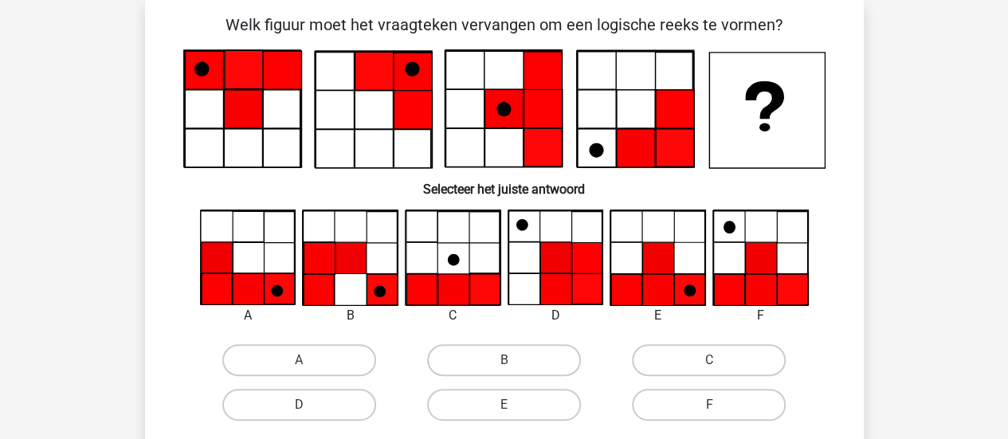
scroll to position [73, 0]
click at [689, 412] on label "F" at bounding box center [709, 405] width 154 height 32
click at [709, 412] on input "F" at bounding box center [714, 410] width 10 height 10
radio input "true"
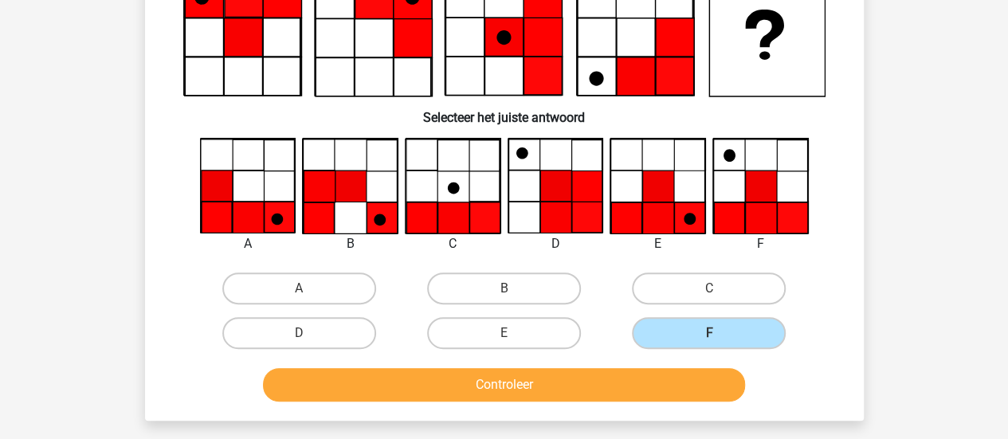
scroll to position [147, 0]
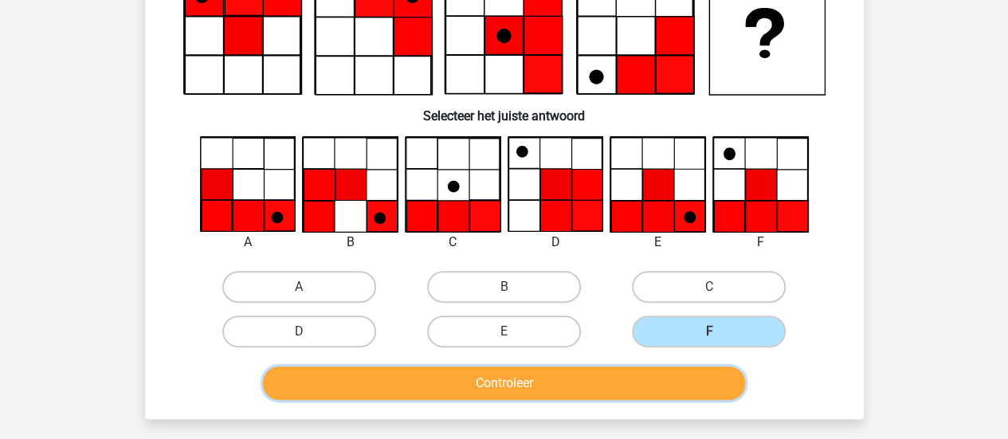
click at [505, 384] on button "Controleer" at bounding box center [504, 383] width 482 height 33
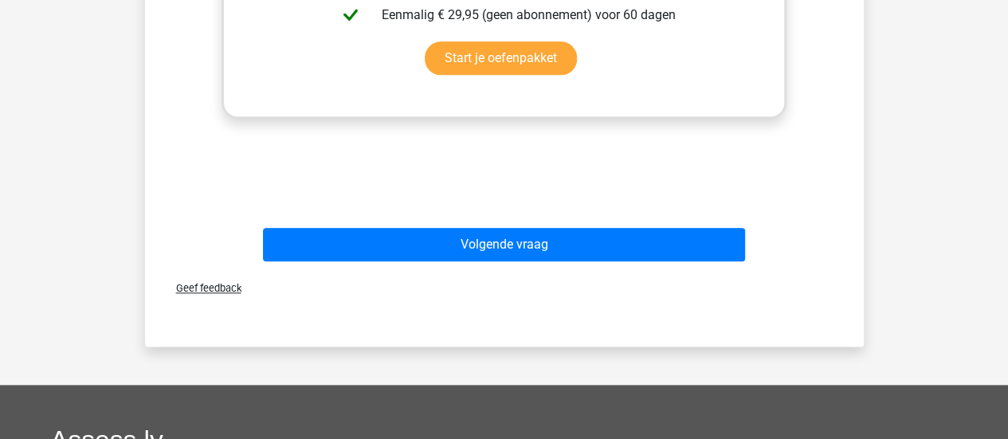
scroll to position [813, 0]
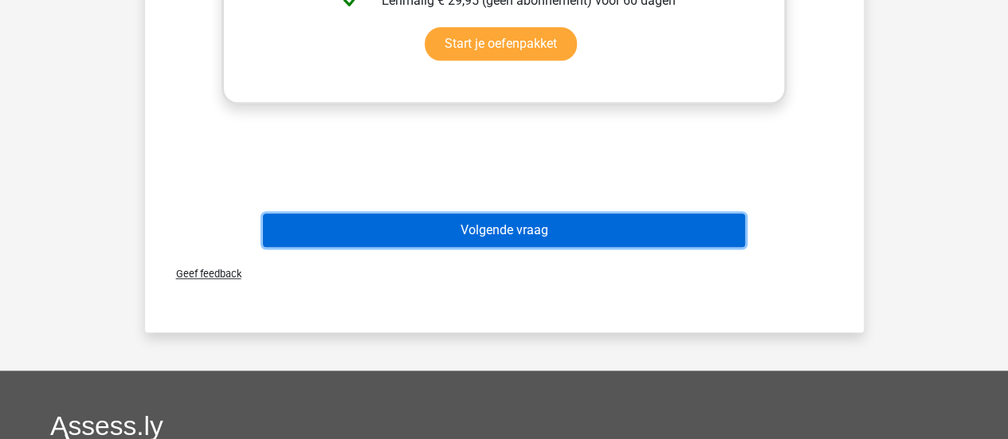
click at [583, 230] on button "Volgende vraag" at bounding box center [504, 230] width 482 height 33
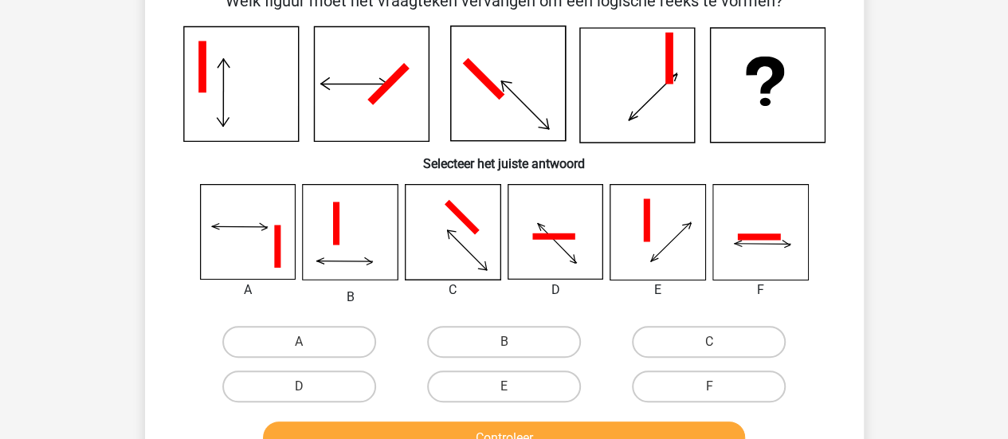
scroll to position [73, 0]
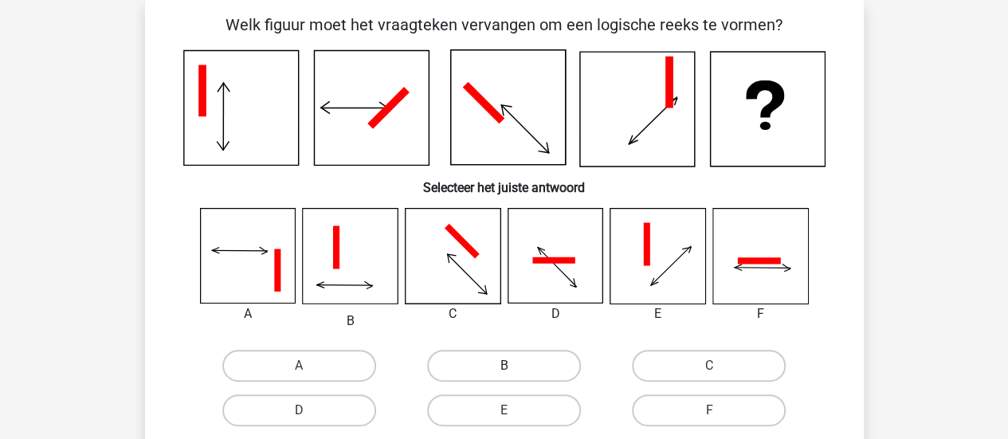
click at [537, 369] on label "B" at bounding box center [504, 366] width 154 height 32
click at [514, 369] on input "B" at bounding box center [509, 371] width 10 height 10
radio input "true"
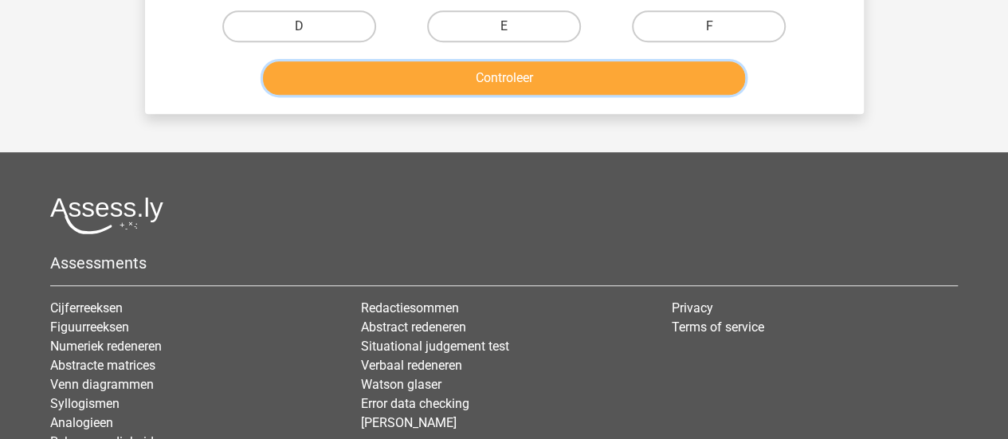
click at [516, 84] on button "Controleer" at bounding box center [504, 77] width 482 height 33
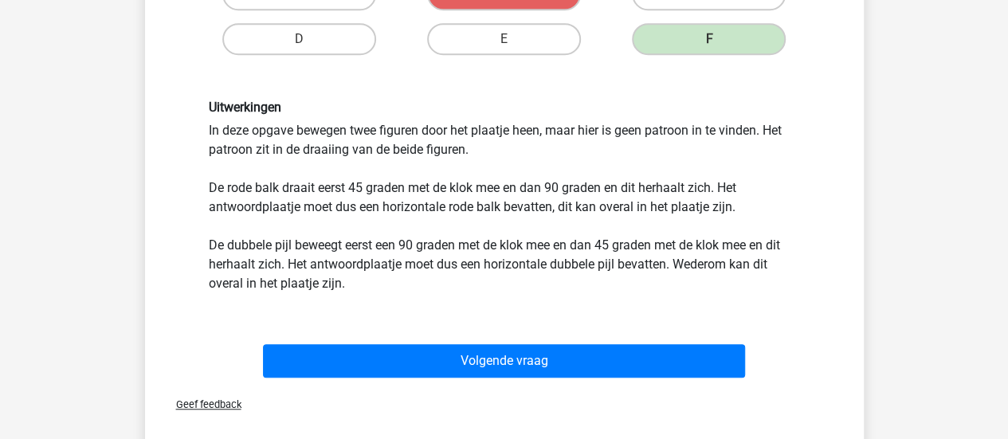
scroll to position [446, 0]
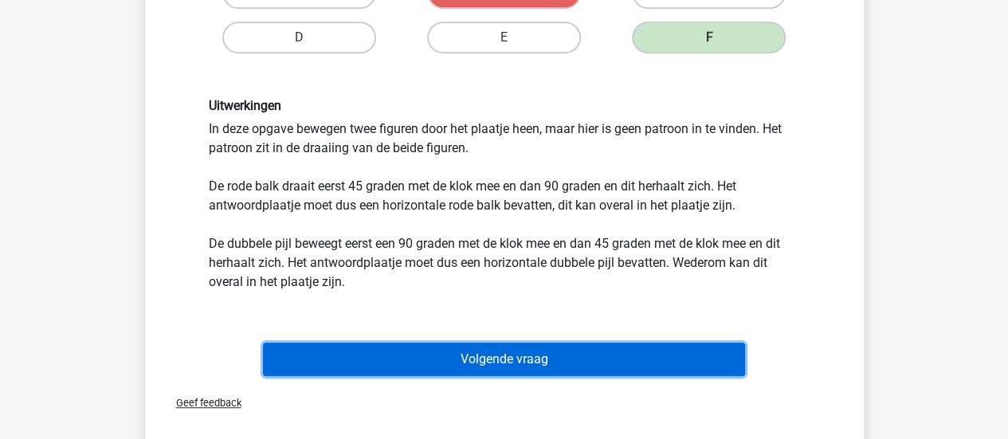
click at [544, 359] on button "Volgende vraag" at bounding box center [504, 359] width 482 height 33
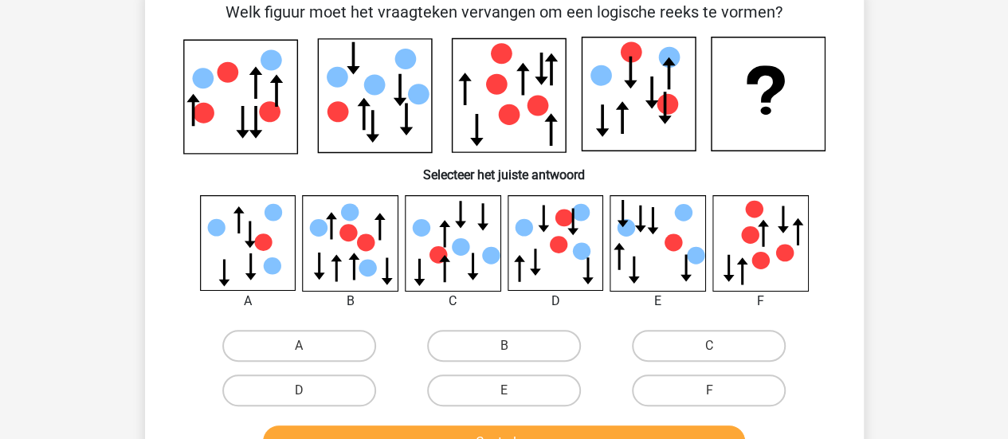
scroll to position [73, 0]
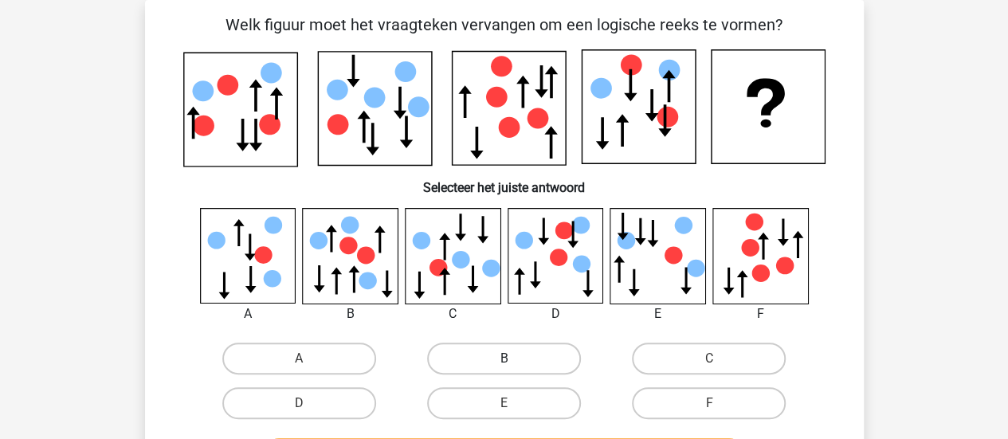
click at [487, 351] on label "B" at bounding box center [504, 359] width 154 height 32
click at [504, 359] on input "B" at bounding box center [509, 364] width 10 height 10
radio input "true"
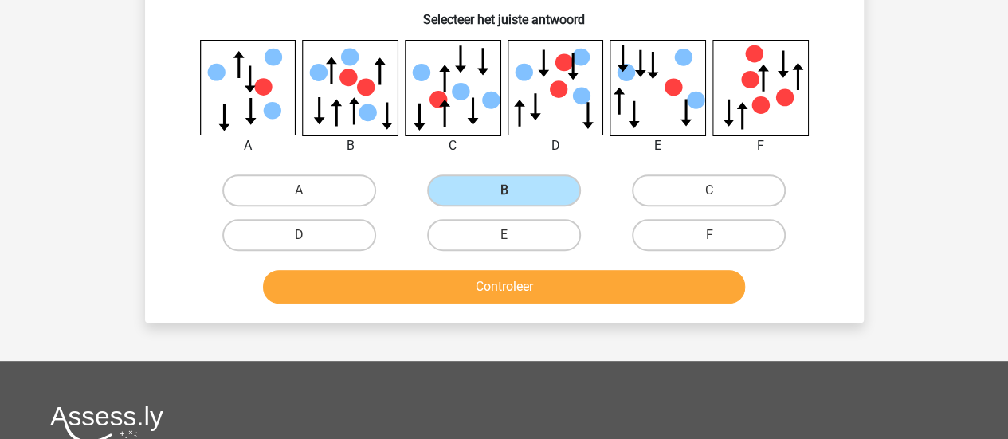
scroll to position [316, 0]
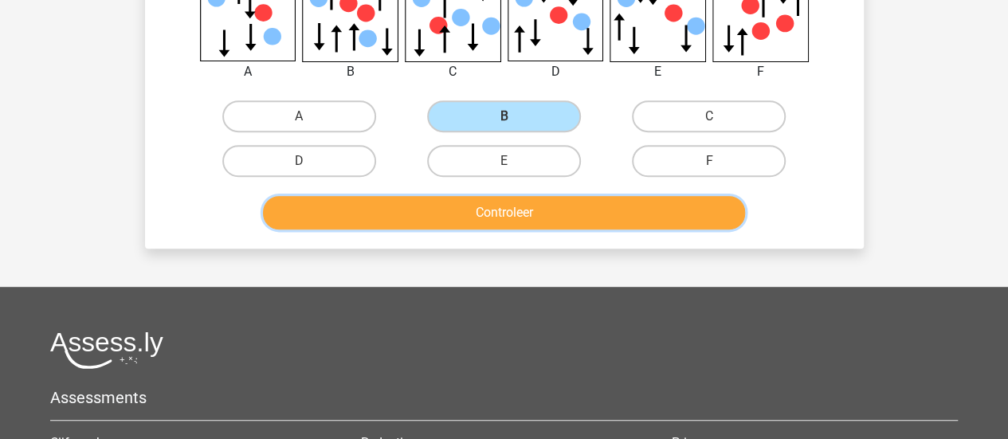
click at [511, 226] on button "Controleer" at bounding box center [504, 212] width 482 height 33
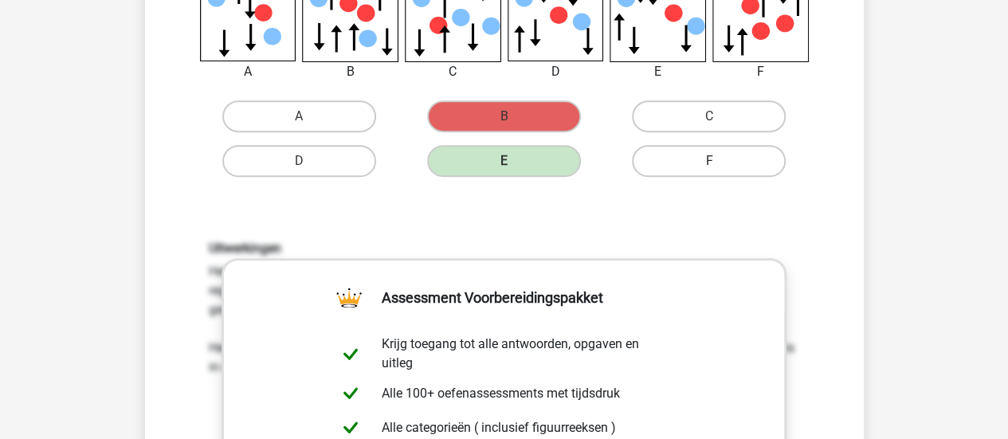
click at [697, 163] on label "F" at bounding box center [709, 161] width 154 height 32
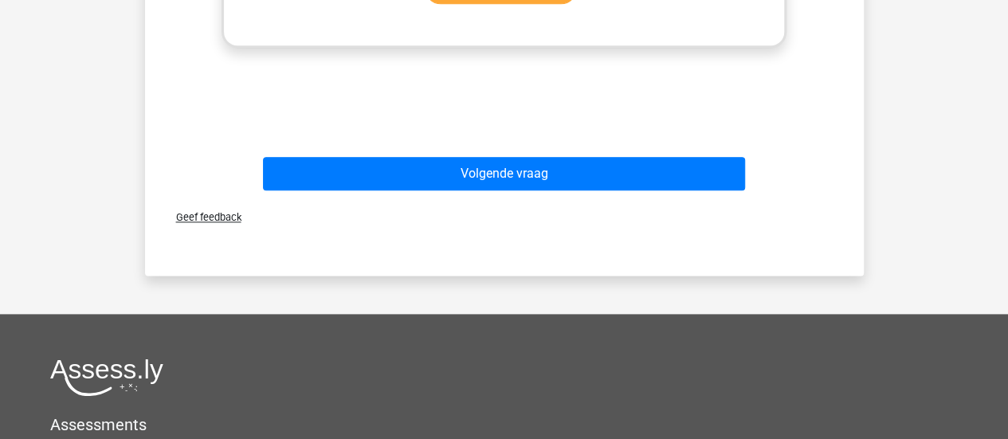
scroll to position [944, 0]
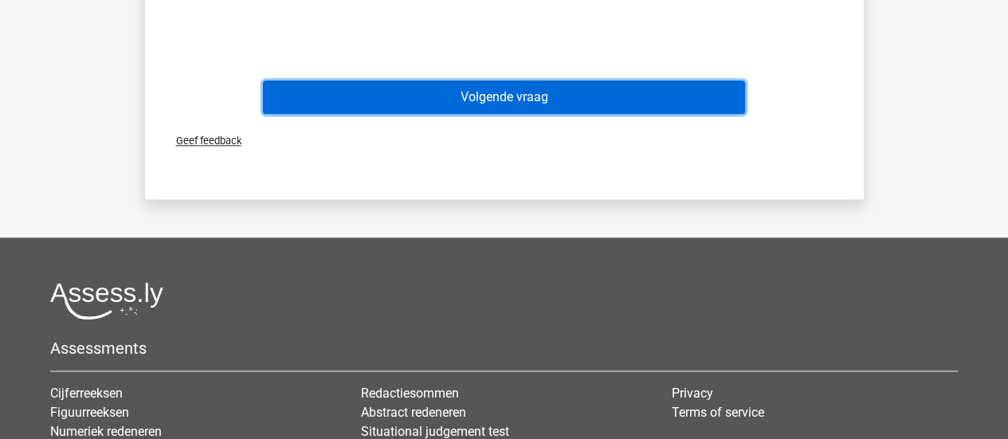
click at [493, 86] on button "Volgende vraag" at bounding box center [504, 96] width 482 height 33
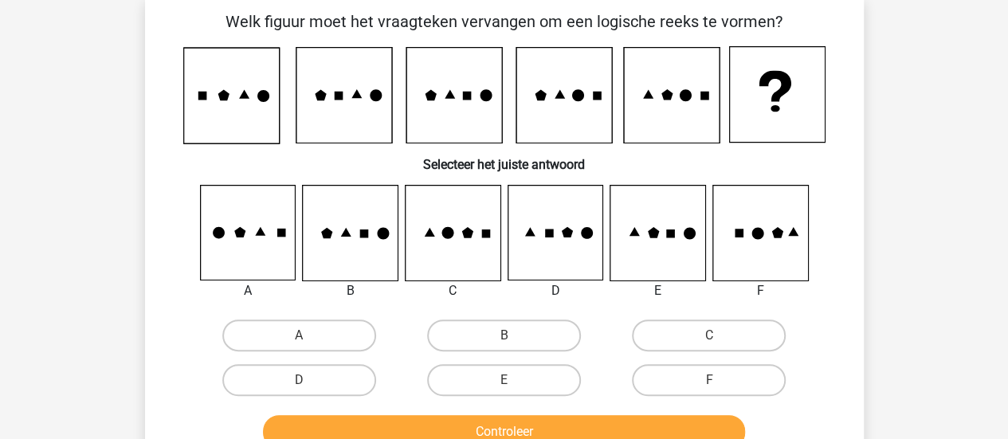
scroll to position [73, 0]
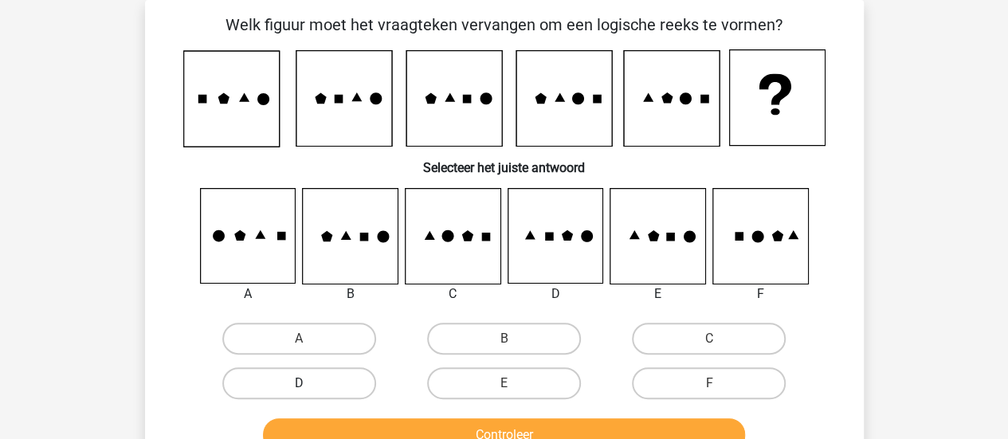
click at [265, 390] on label "D" at bounding box center [299, 383] width 154 height 32
click at [299, 390] on input "D" at bounding box center [304, 388] width 10 height 10
radio input "true"
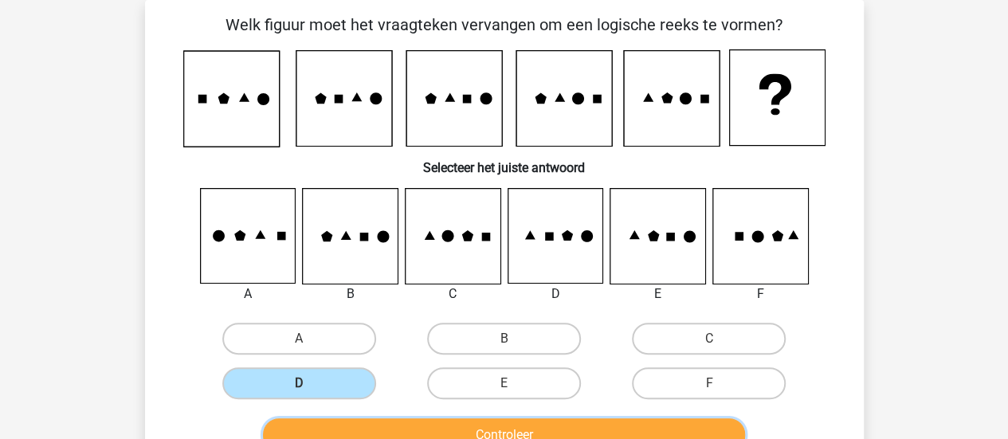
click at [336, 431] on button "Controleer" at bounding box center [504, 434] width 482 height 33
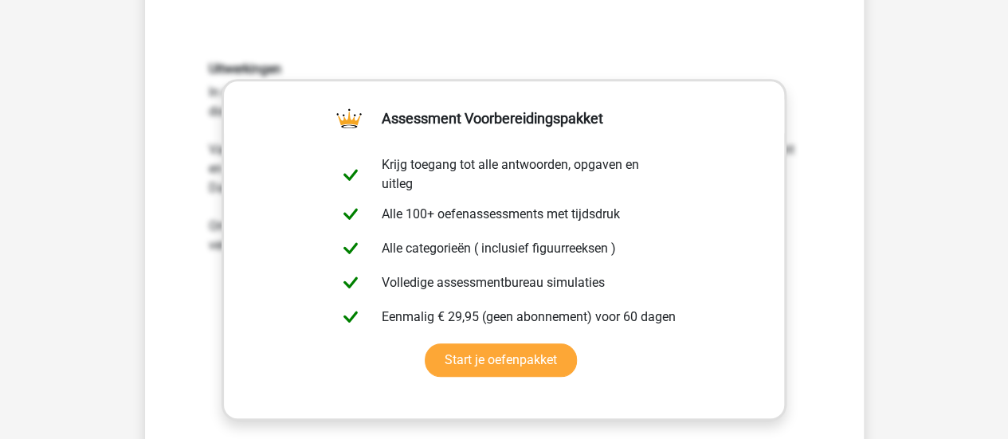
scroll to position [859, 0]
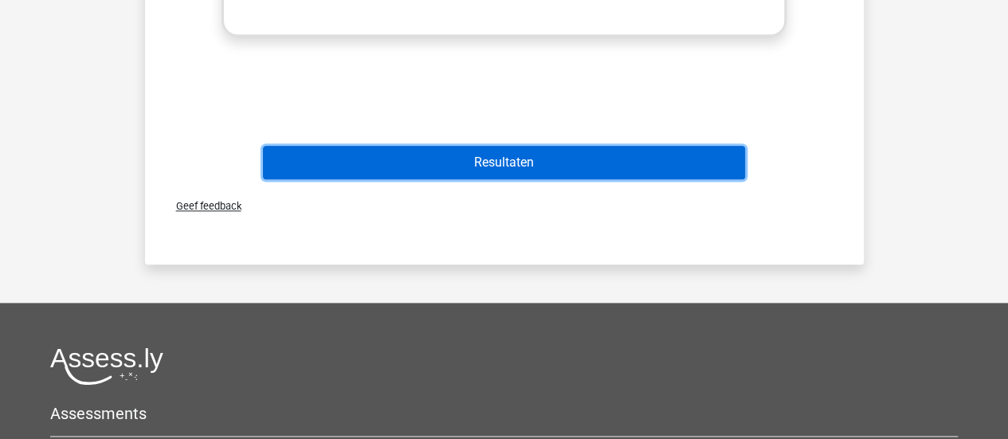
click at [578, 167] on button "Resultaten" at bounding box center [504, 162] width 482 height 33
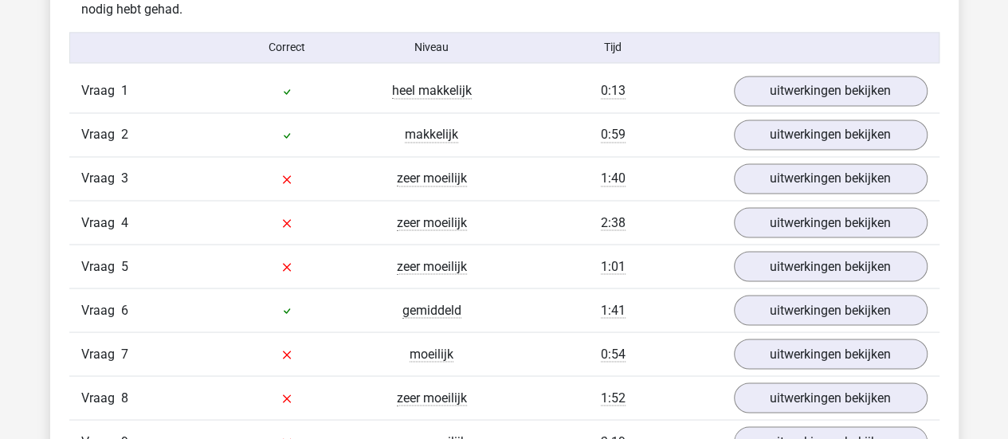
scroll to position [1307, 0]
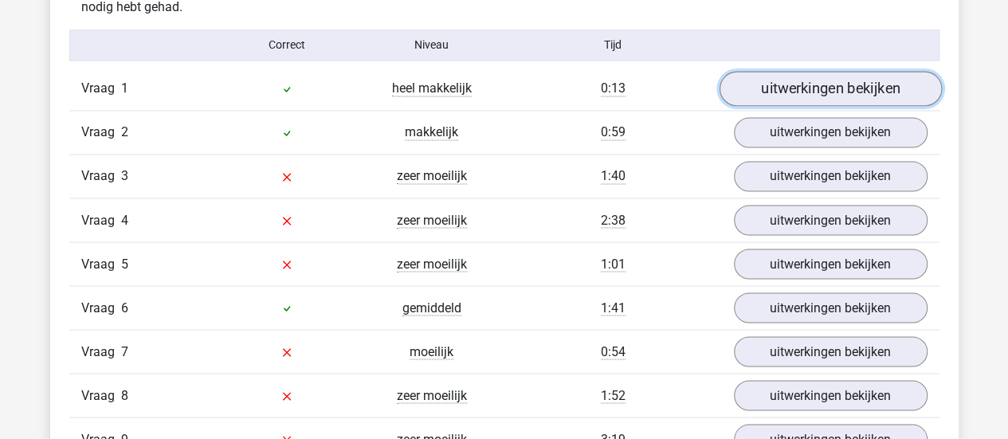
click at [815, 87] on link "uitwerkingen bekijken" at bounding box center [830, 88] width 222 height 35
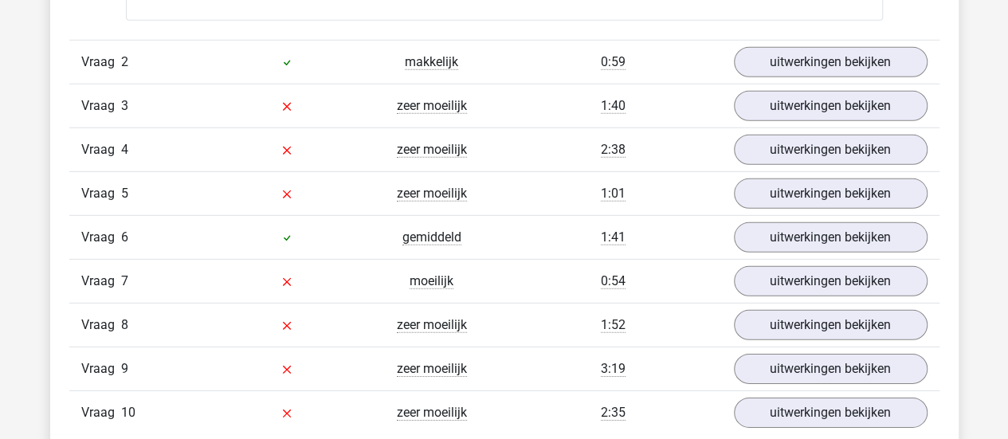
scroll to position [2295, 0]
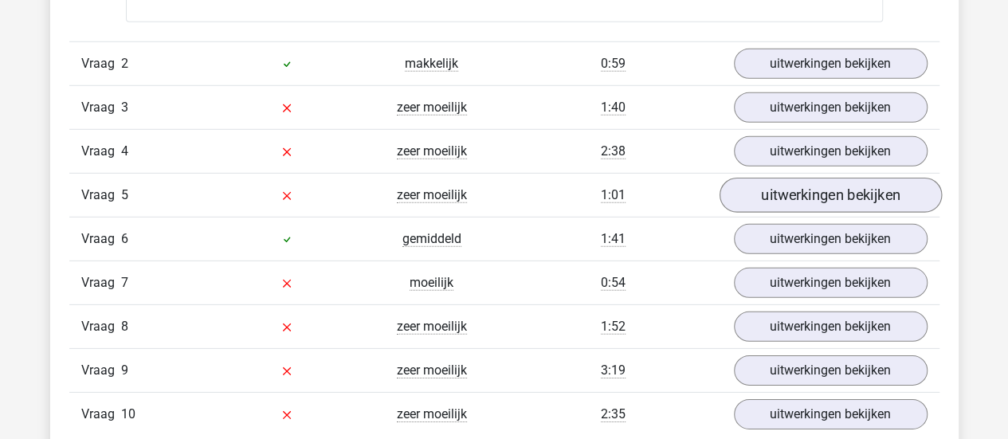
drag, startPoint x: 846, startPoint y: 171, endPoint x: 842, endPoint y: 179, distance: 8.6
click at [842, 179] on div "Vraag 5 zeer moeilijk 1:01 uitwerkingen bekijken" at bounding box center [504, 195] width 870 height 44
click at [842, 179] on link "uitwerkingen bekijken" at bounding box center [830, 196] width 222 height 35
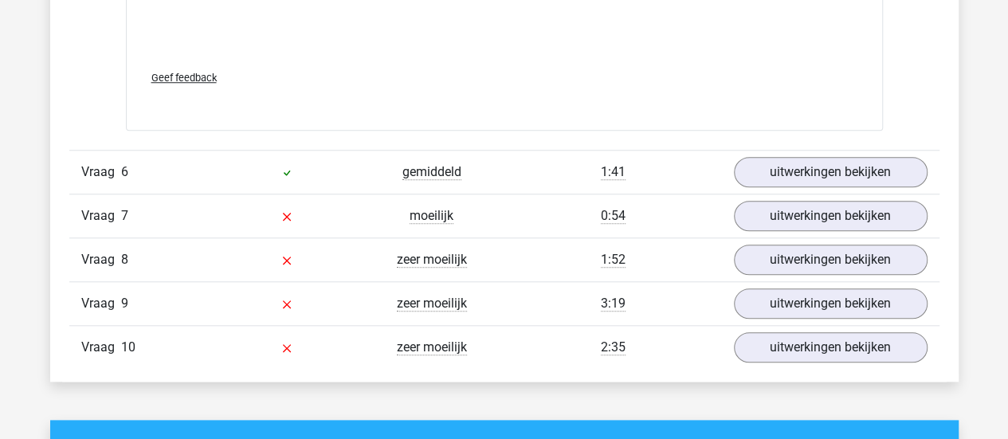
scroll to position [3698, 0]
